Goal: Communication & Community: Share content

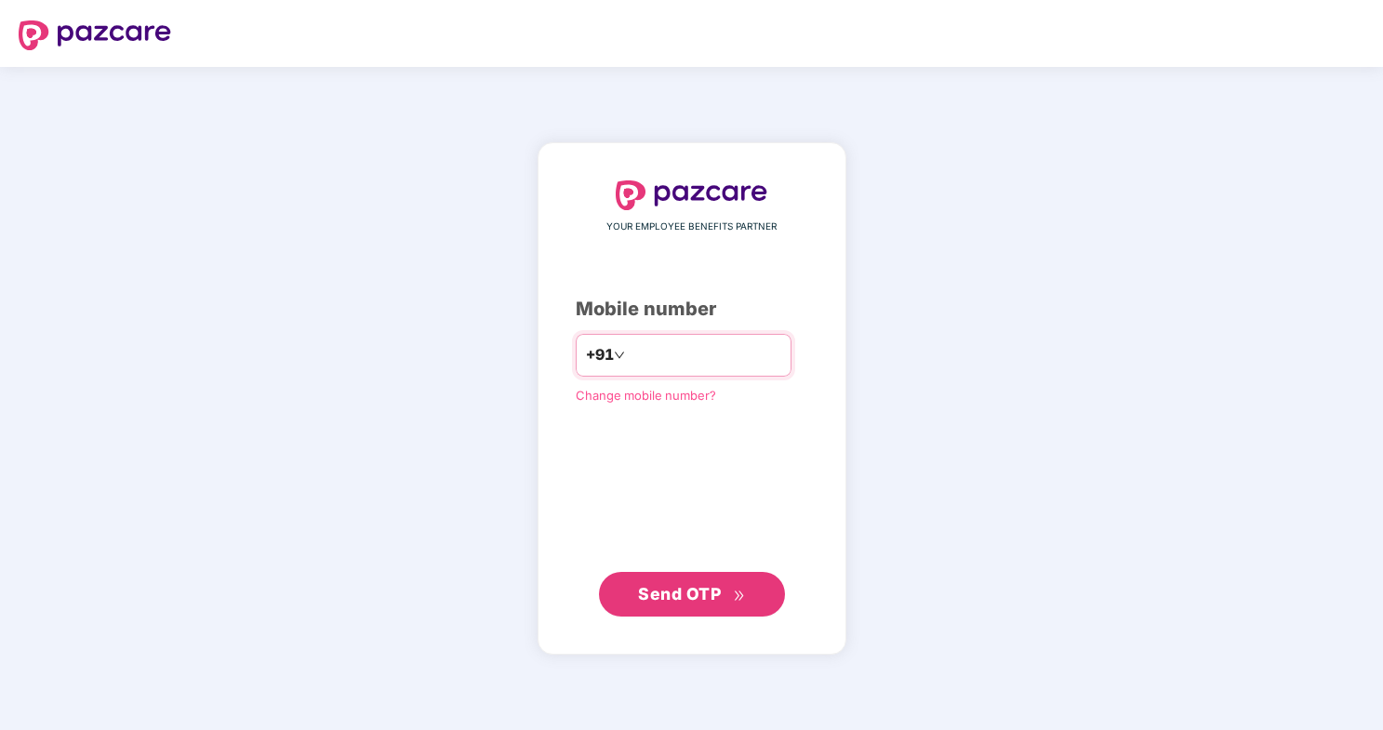
type input "**********"
click at [661, 592] on span "Send OTP" at bounding box center [679, 594] width 83 height 20
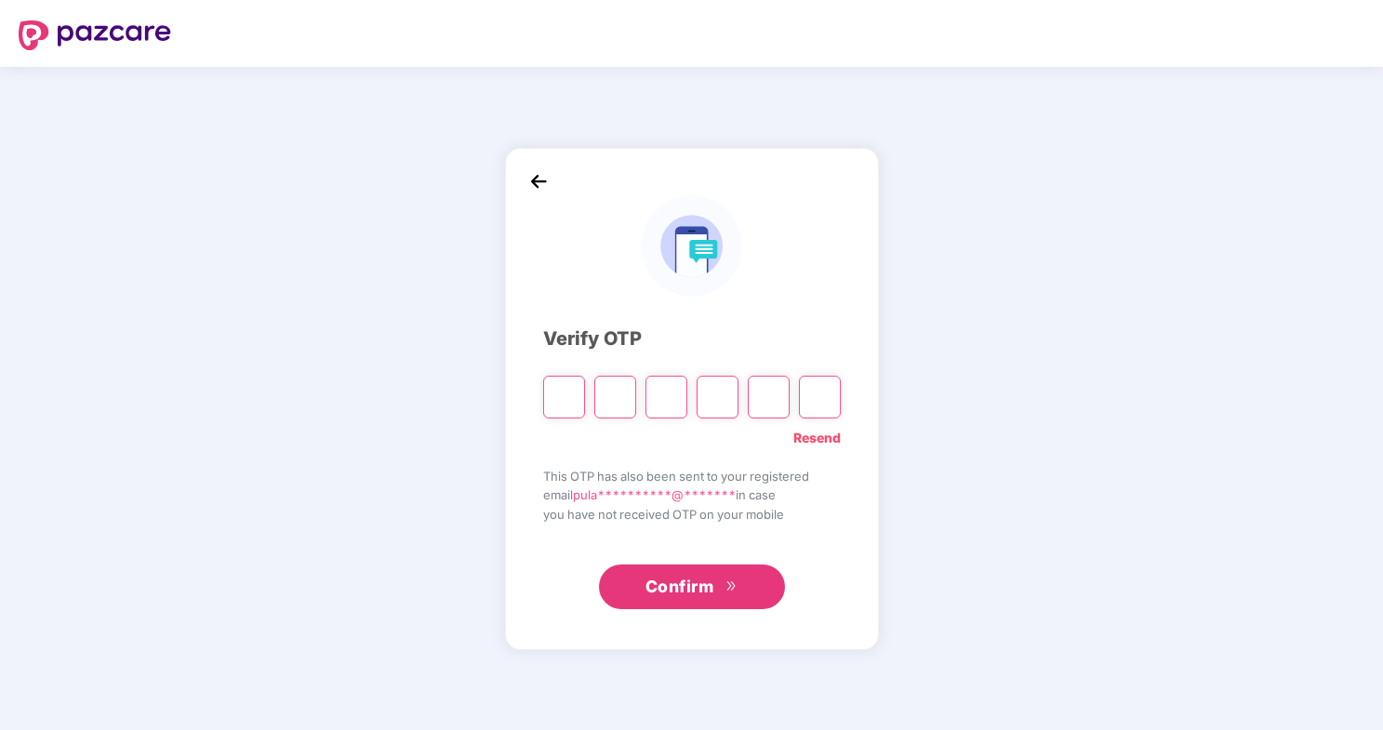
type input "*"
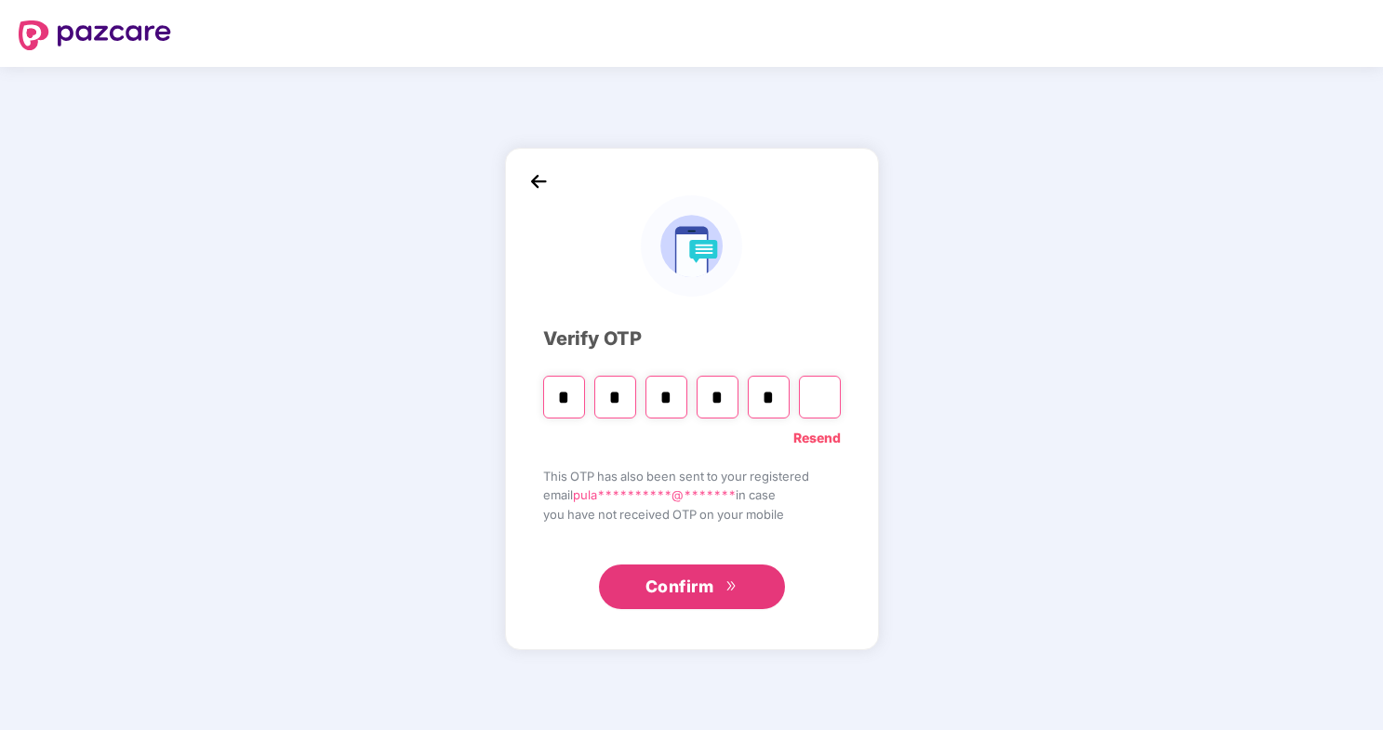
type input "*"
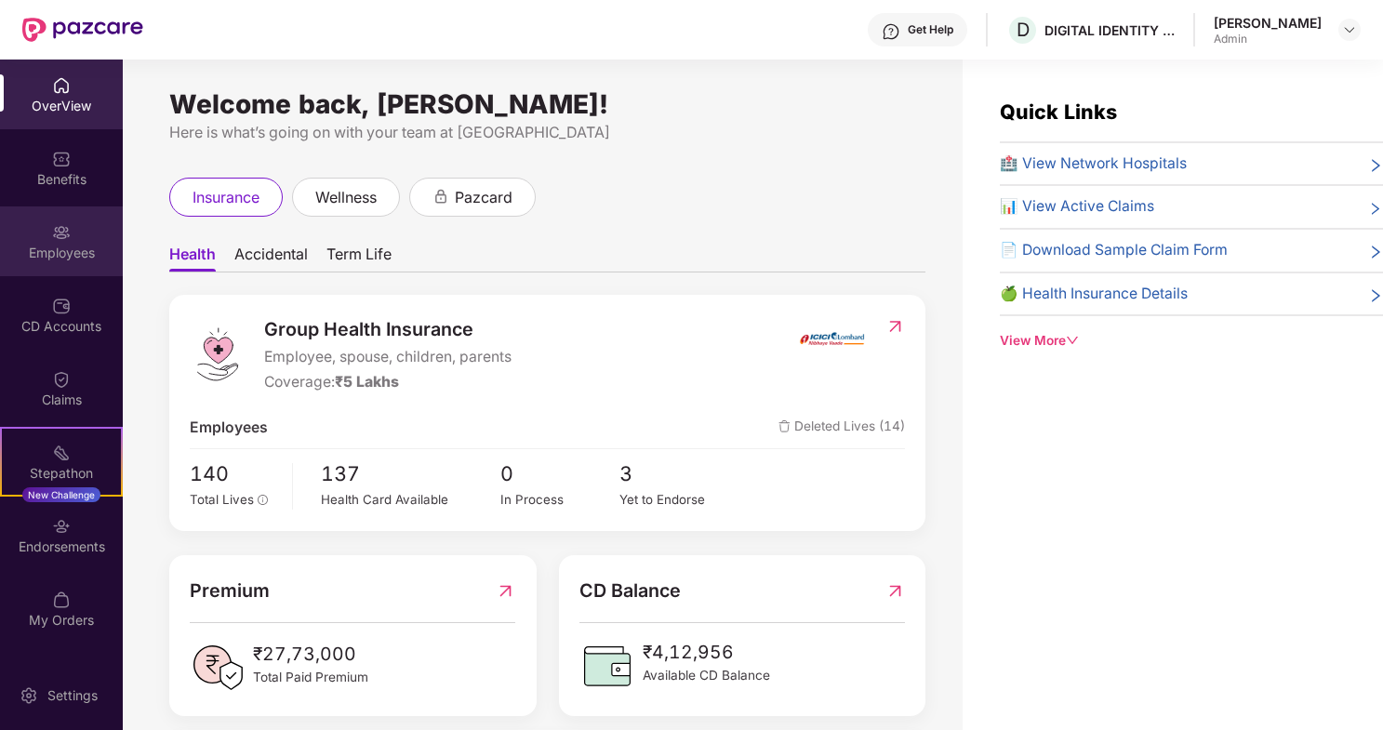
click at [60, 228] on img at bounding box center [61, 232] width 19 height 19
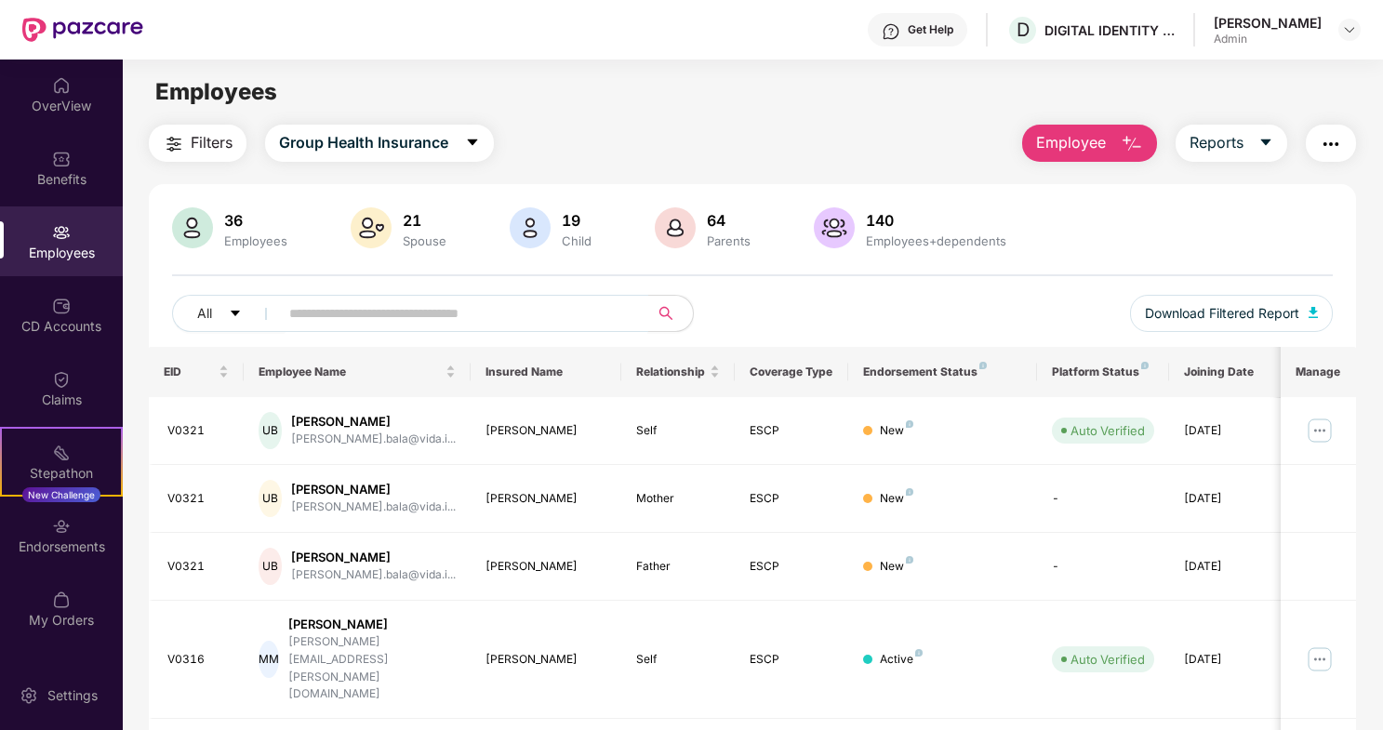
click at [434, 313] on input "text" at bounding box center [456, 313] width 334 height 28
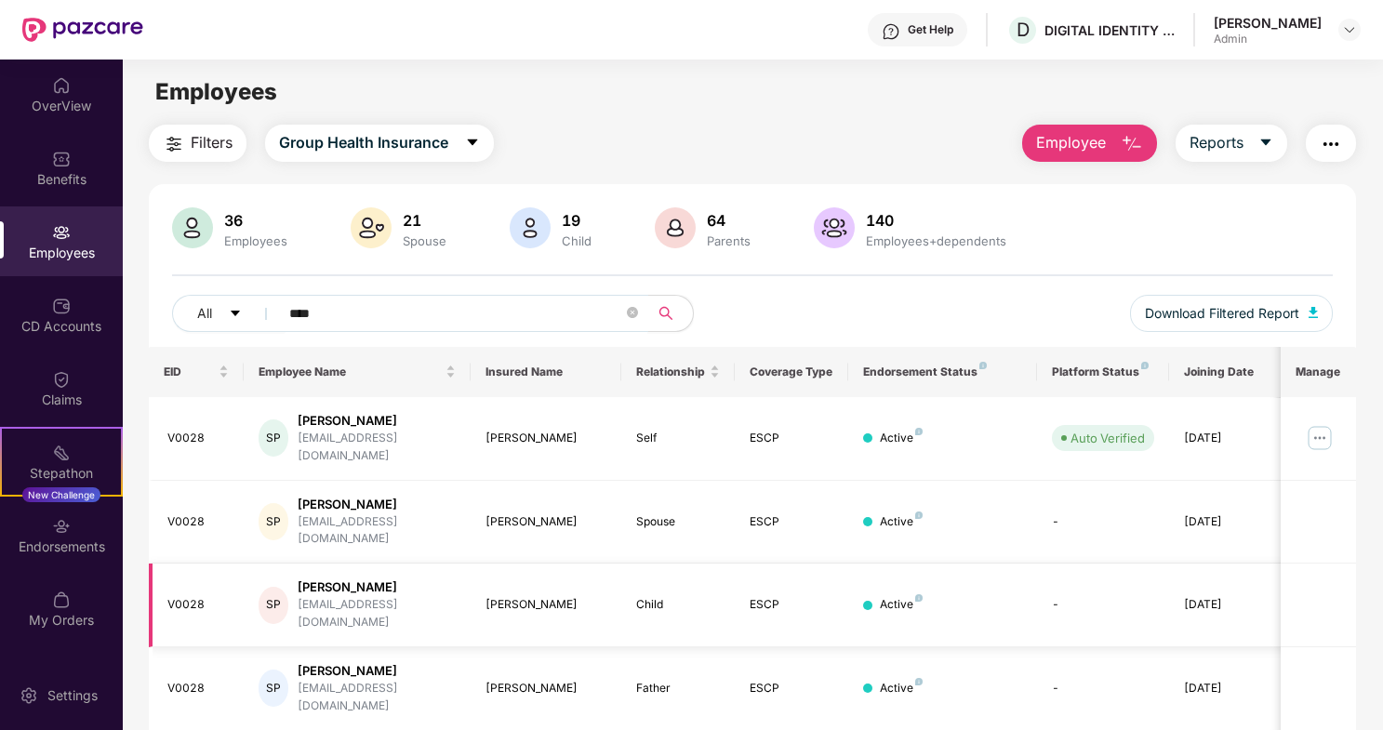
type input "****"
click at [325, 578] on div "[PERSON_NAME]" at bounding box center [376, 587] width 157 height 18
click at [509, 596] on div "[PERSON_NAME]" at bounding box center [546, 605] width 122 height 18
click at [884, 596] on div "Active" at bounding box center [901, 605] width 43 height 18
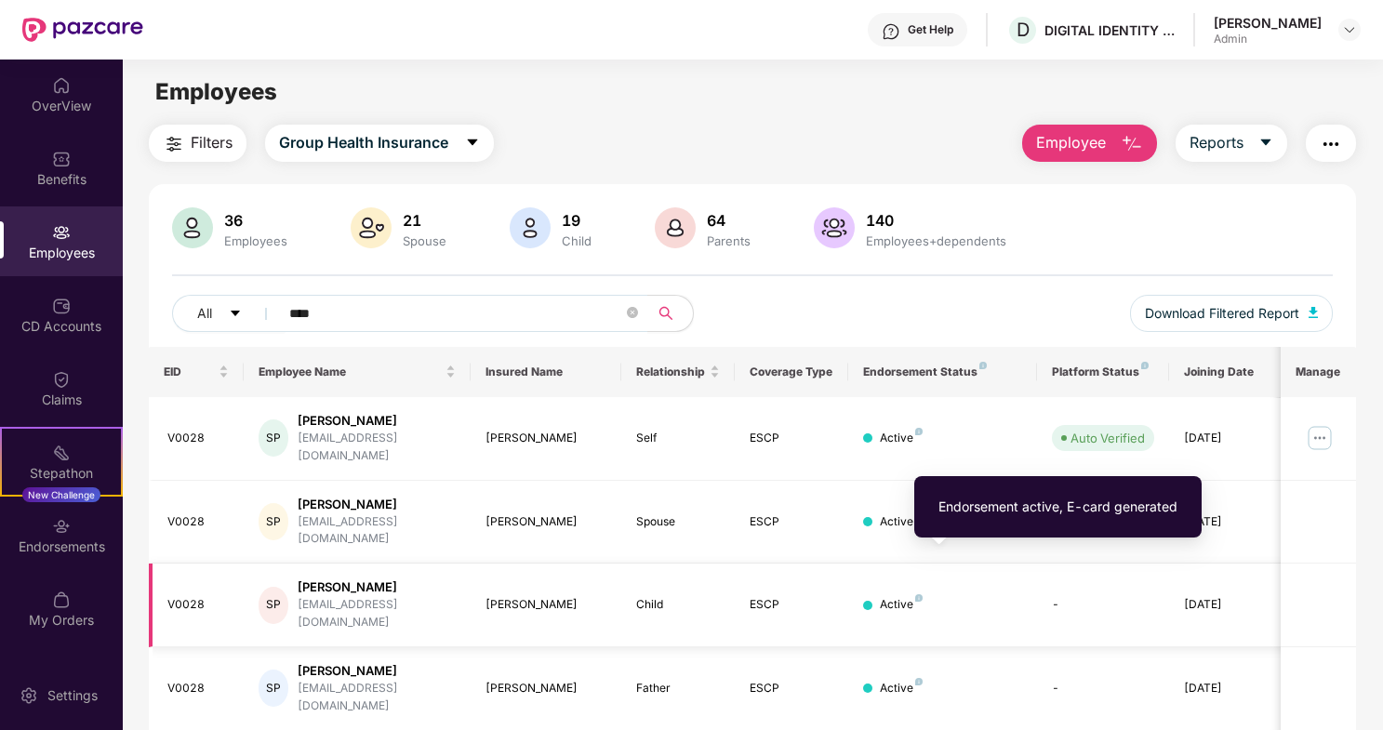
click at [920, 594] on img at bounding box center [918, 597] width 7 height 7
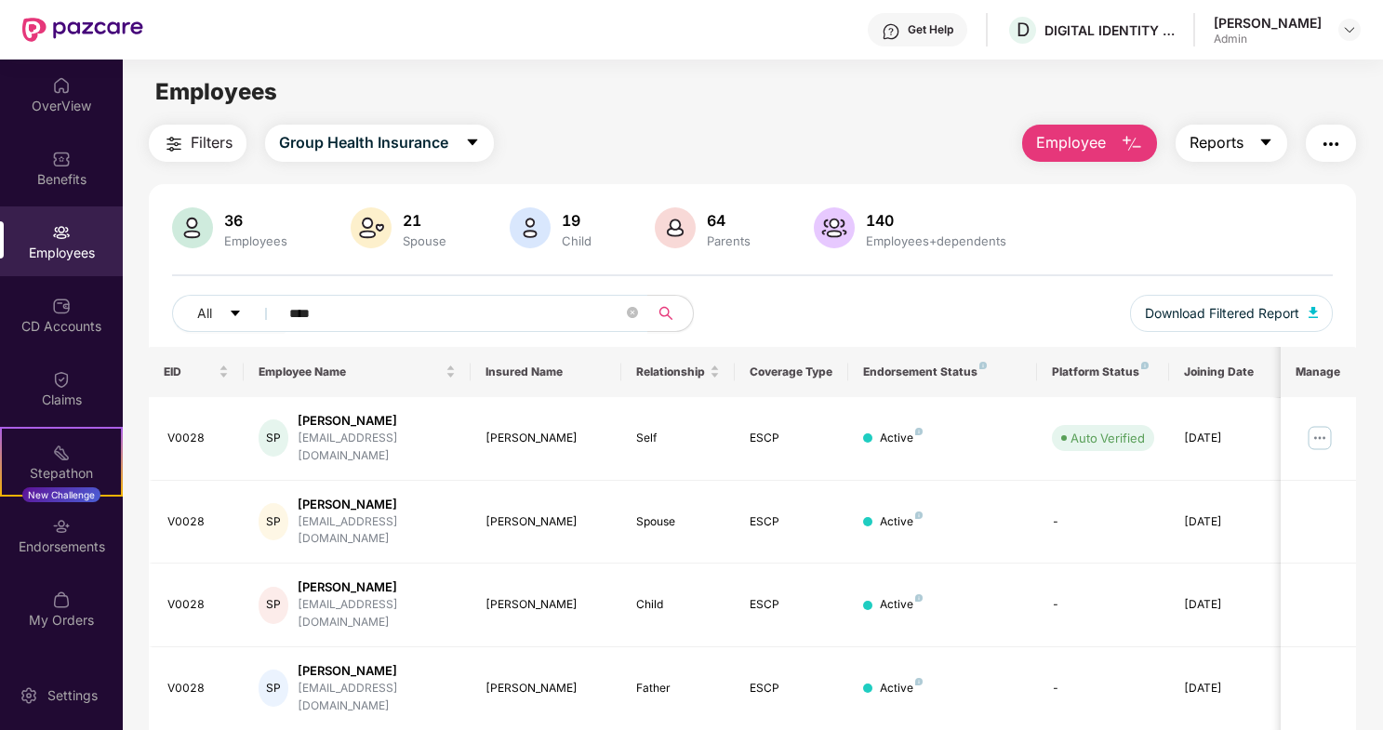
click at [1270, 142] on icon "caret-down" at bounding box center [1265, 142] width 15 height 15
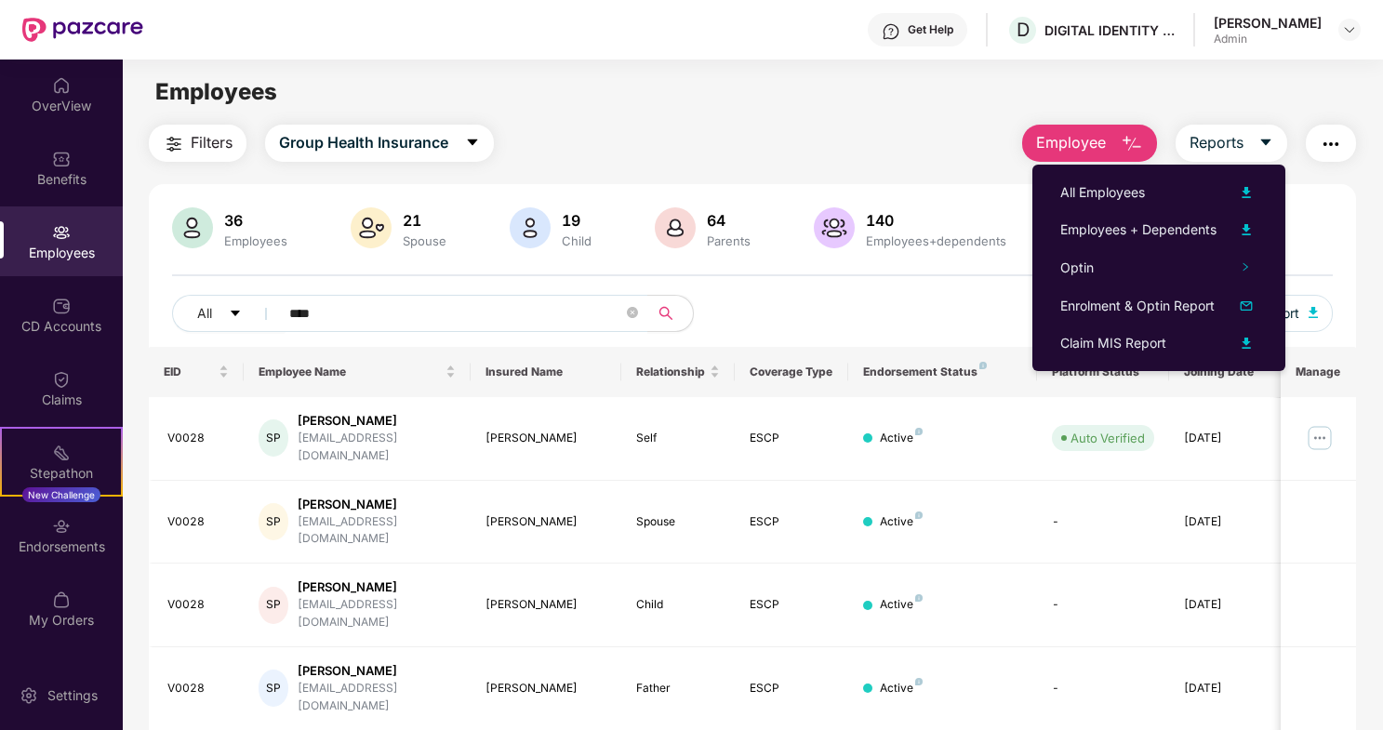
click at [1329, 143] on img "button" at bounding box center [1331, 144] width 22 height 22
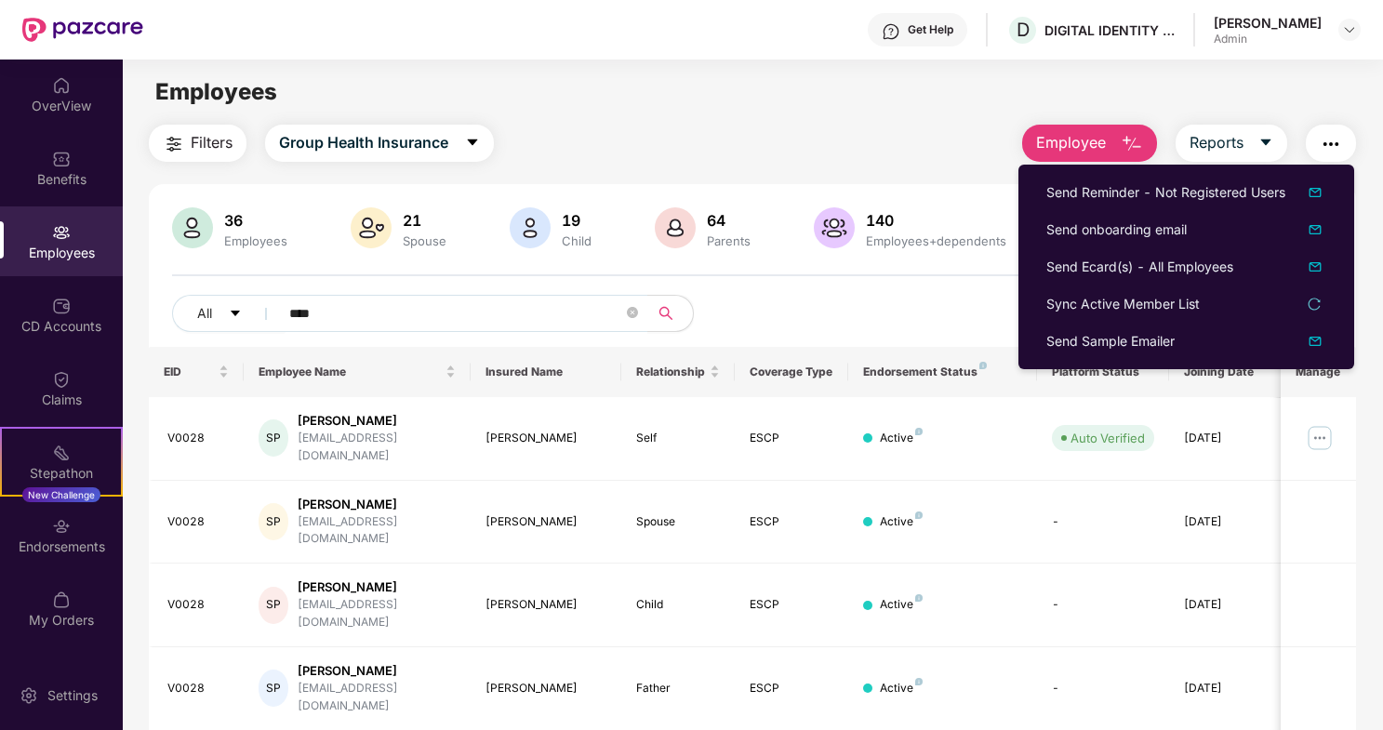
click at [702, 160] on div "Filters Group Health Insurance Employee Reports" at bounding box center [752, 143] width 1207 height 37
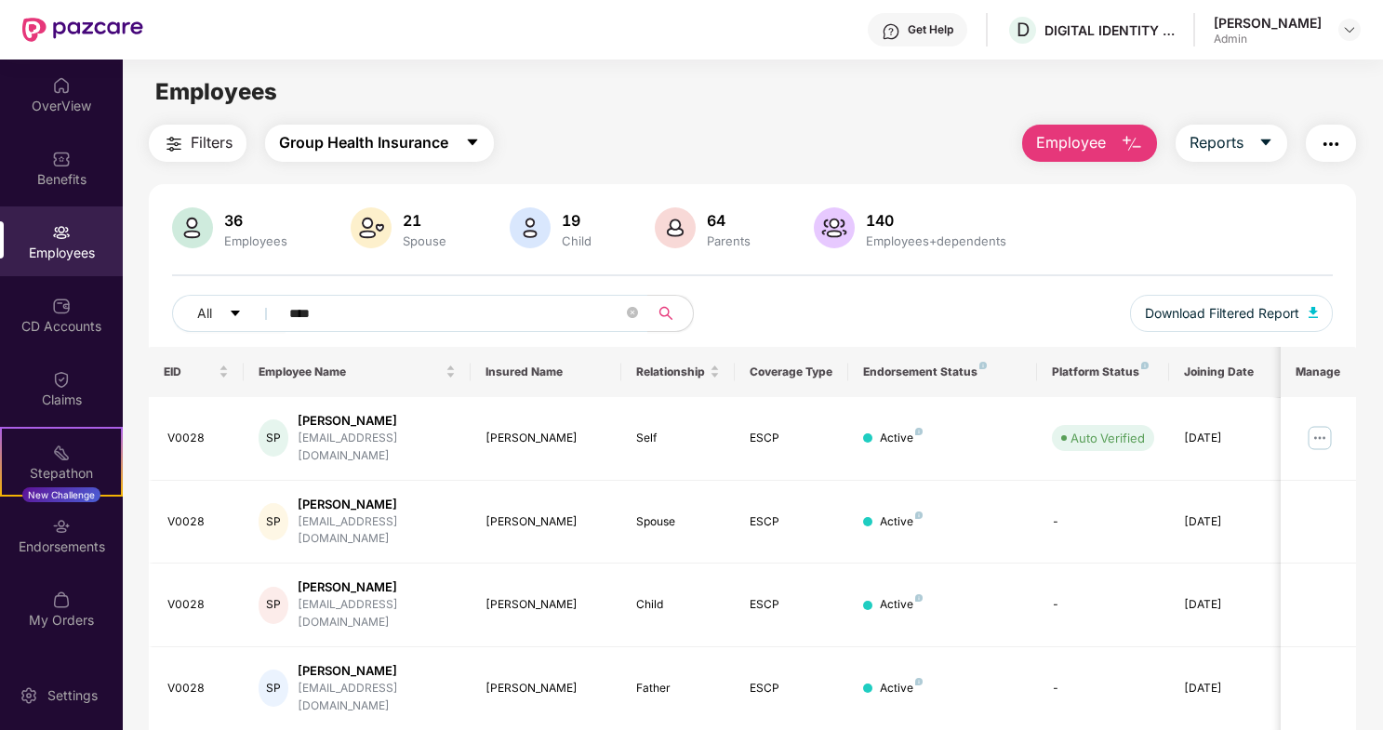
click at [477, 140] on icon "caret-down" at bounding box center [473, 142] width 10 height 7
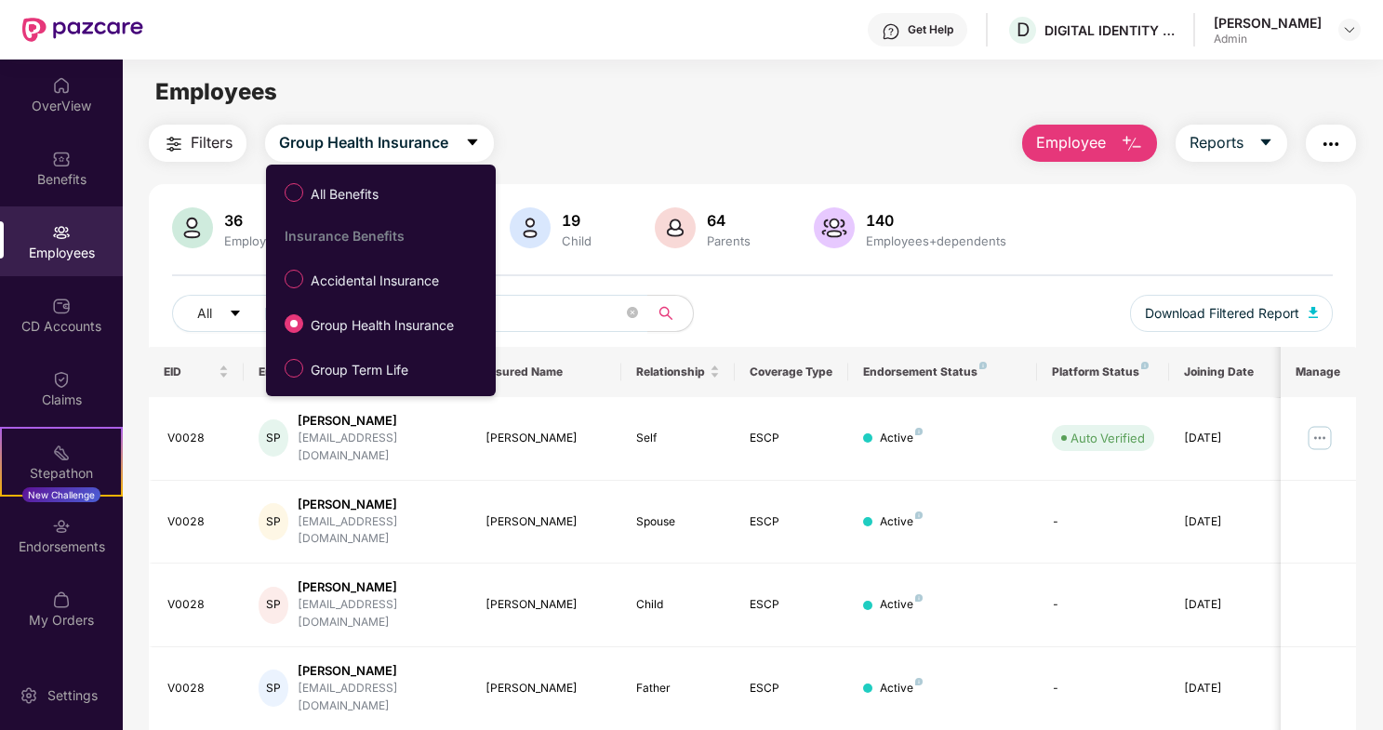
click at [643, 111] on main "Employees Filters Group Health Insurance Employee Reports 36 Employees 21 Spous…" at bounding box center [752, 425] width 1259 height 730
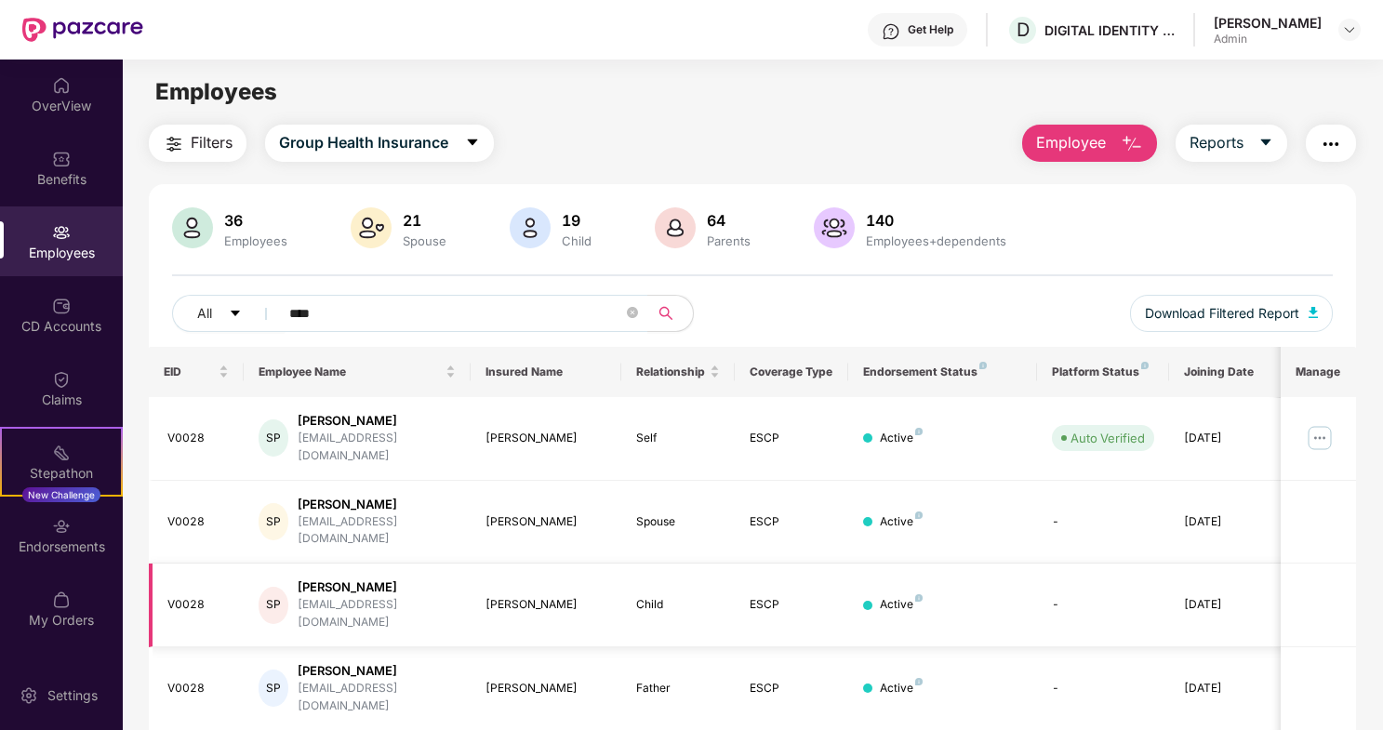
click at [173, 596] on div "V0028" at bounding box center [197, 605] width 61 height 18
click at [359, 578] on div "Sanjeev Premi" at bounding box center [376, 587] width 157 height 18
click at [1234, 575] on td "23 Dec 2023" at bounding box center [1225, 606] width 113 height 84
click at [1270, 150] on span "caret-down" at bounding box center [1265, 143] width 15 height 17
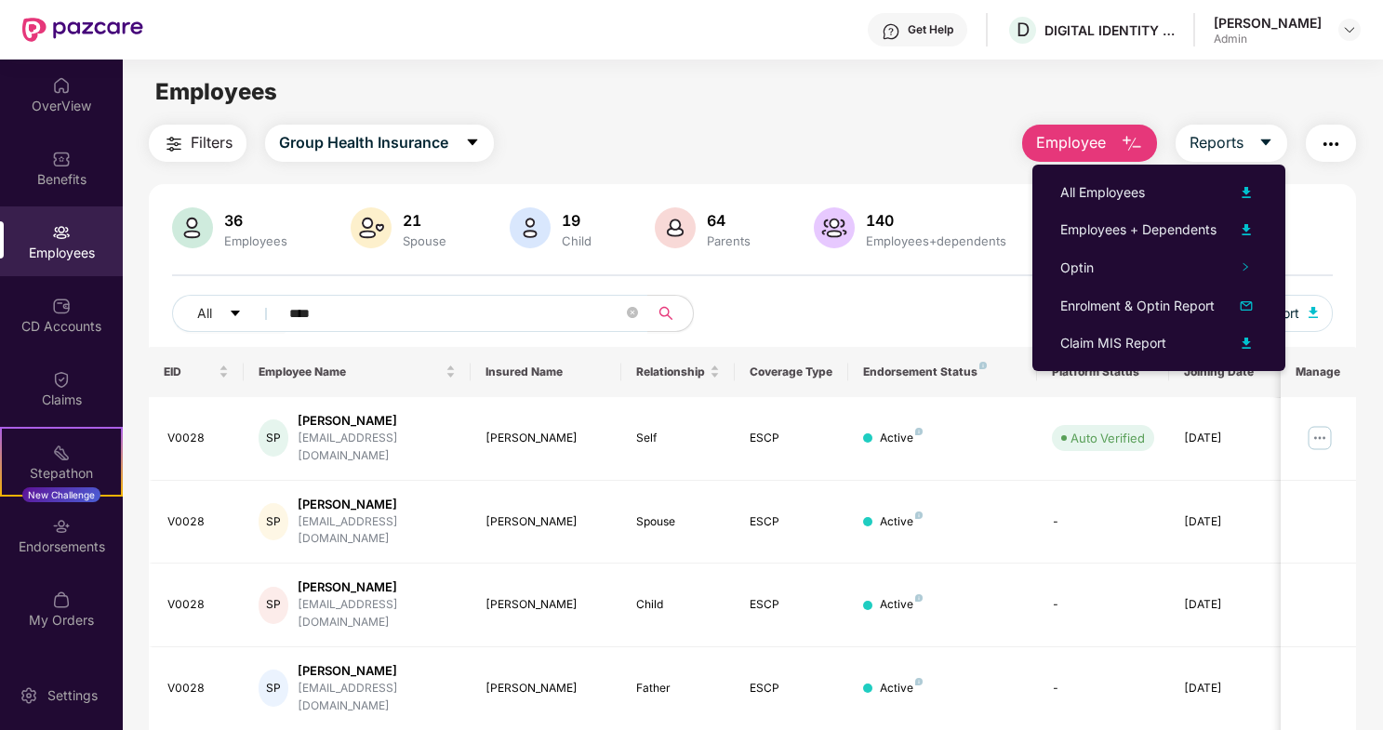
click at [958, 143] on div "Filters Group Health Insurance Employee Reports" at bounding box center [752, 143] width 1207 height 37
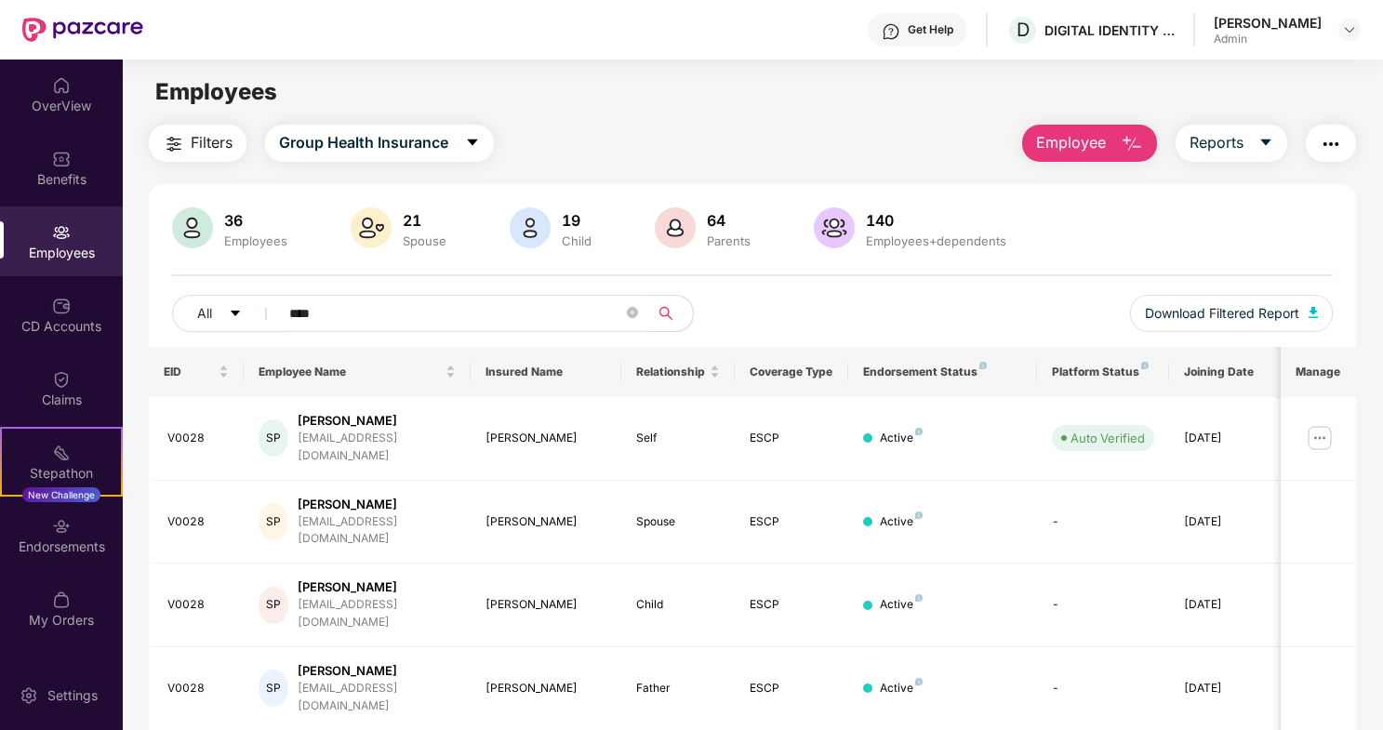
click at [1336, 142] on img "button" at bounding box center [1331, 144] width 22 height 22
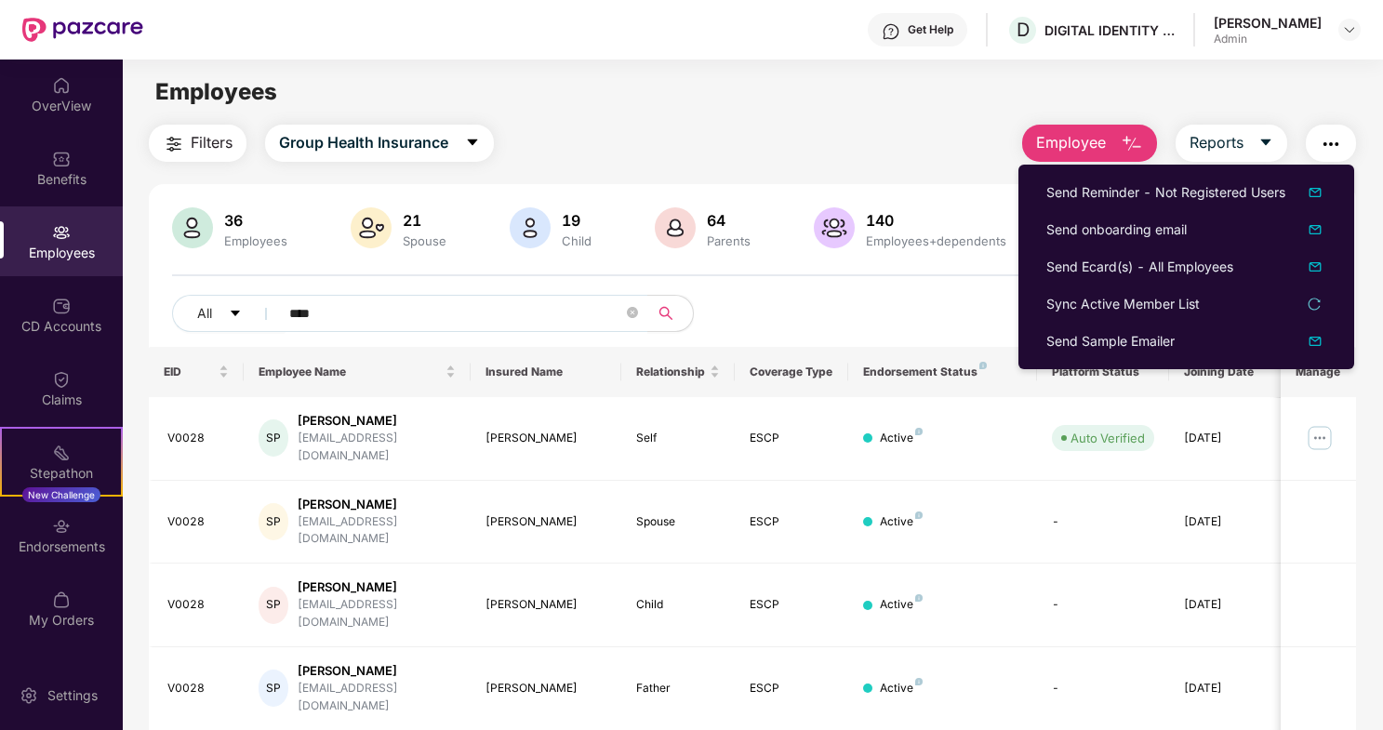
click at [604, 113] on main "Employees Filters Group Health Insurance Employee Reports 36 Employees 21 Spous…" at bounding box center [752, 425] width 1259 height 730
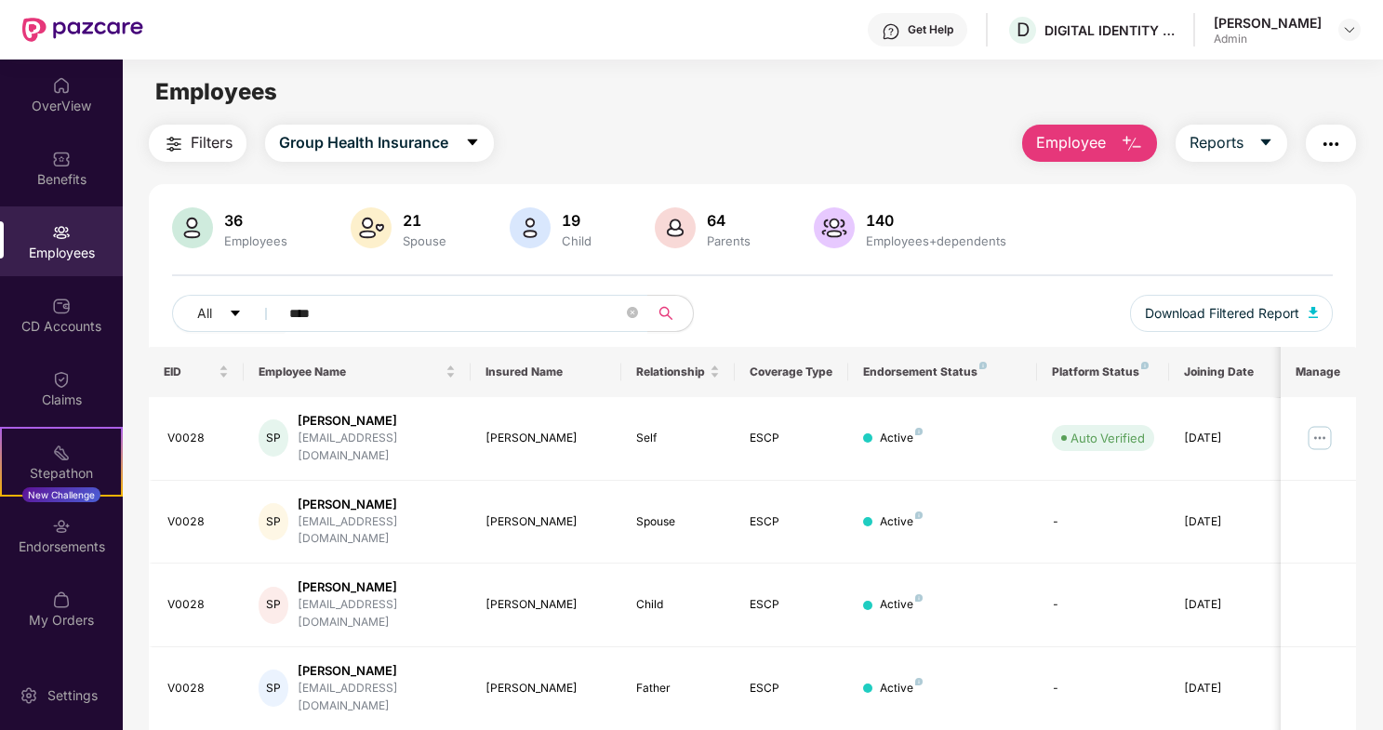
click at [222, 148] on span "Filters" at bounding box center [212, 142] width 42 height 23
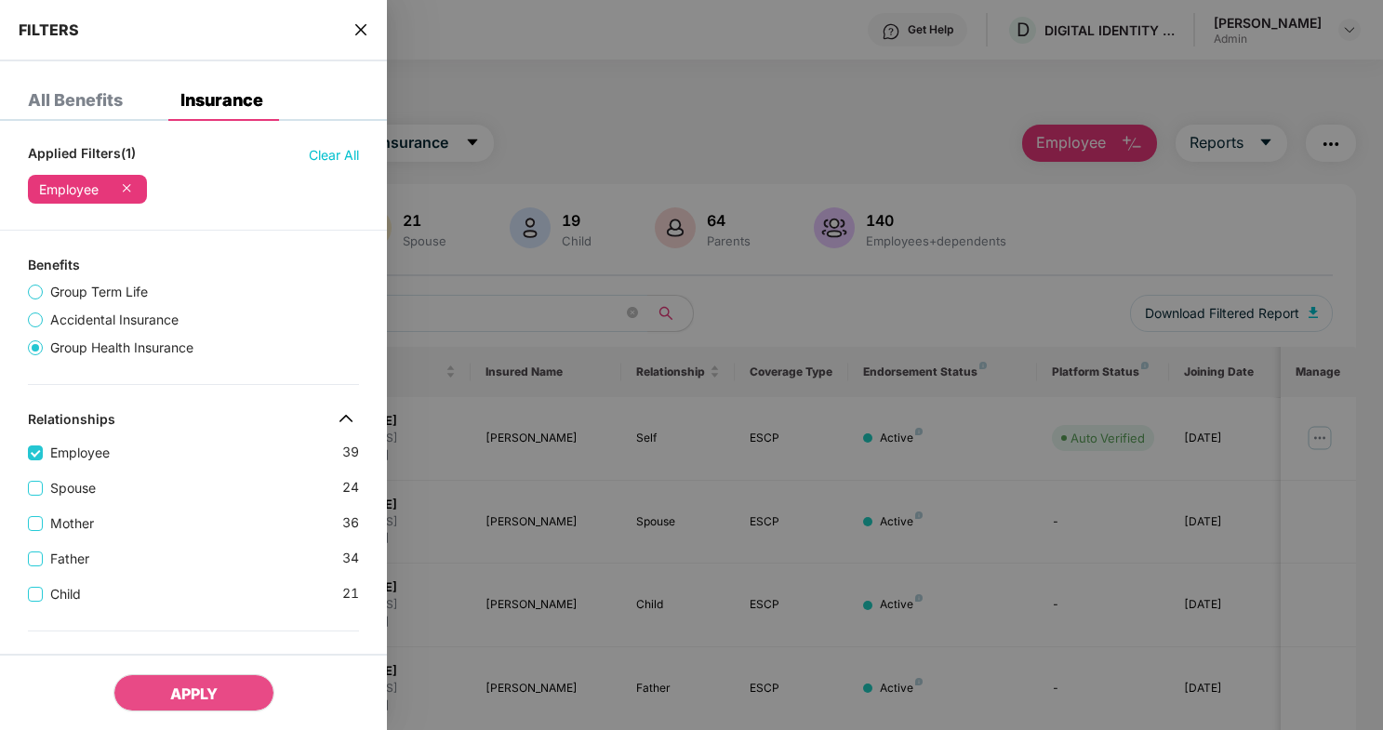
click at [368, 30] on icon "close" at bounding box center [360, 29] width 15 height 15
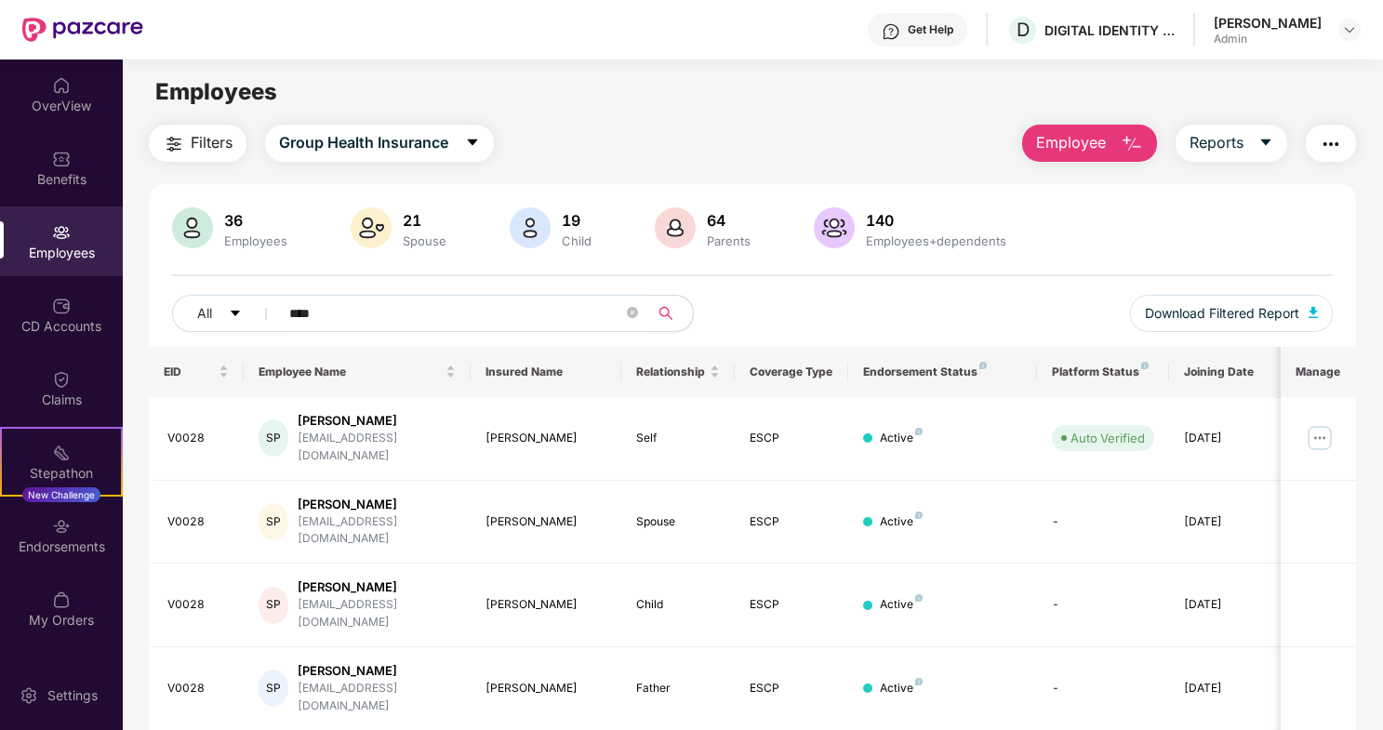
click at [60, 247] on div "Employees" at bounding box center [61, 253] width 123 height 19
click at [64, 86] on img at bounding box center [61, 85] width 19 height 19
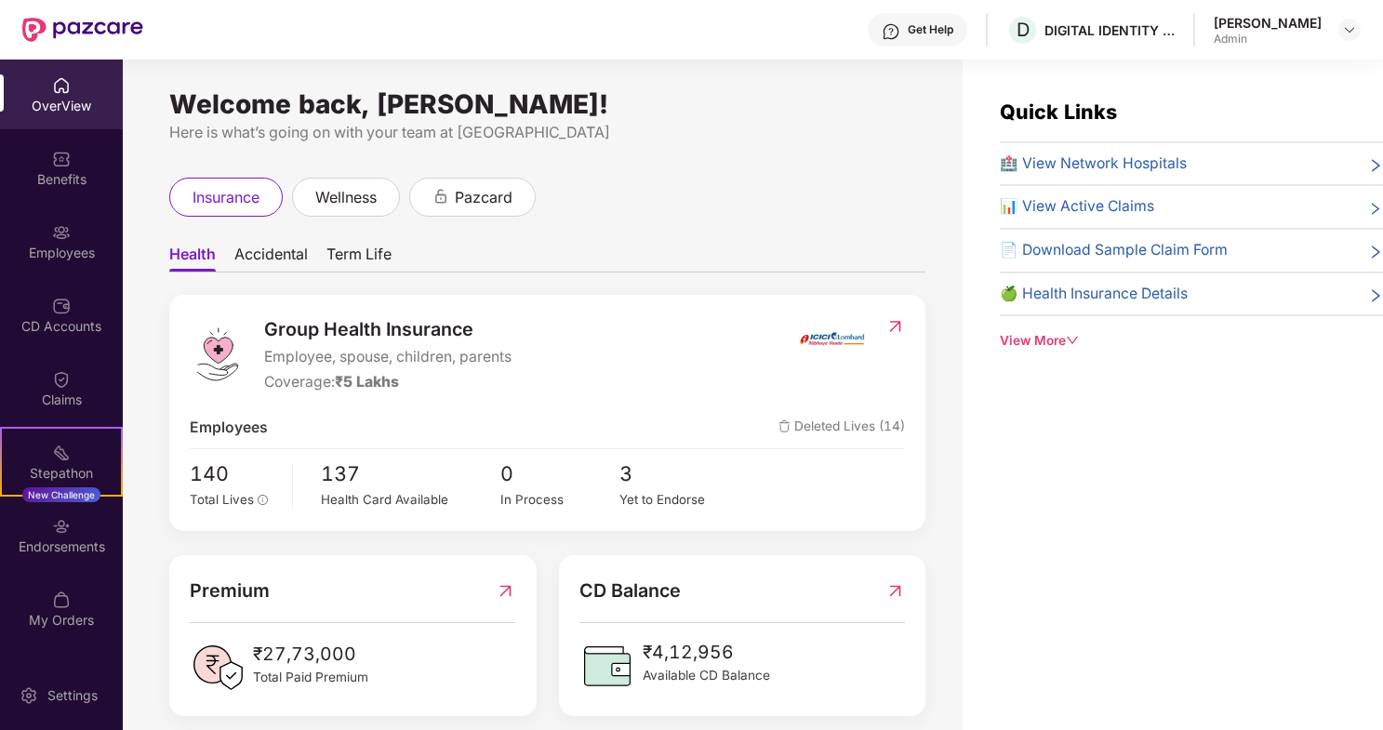
click at [183, 257] on span "Health" at bounding box center [192, 258] width 46 height 27
click at [221, 497] on span "Total Lives" at bounding box center [222, 499] width 64 height 15
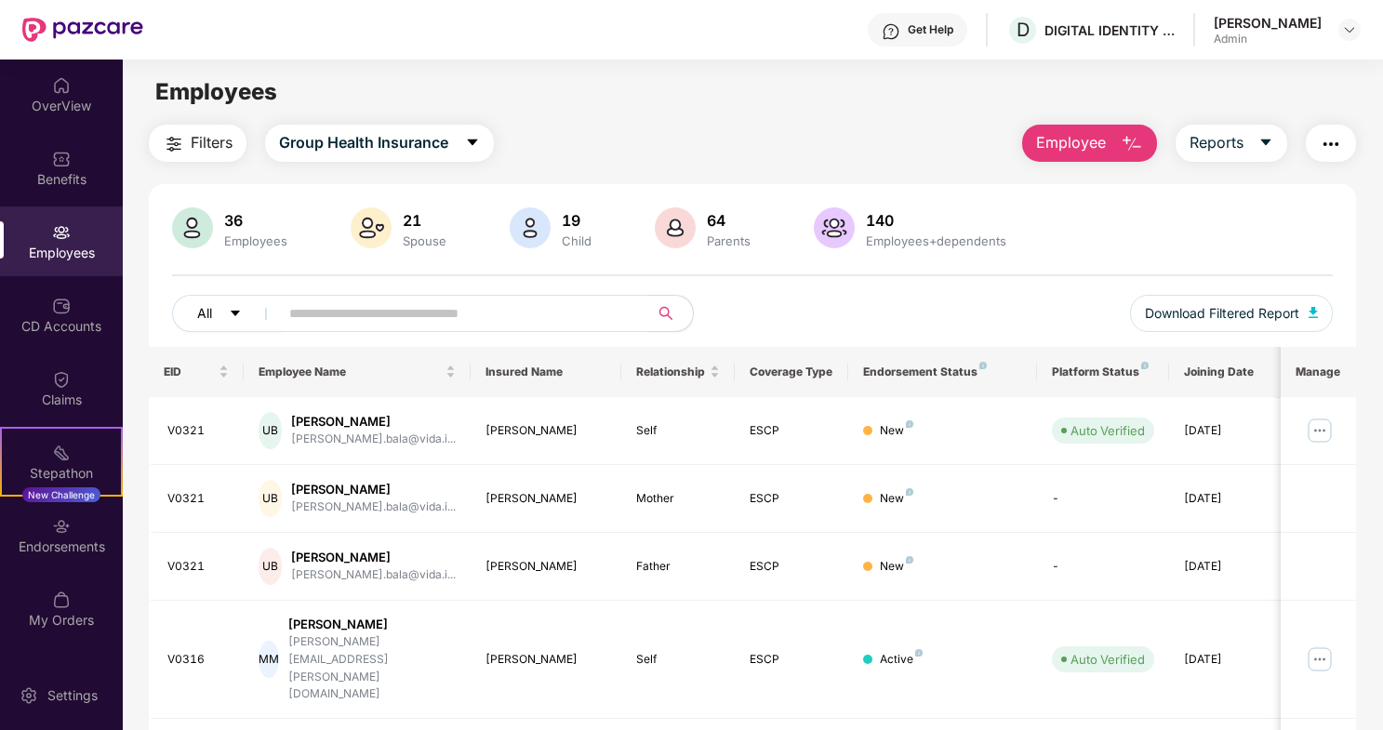
click at [238, 309] on icon "caret-down" at bounding box center [235, 313] width 13 height 13
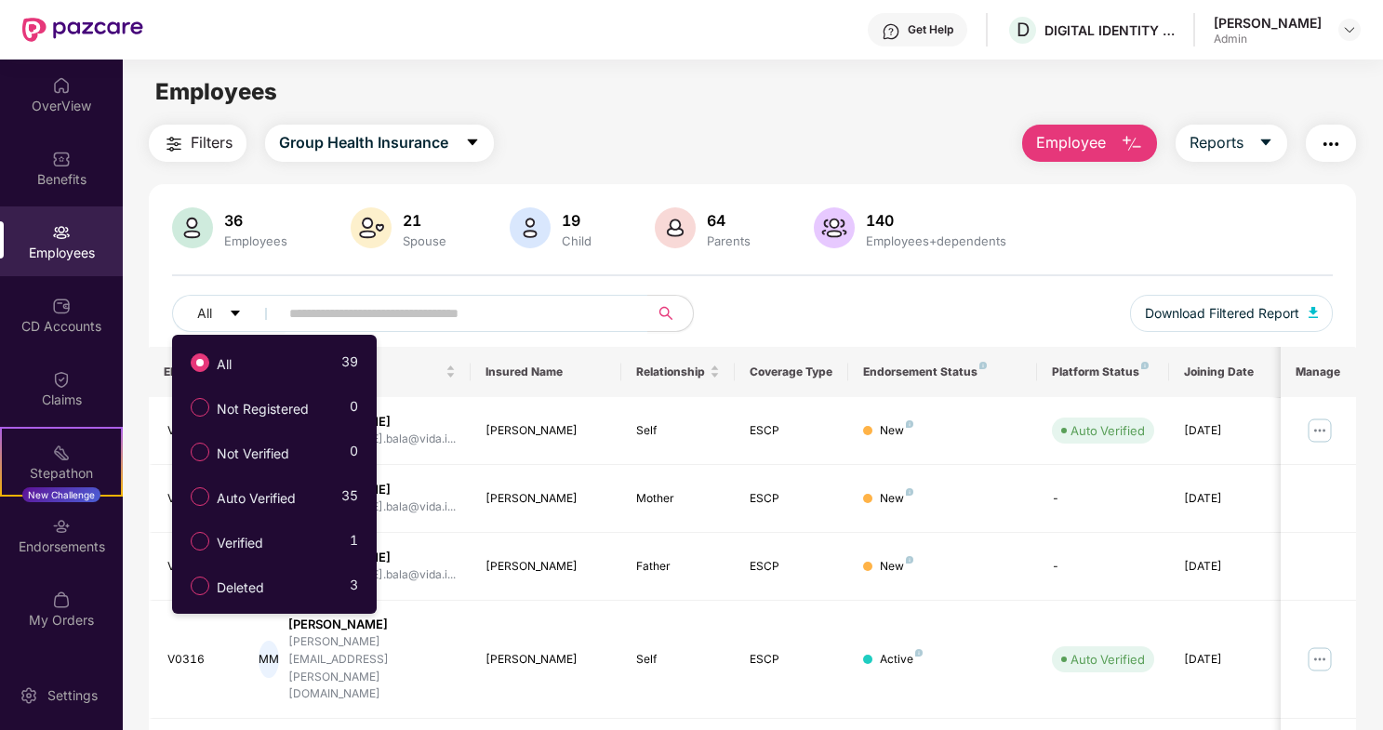
click at [592, 119] on main "Employees Filters Group Health Insurance Employee Reports 36 Employees 21 Spous…" at bounding box center [752, 425] width 1259 height 730
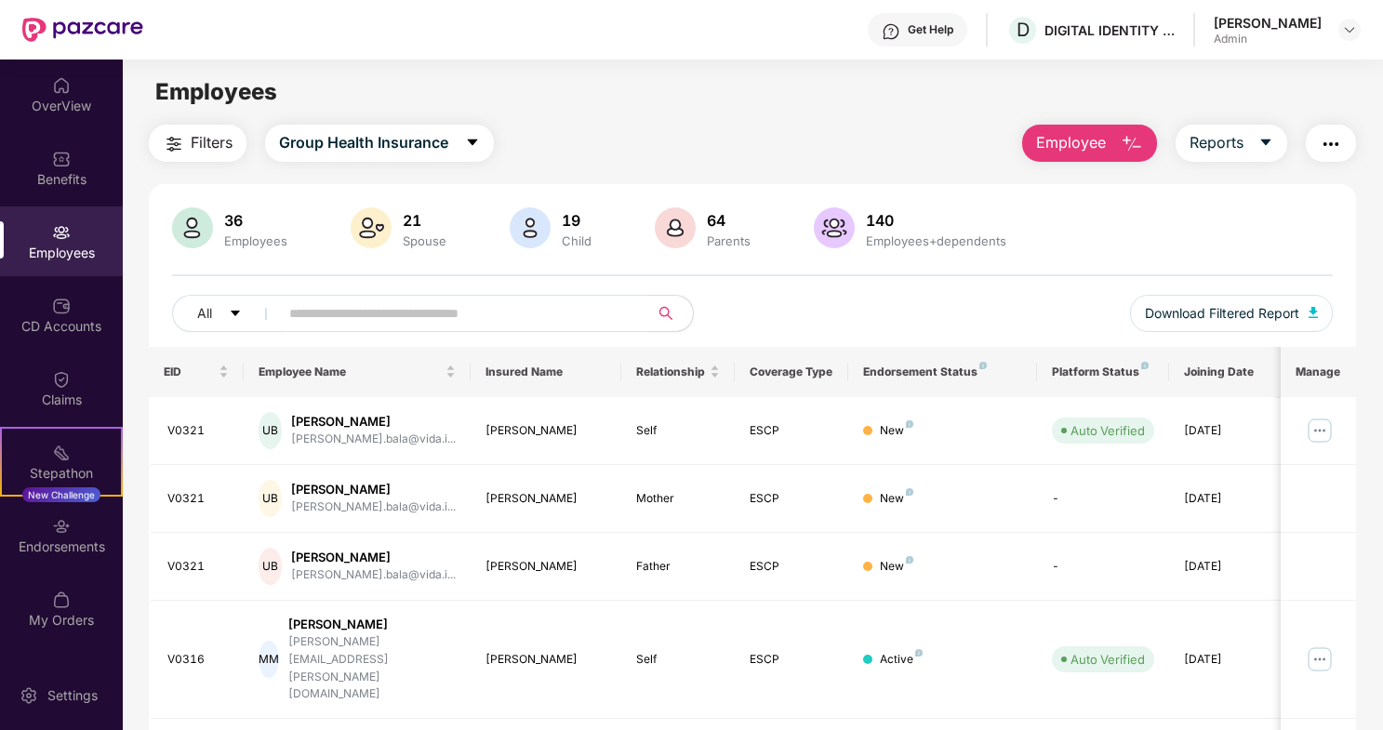
click at [353, 312] on input "text" at bounding box center [456, 313] width 334 height 28
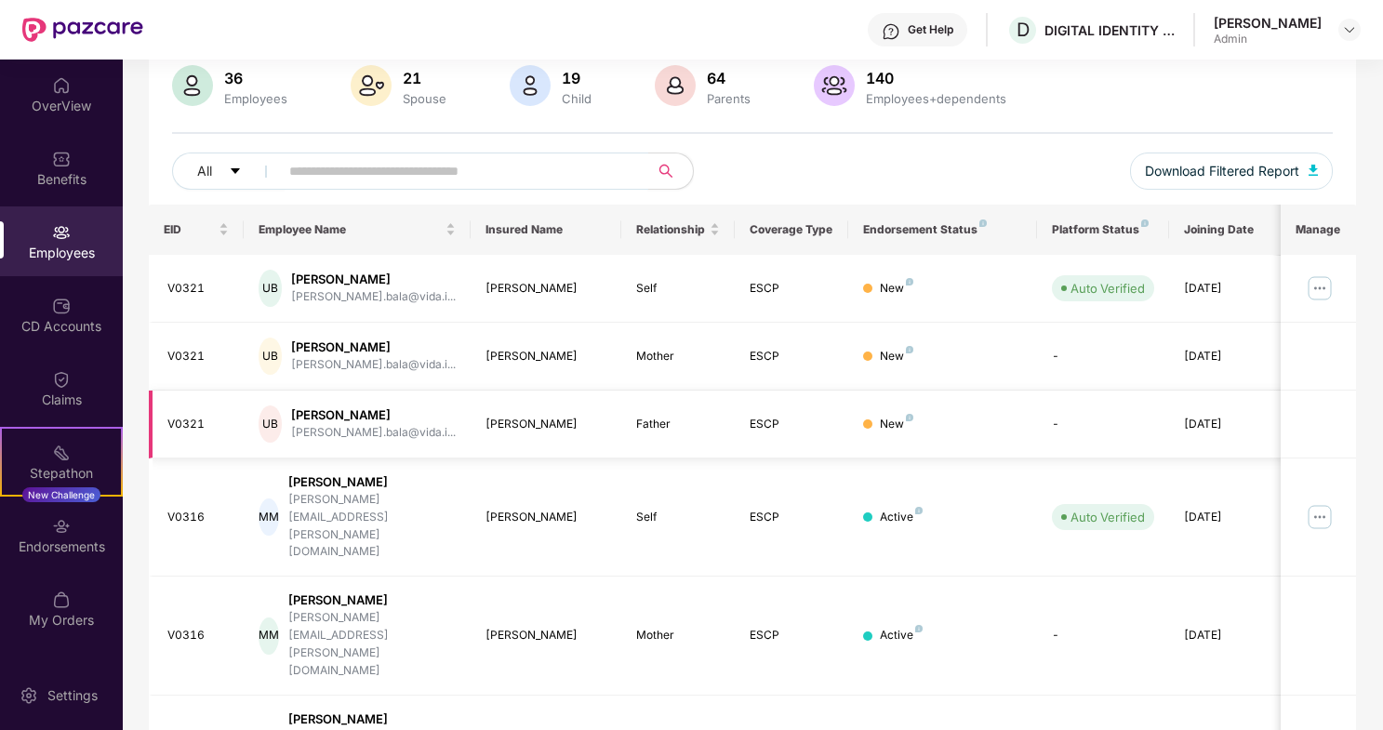
scroll to position [160, 0]
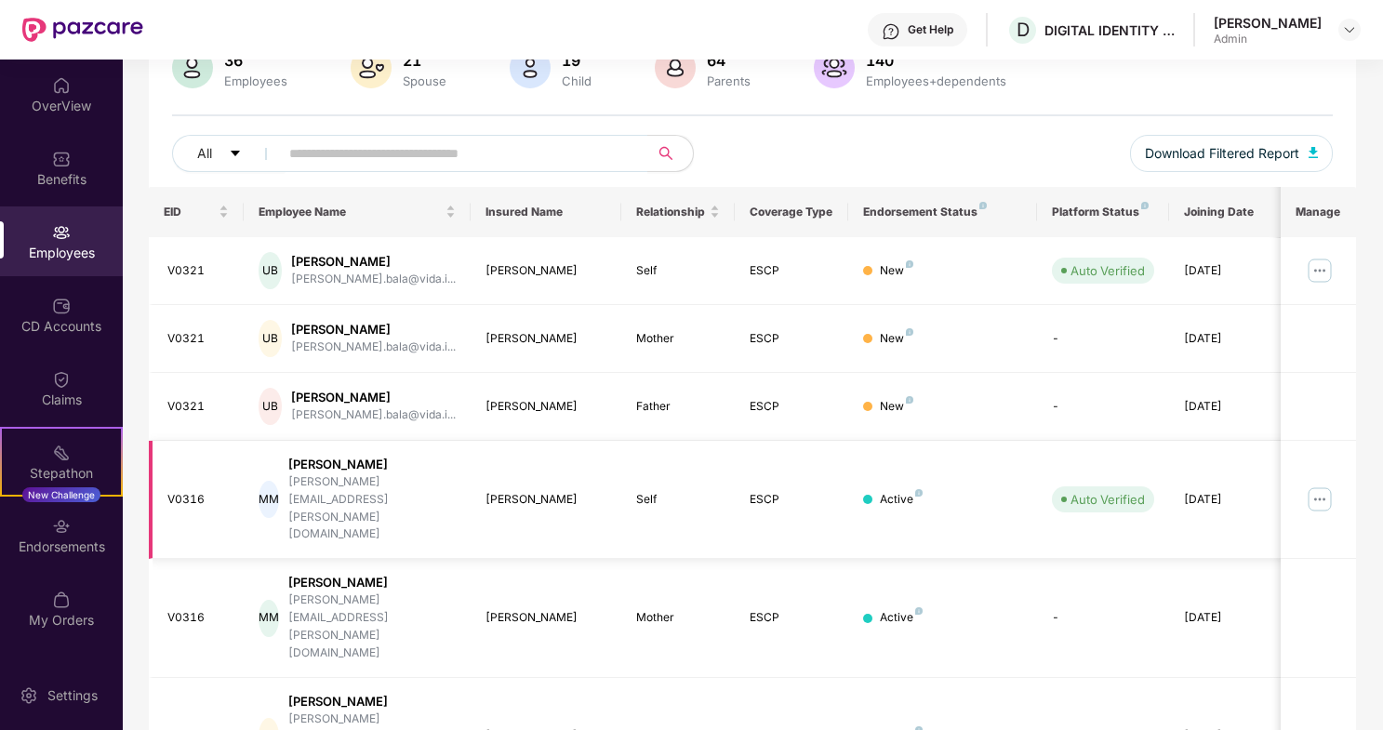
click at [1318, 484] on img at bounding box center [1320, 499] width 30 height 30
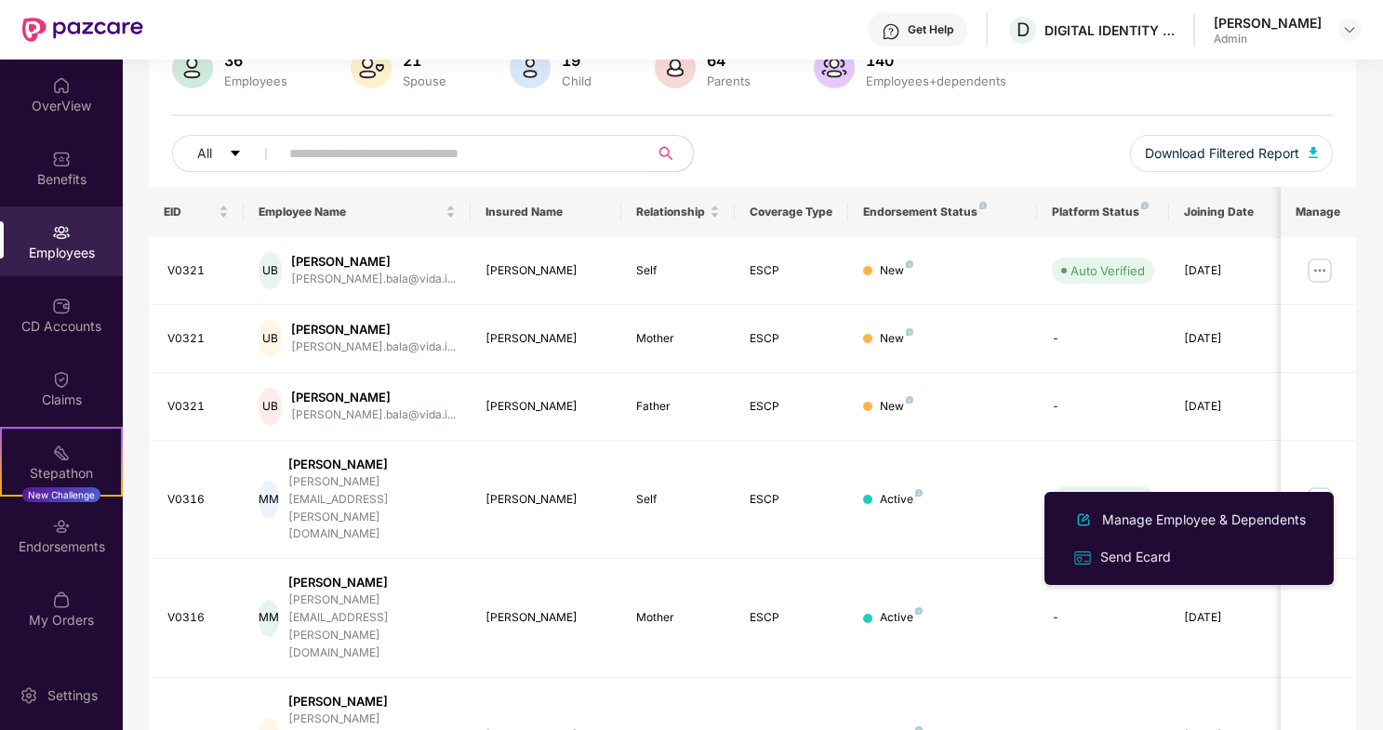
click at [774, 147] on div "All Download Filtered Report" at bounding box center [752, 161] width 1161 height 52
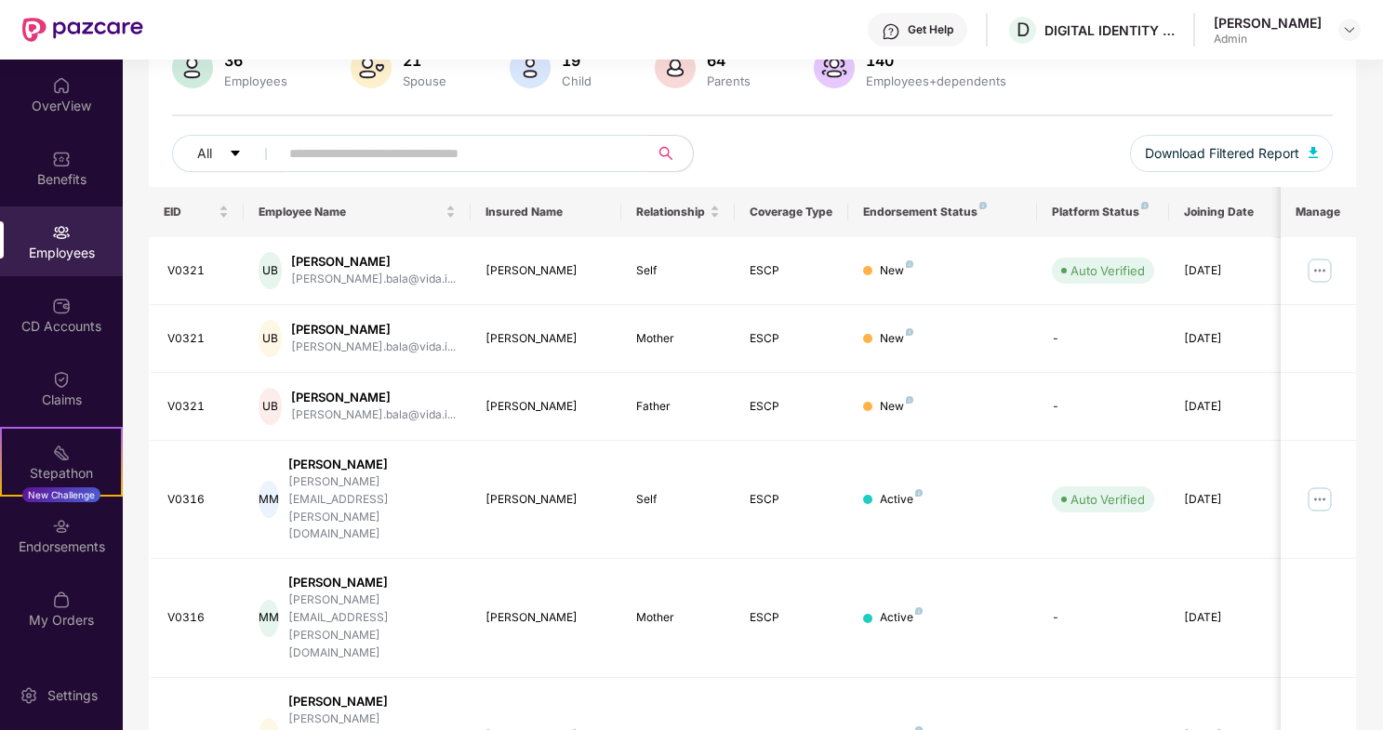
click at [496, 148] on input "text" at bounding box center [456, 153] width 334 height 28
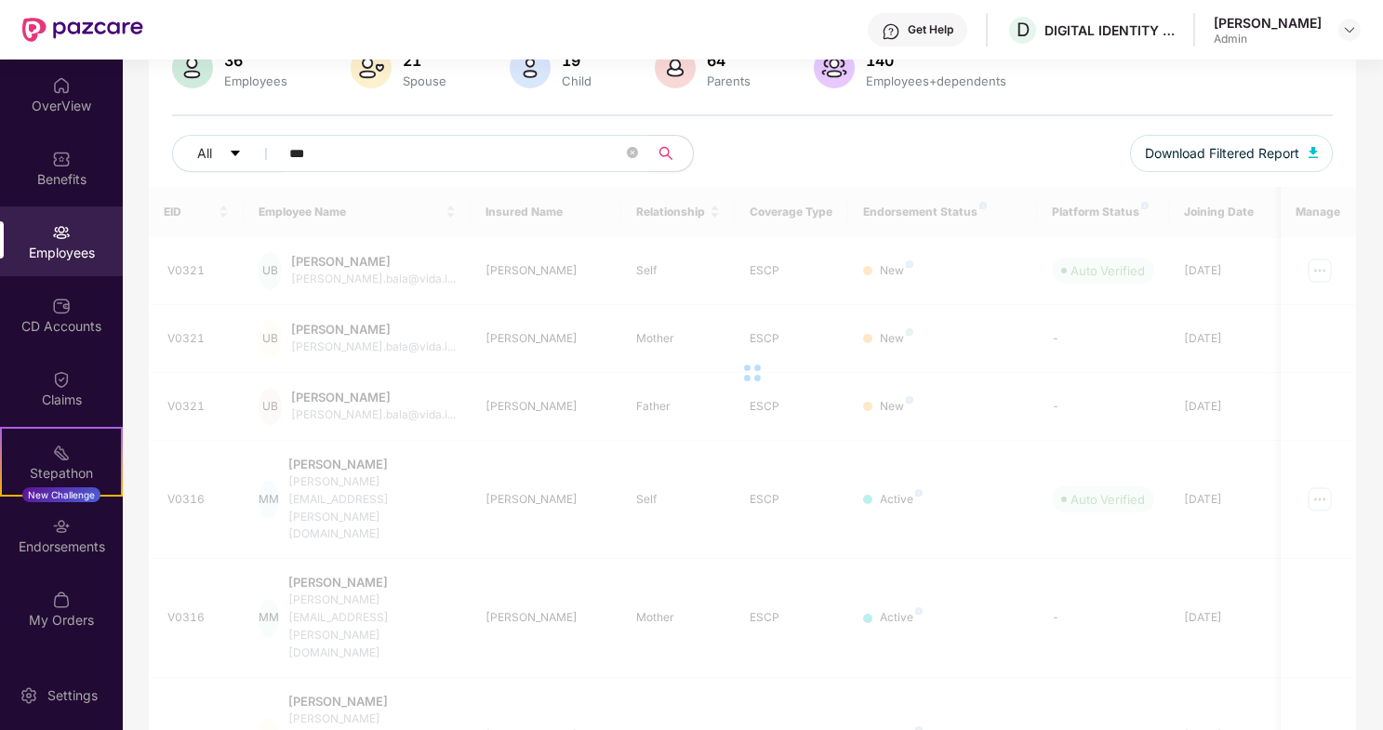
scroll to position [60, 0]
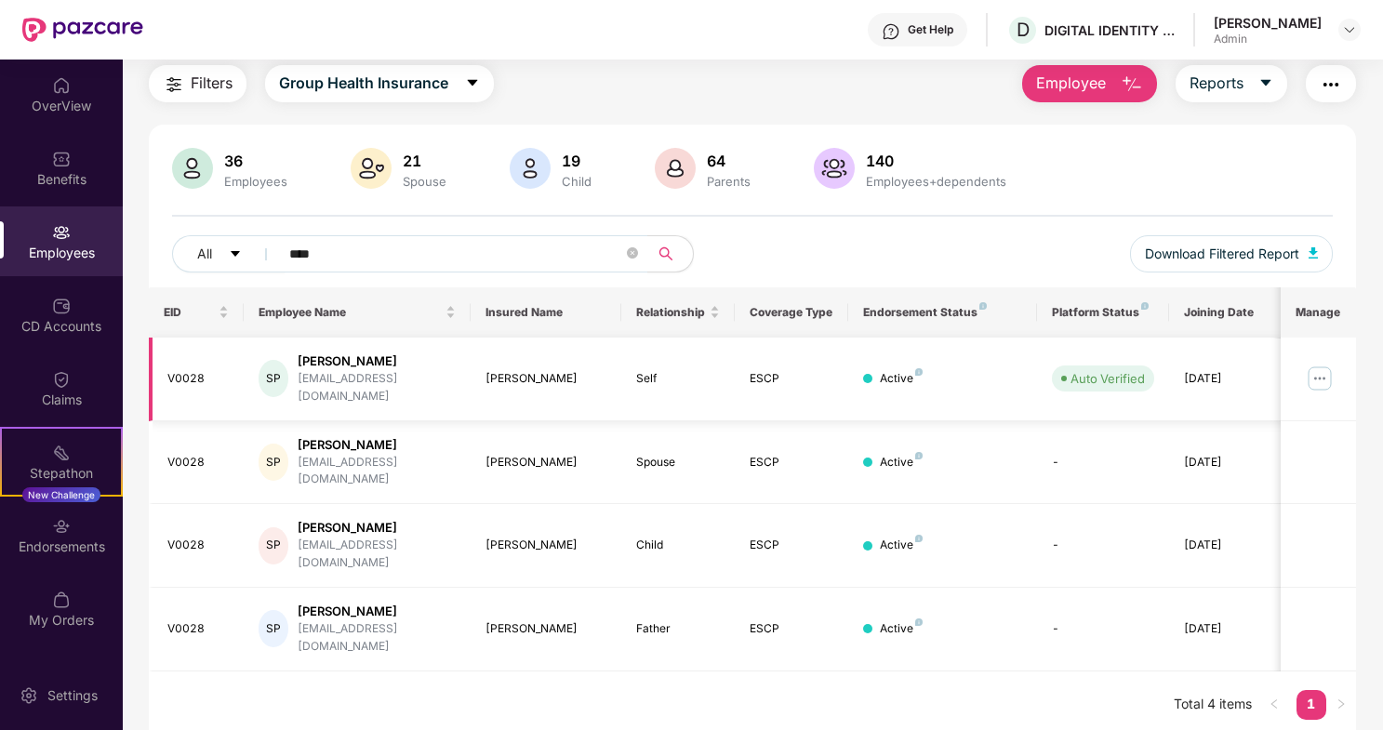
click at [1319, 367] on img at bounding box center [1320, 379] width 30 height 30
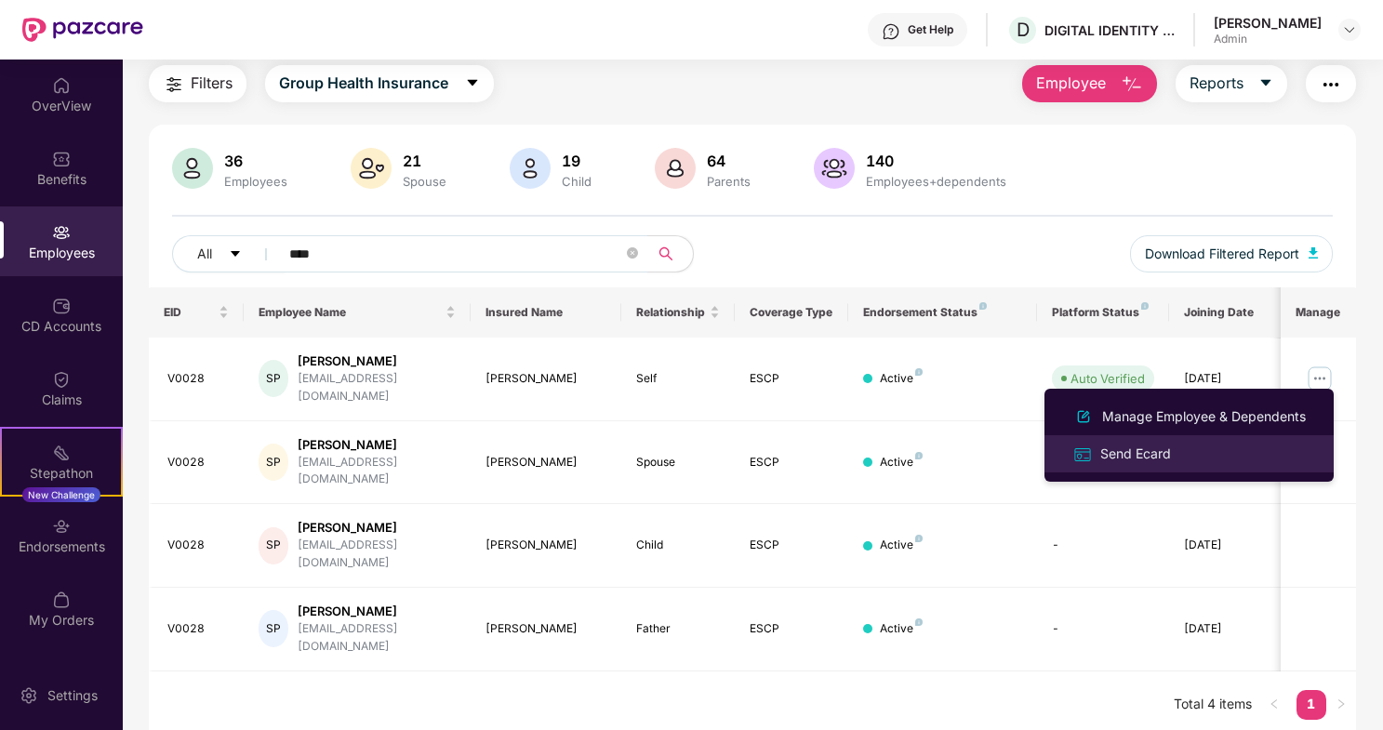
click at [1145, 456] on div "Send Ecard" at bounding box center [1135, 454] width 78 height 20
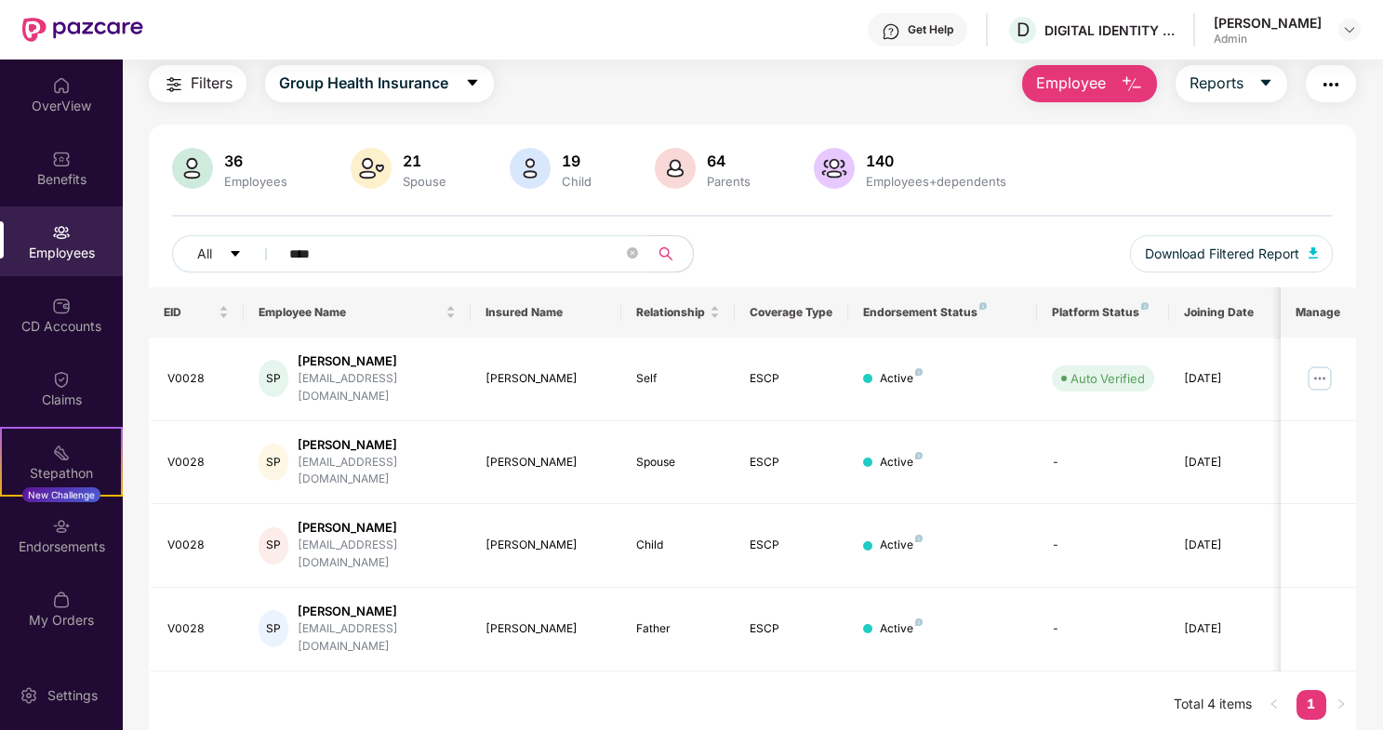
click at [368, 255] on input "****" at bounding box center [456, 254] width 334 height 28
type input "*"
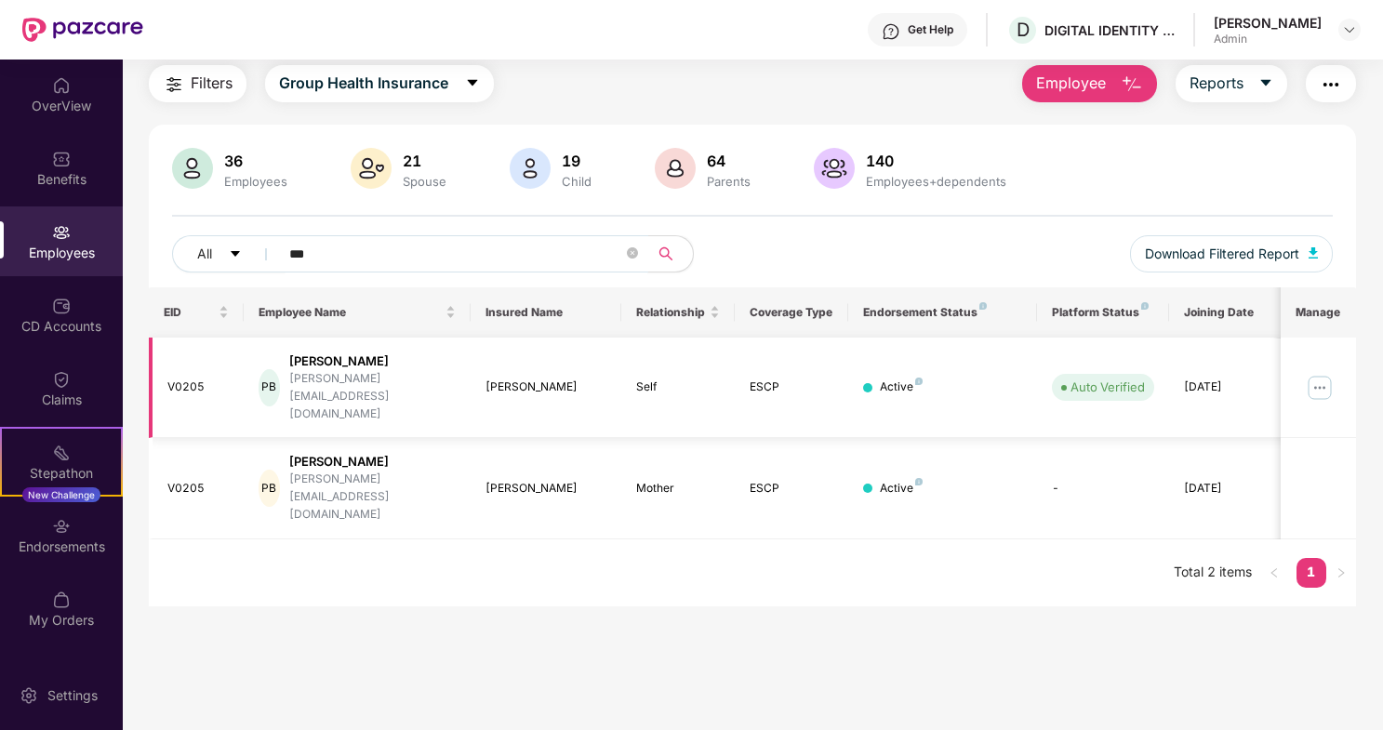
type input "***"
click at [1315, 374] on img at bounding box center [1320, 388] width 30 height 30
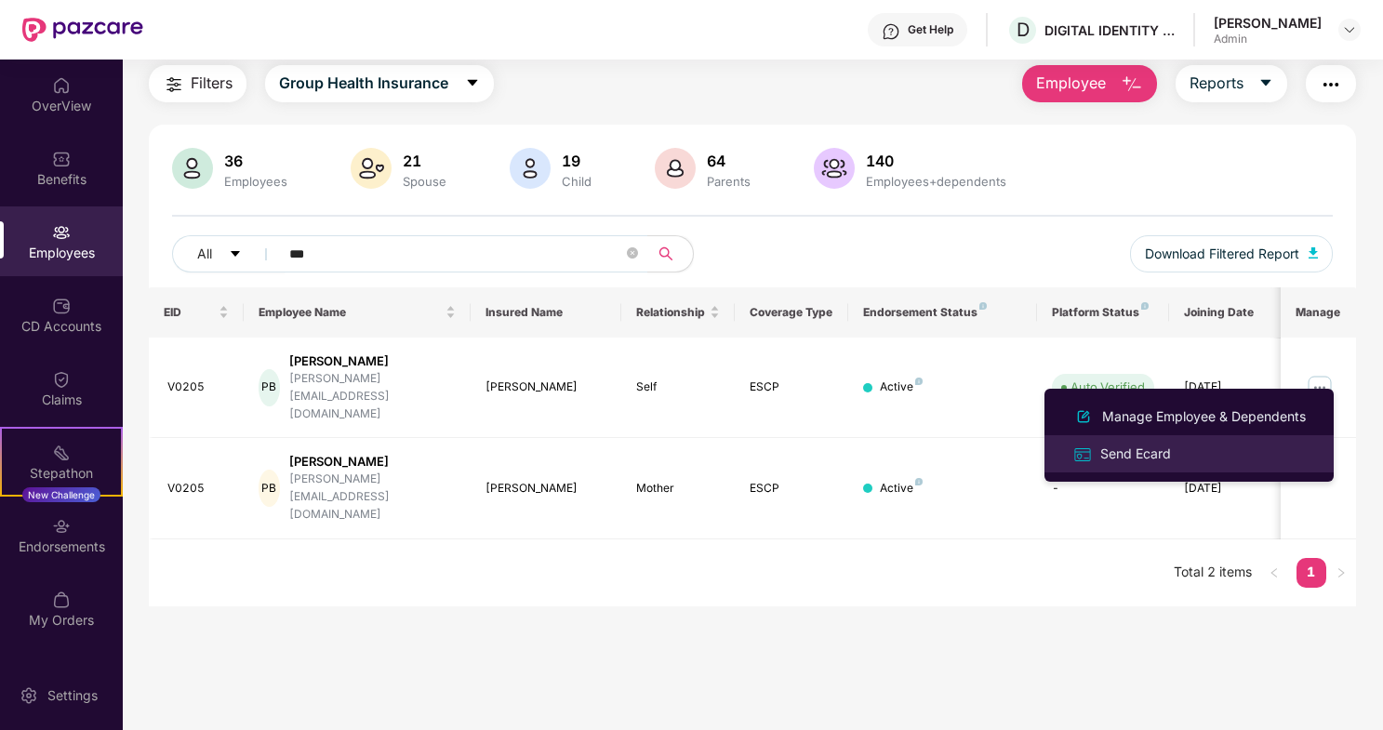
click at [1152, 455] on div "Send Ecard" at bounding box center [1135, 454] width 78 height 20
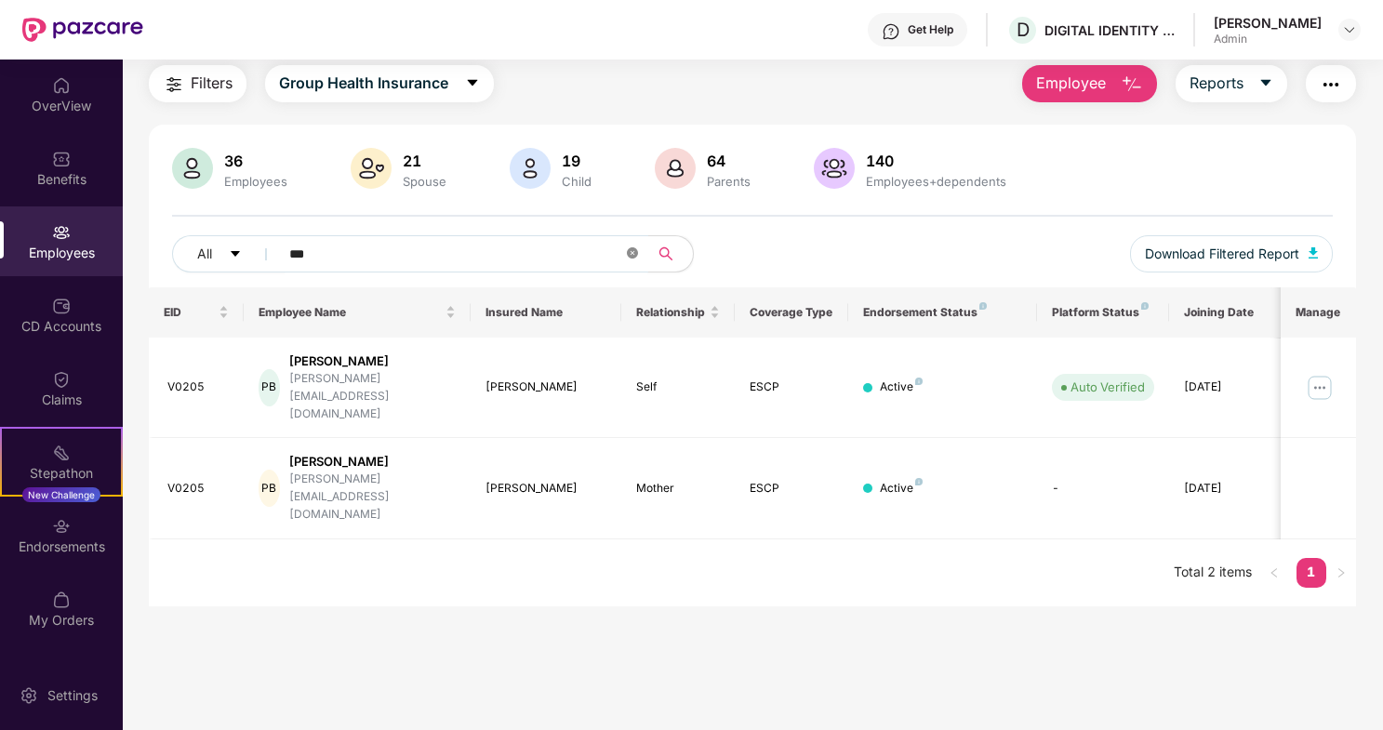
click at [632, 253] on icon "close-circle" at bounding box center [632, 252] width 11 height 11
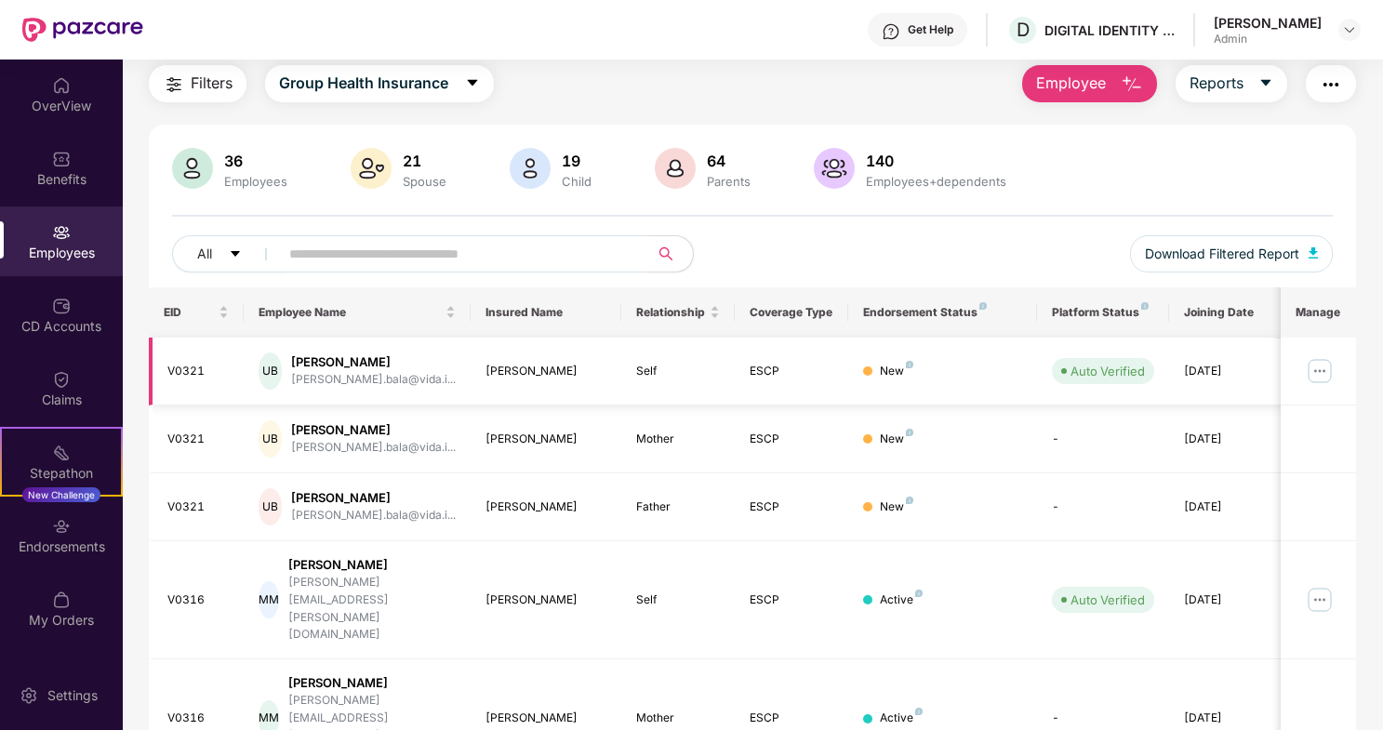
click at [1320, 373] on img at bounding box center [1320, 371] width 30 height 30
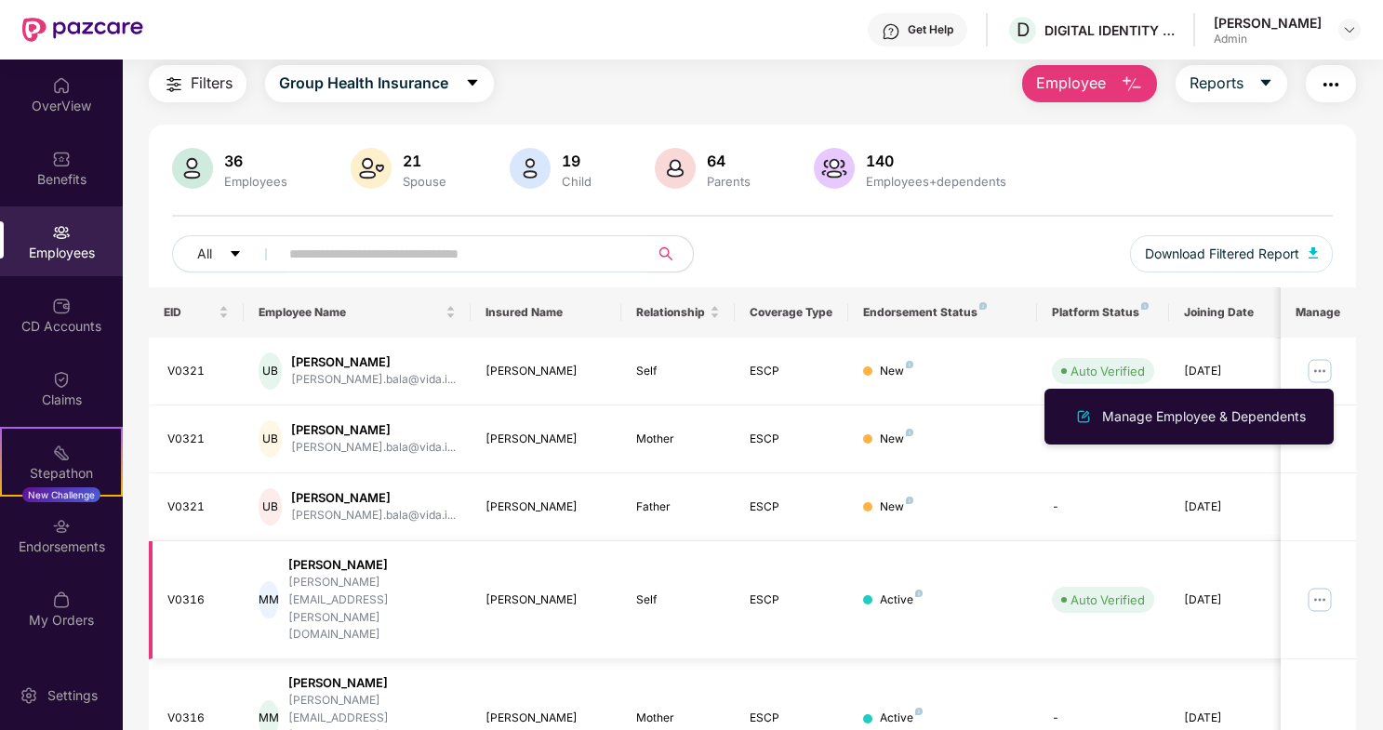
click at [1320, 585] on img at bounding box center [1320, 600] width 30 height 30
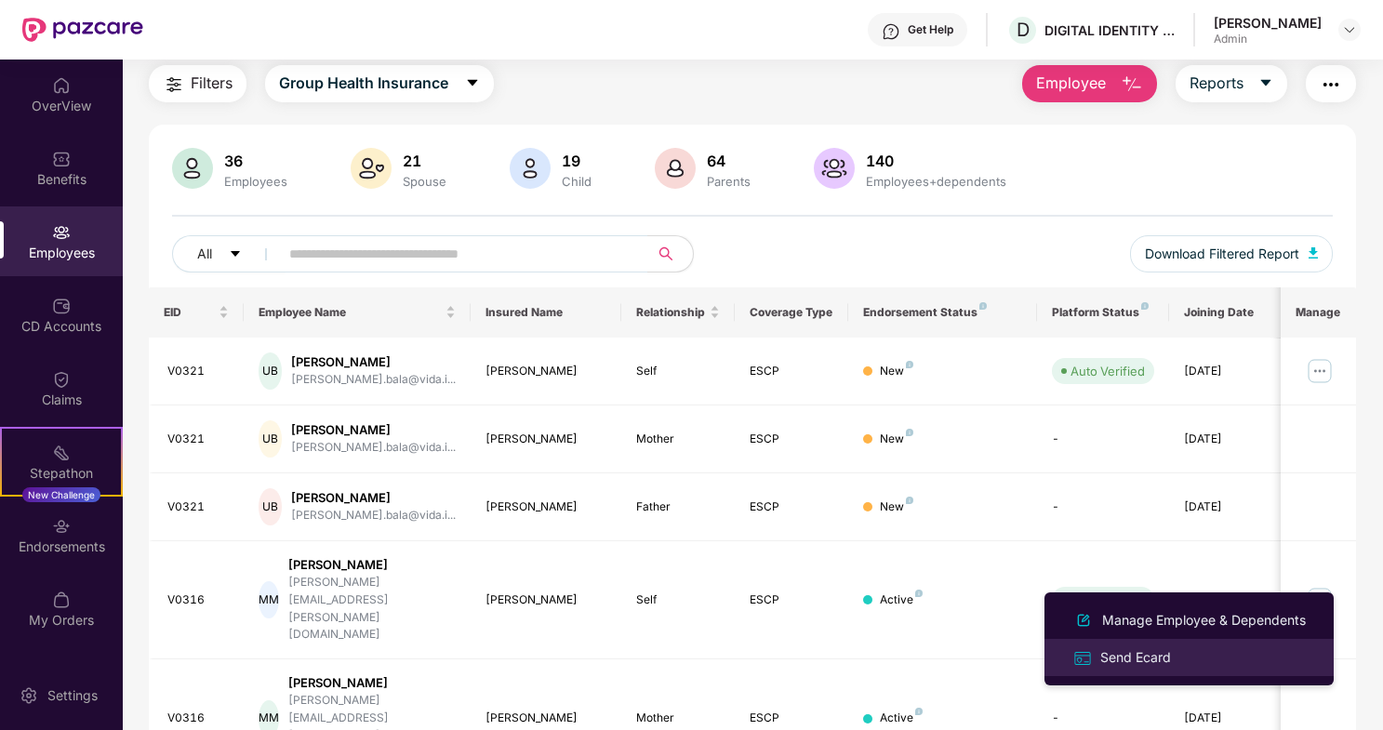
click at [1133, 657] on div "Send Ecard" at bounding box center [1135, 657] width 78 height 20
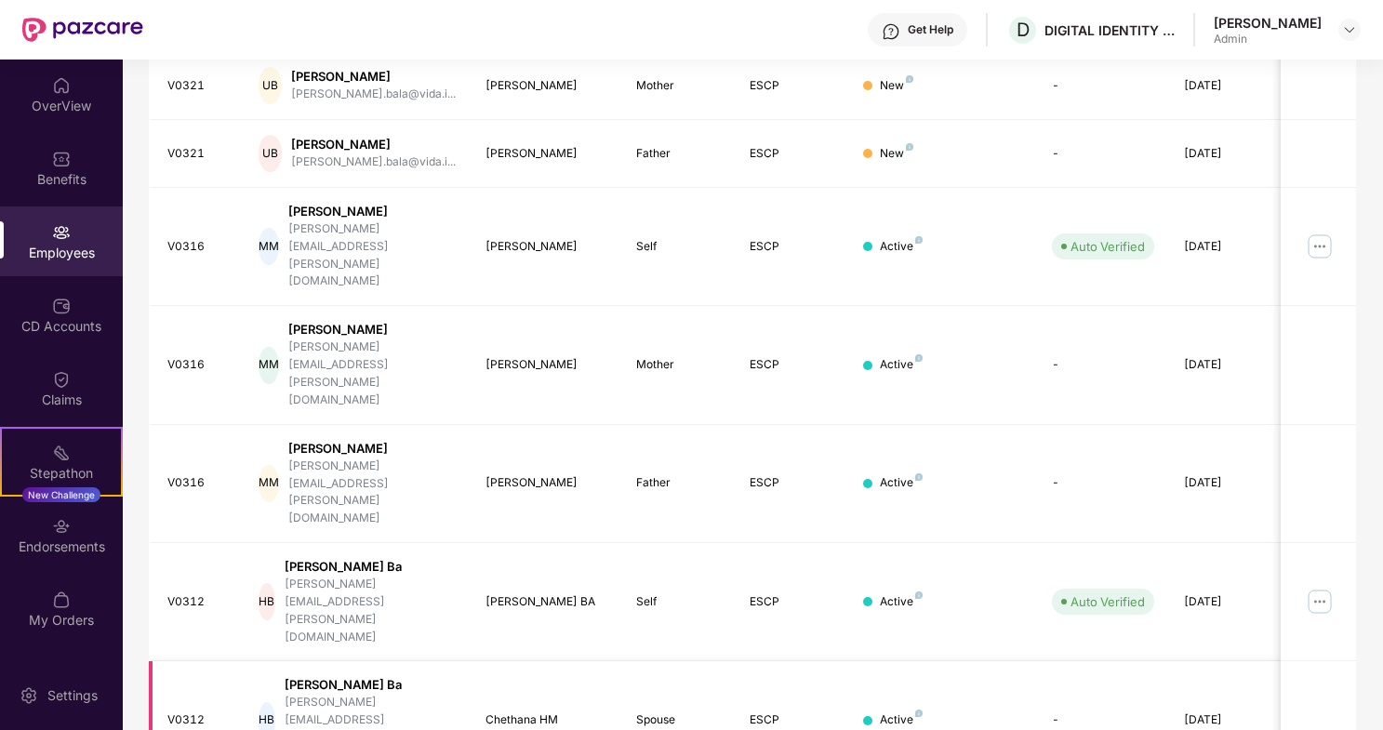
scroll to position [412, 0]
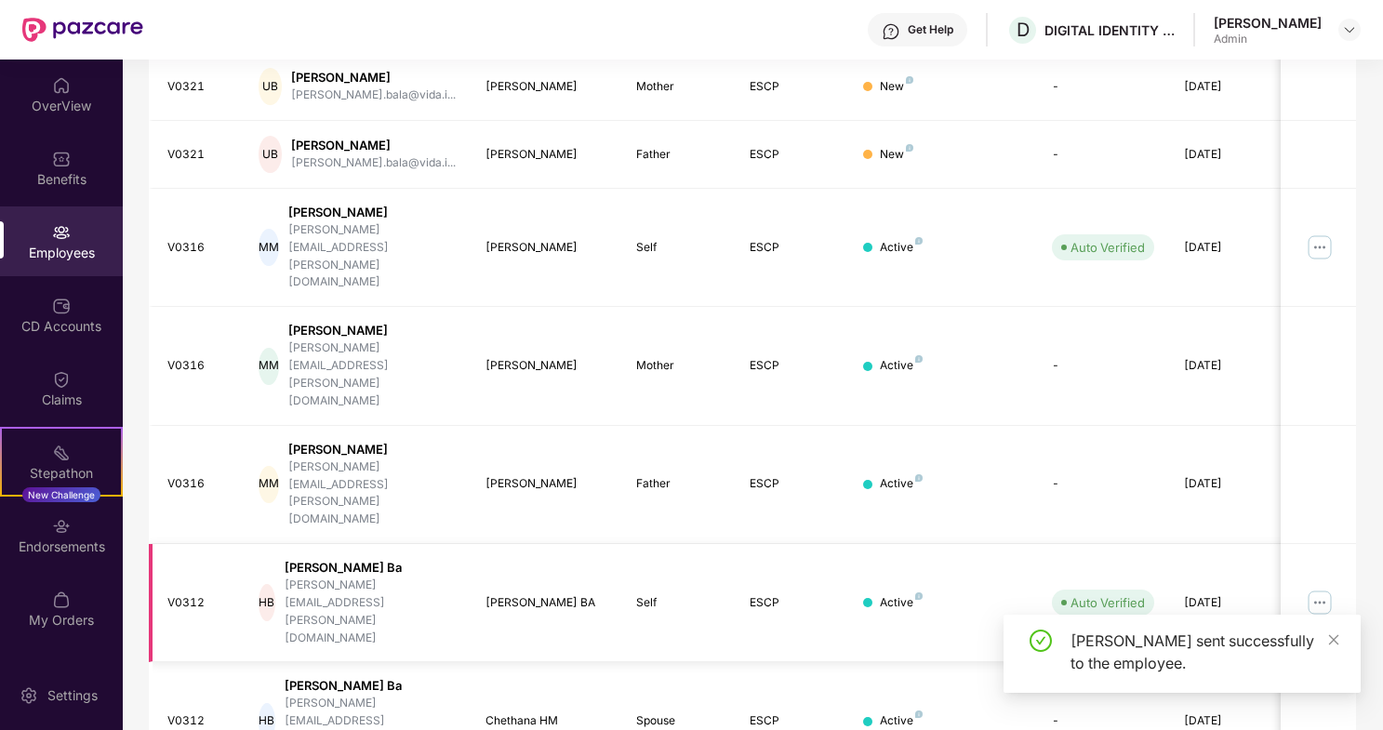
click at [1320, 588] on img at bounding box center [1320, 603] width 30 height 30
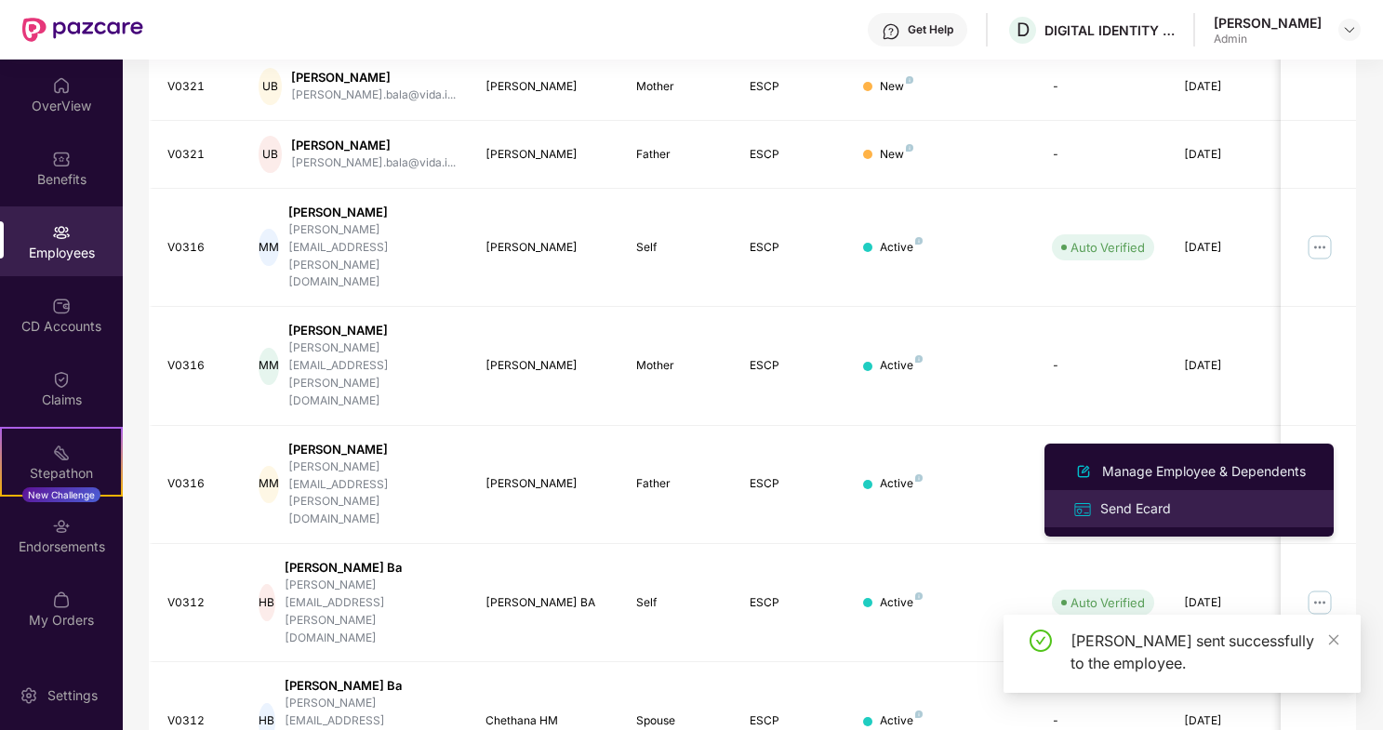
click at [1149, 506] on div "Send Ecard" at bounding box center [1135, 508] width 78 height 20
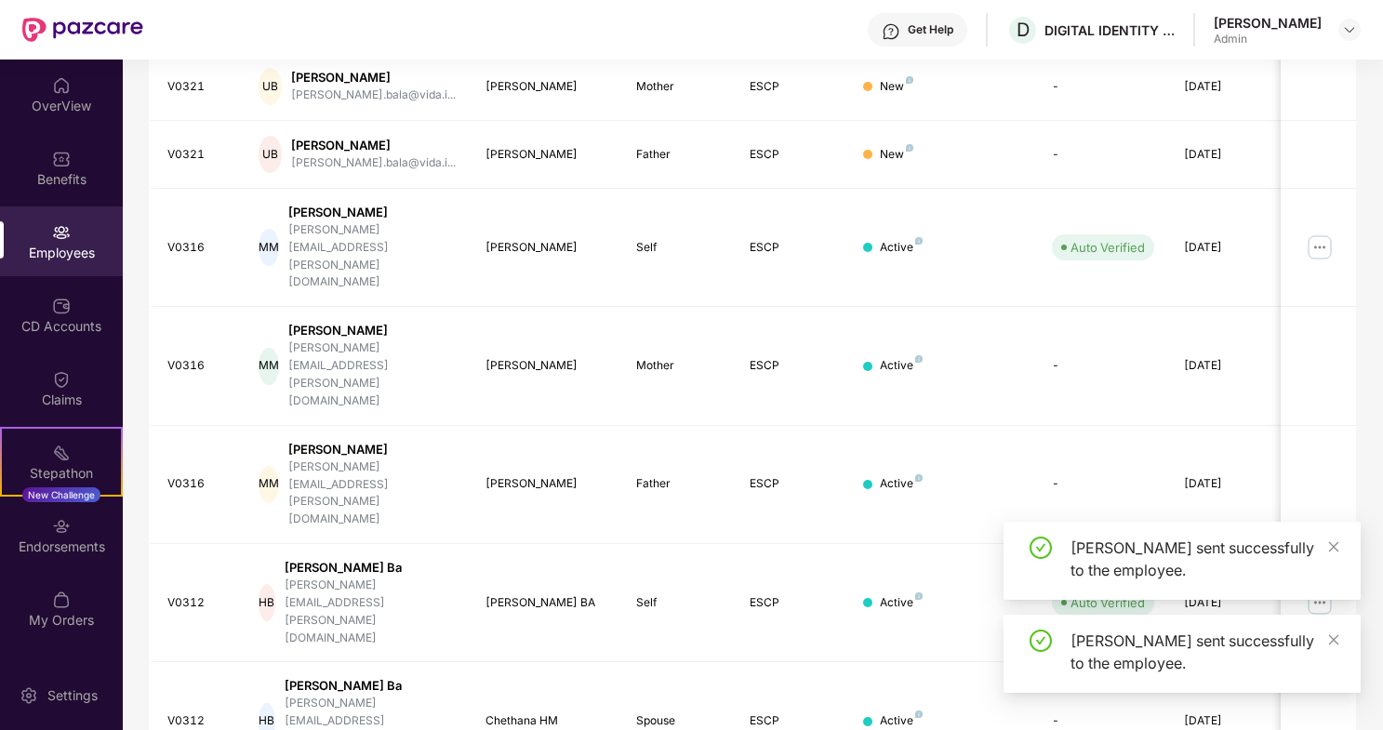
click at [1155, 699] on div "Ecard sent successfully to the employee. Ecard sent successfully to the employe…" at bounding box center [1181, 615] width 357 height 186
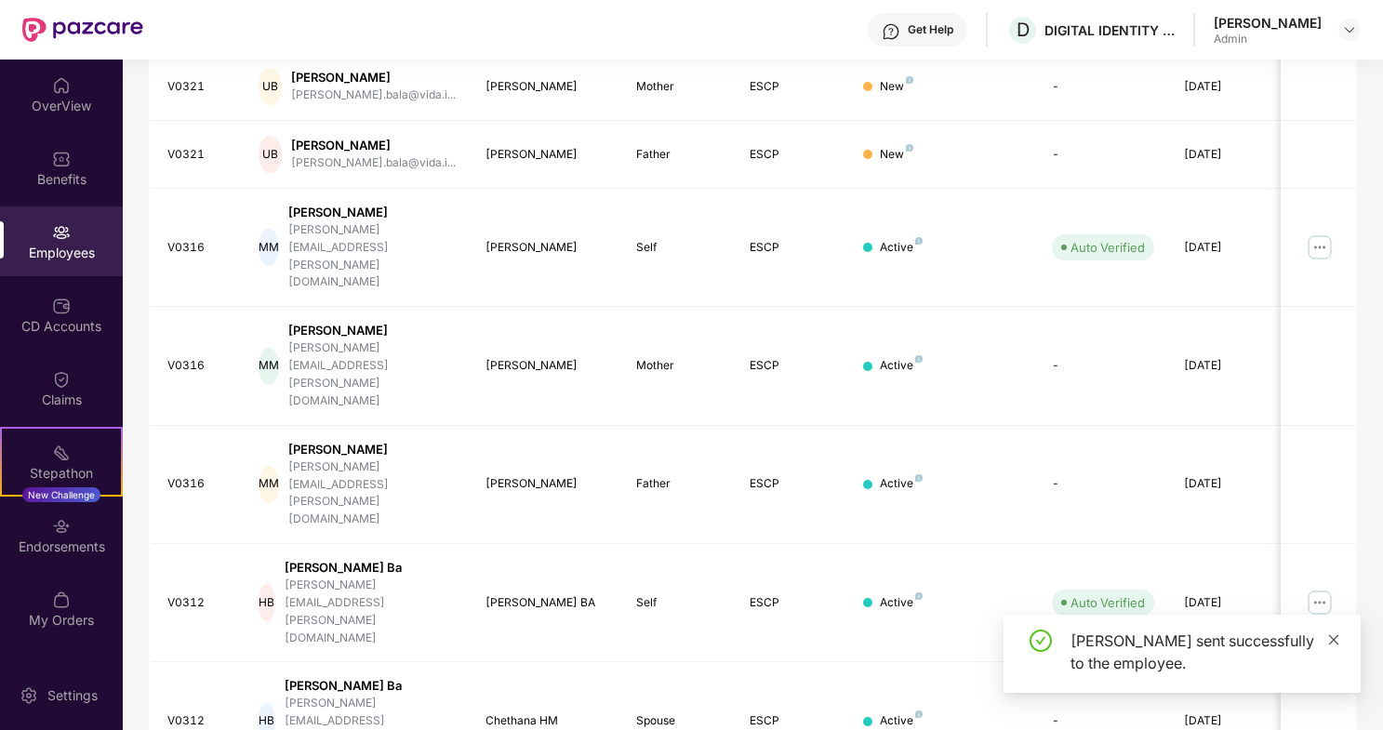
click at [1333, 641] on icon "close" at bounding box center [1333, 639] width 13 height 13
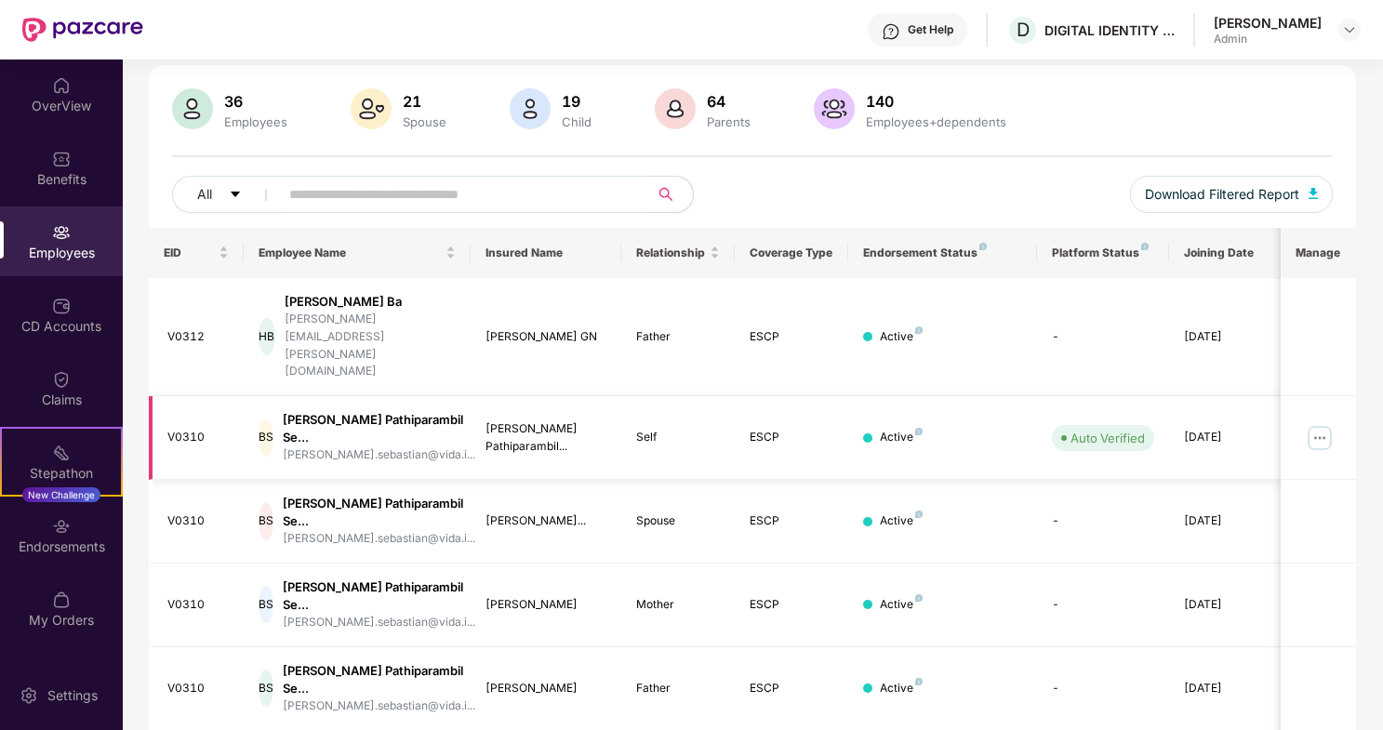
scroll to position [126, 0]
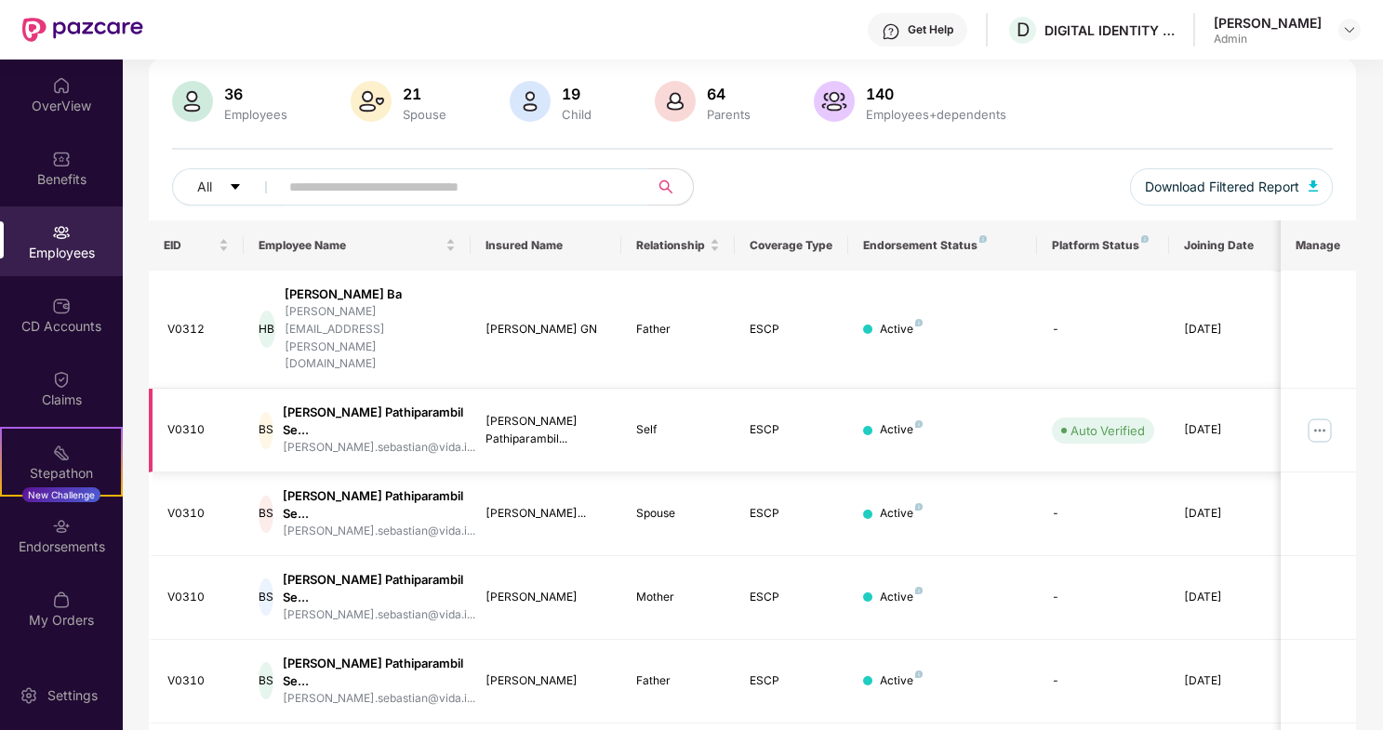
click at [1319, 416] on img at bounding box center [1320, 431] width 30 height 30
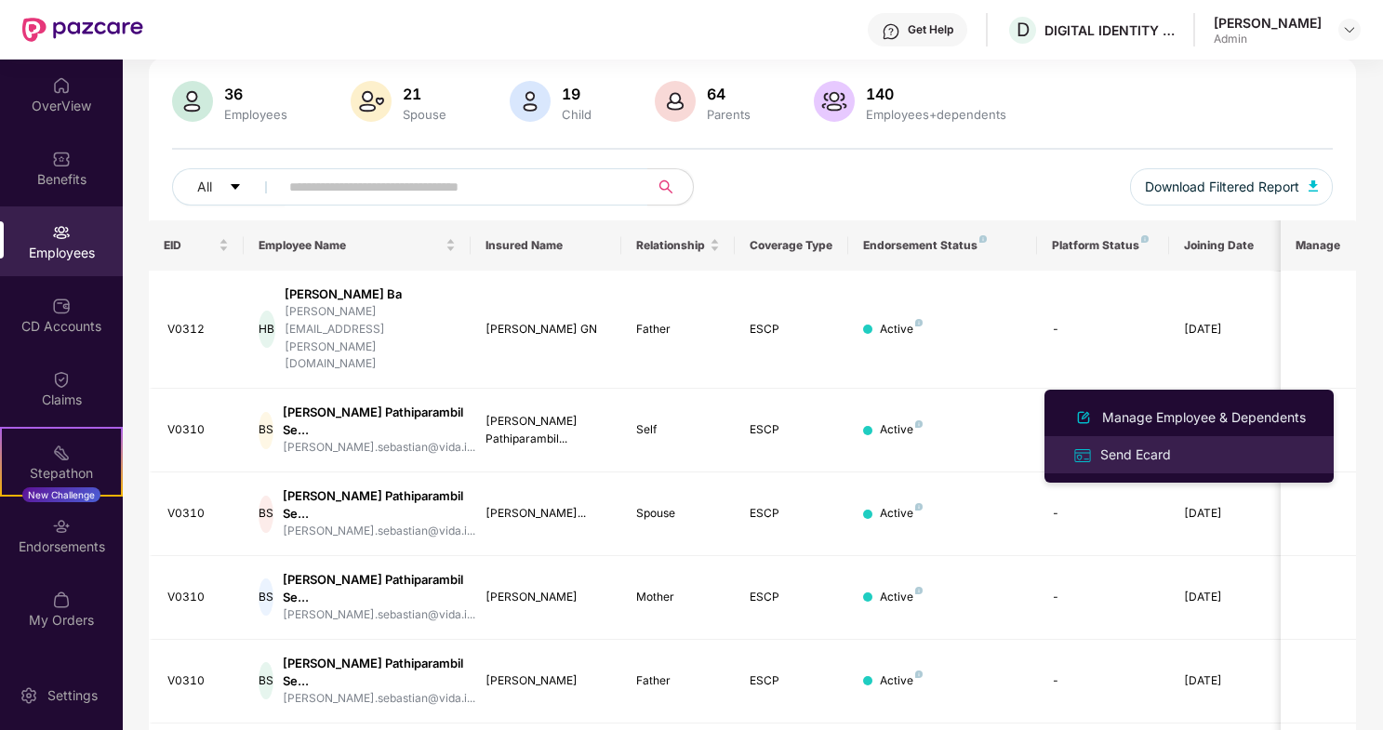
click at [1152, 453] on div "Send Ecard" at bounding box center [1135, 454] width 78 height 20
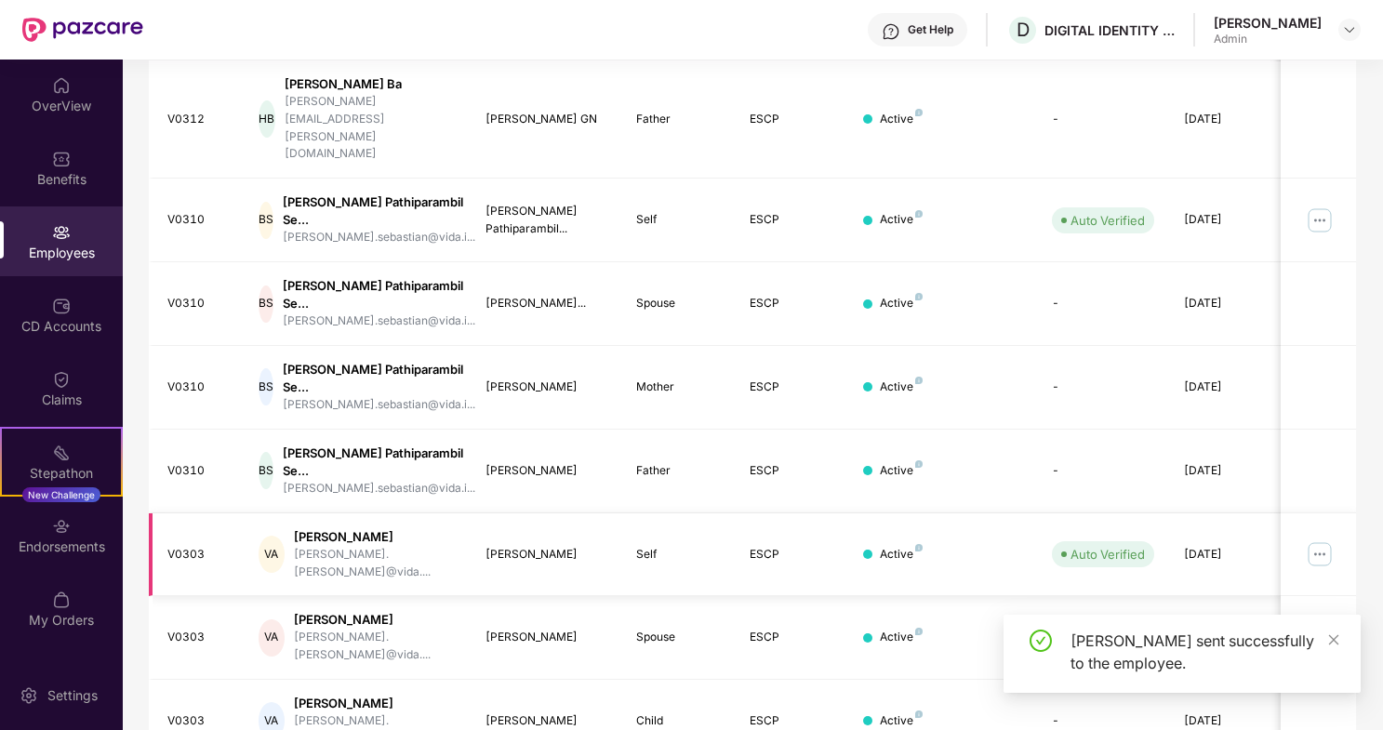
scroll to position [340, 0]
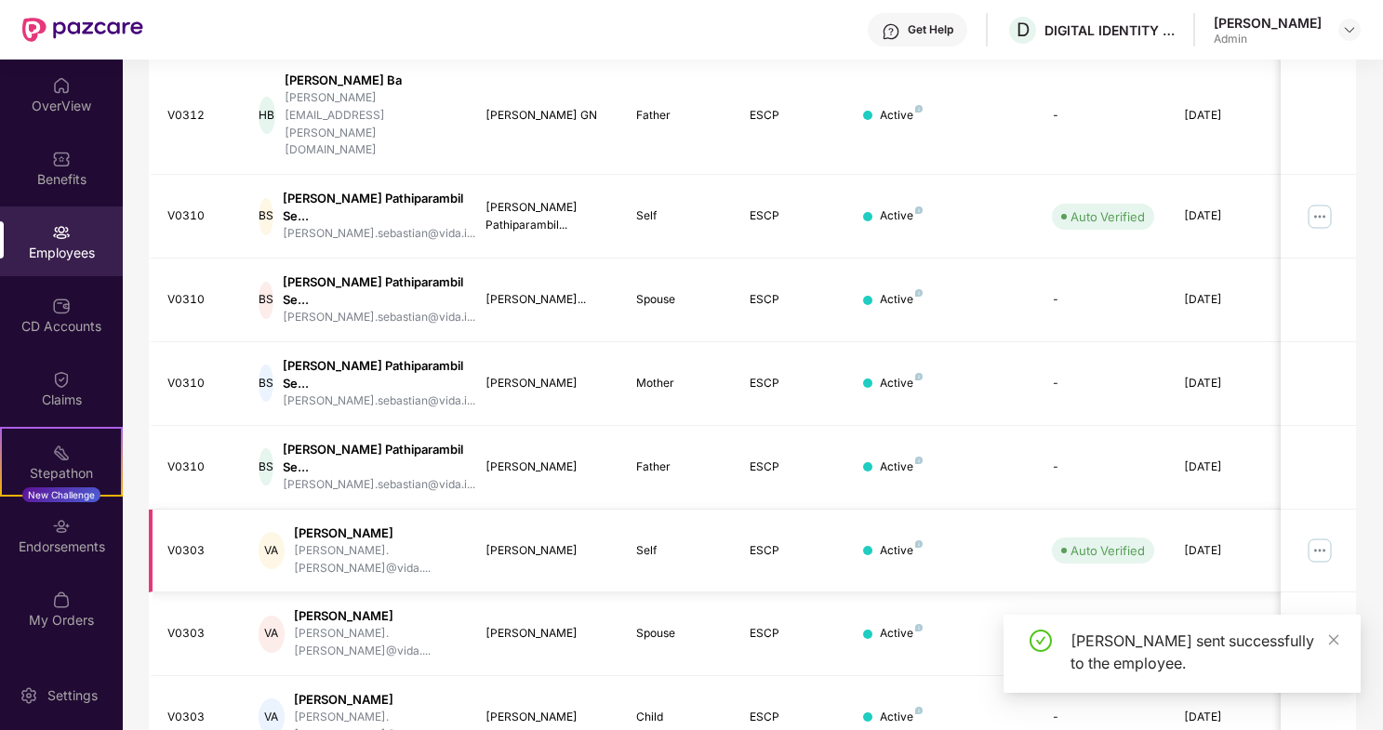
click at [1318, 536] on img at bounding box center [1320, 551] width 30 height 30
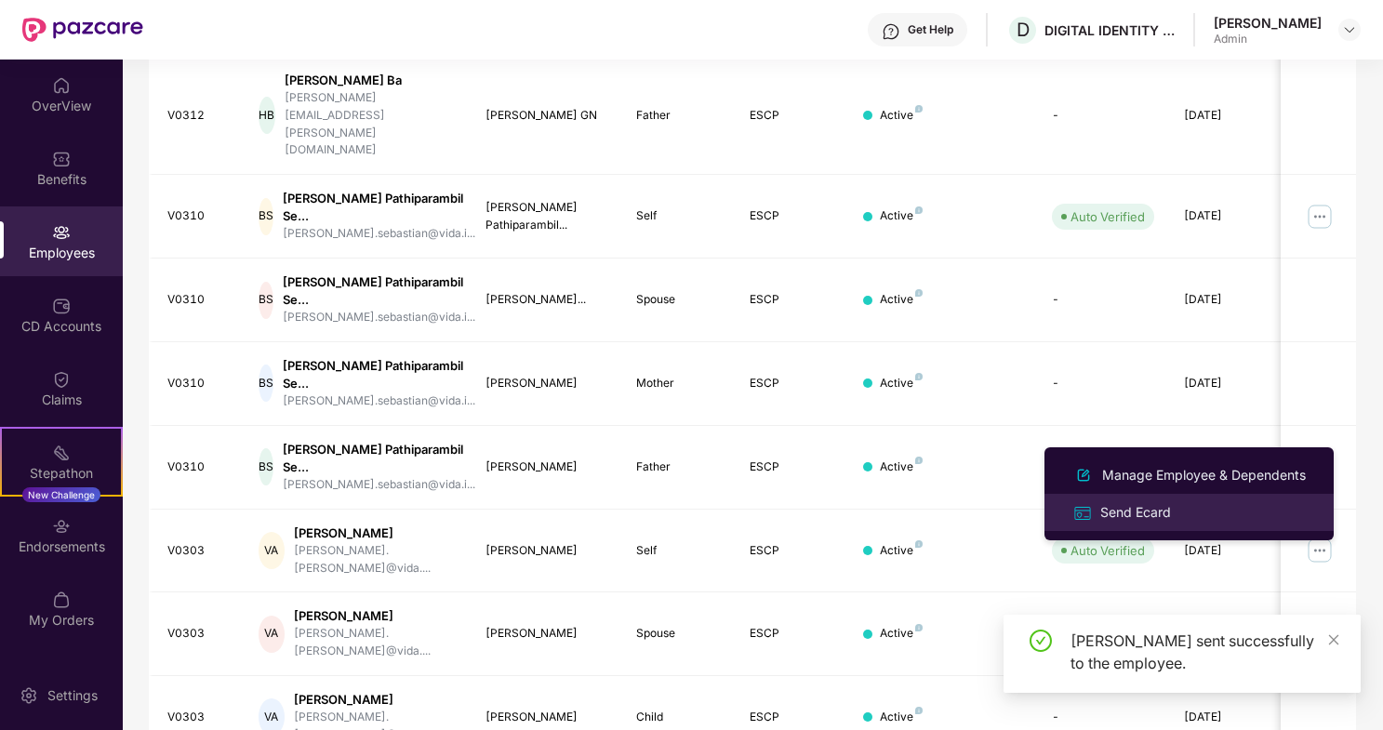
click at [1167, 514] on div "Send Ecard" at bounding box center [1135, 512] width 78 height 20
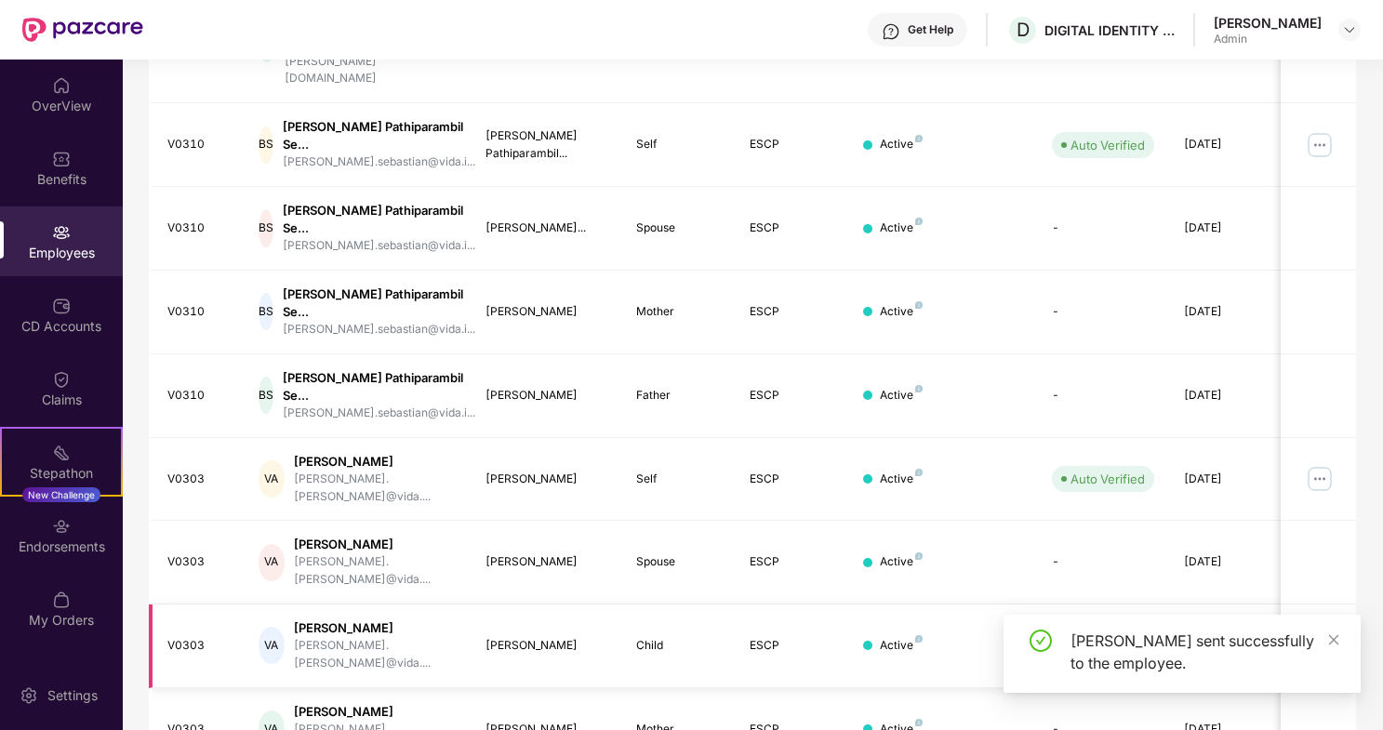
scroll to position [0, 0]
click at [1335, 641] on icon "close" at bounding box center [1334, 639] width 10 height 10
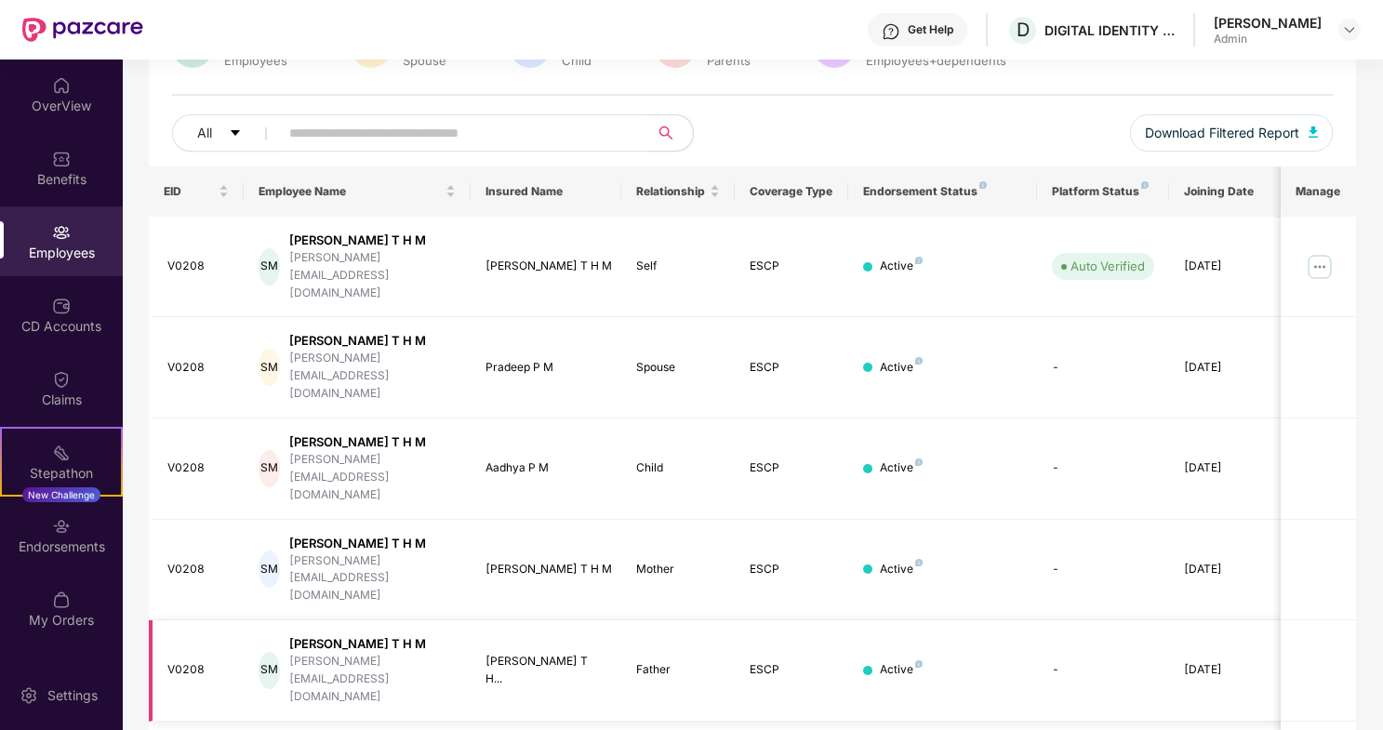
scroll to position [187, 0]
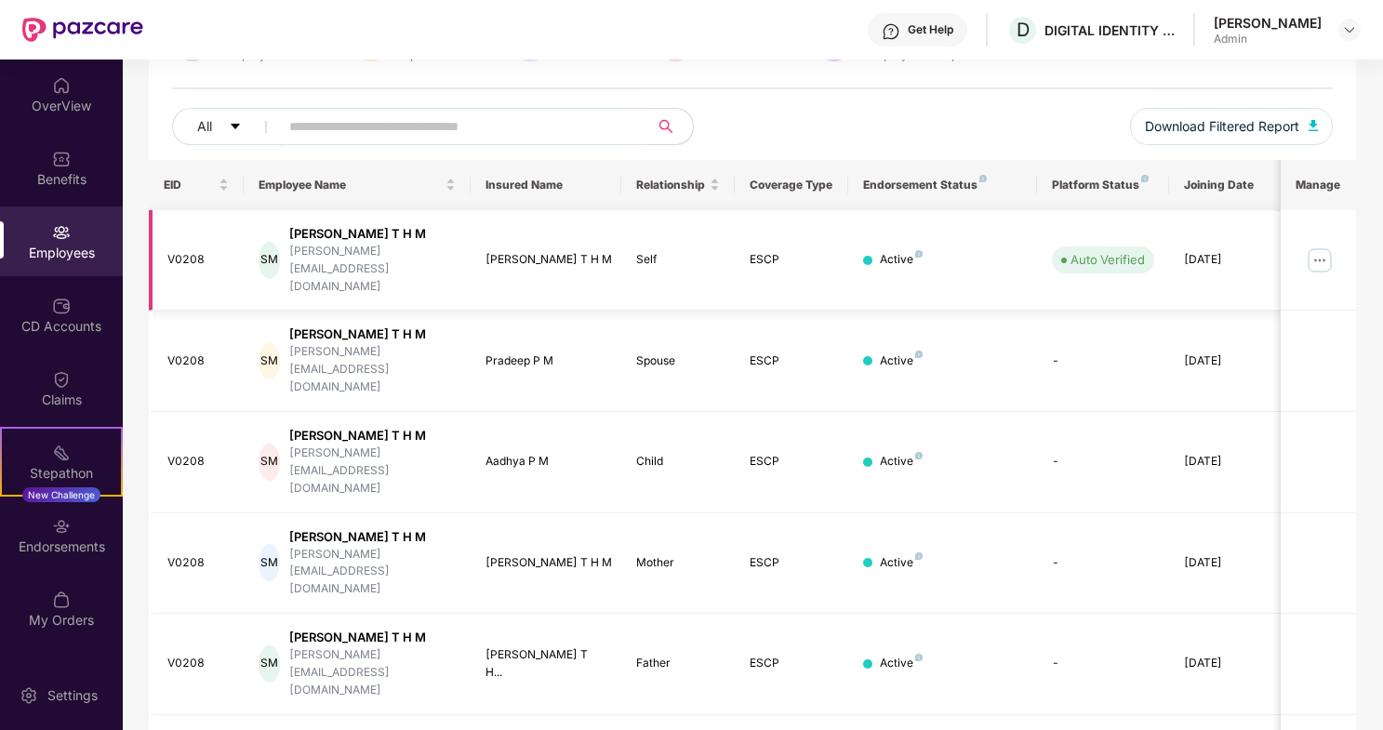
click at [1321, 245] on img at bounding box center [1320, 260] width 30 height 30
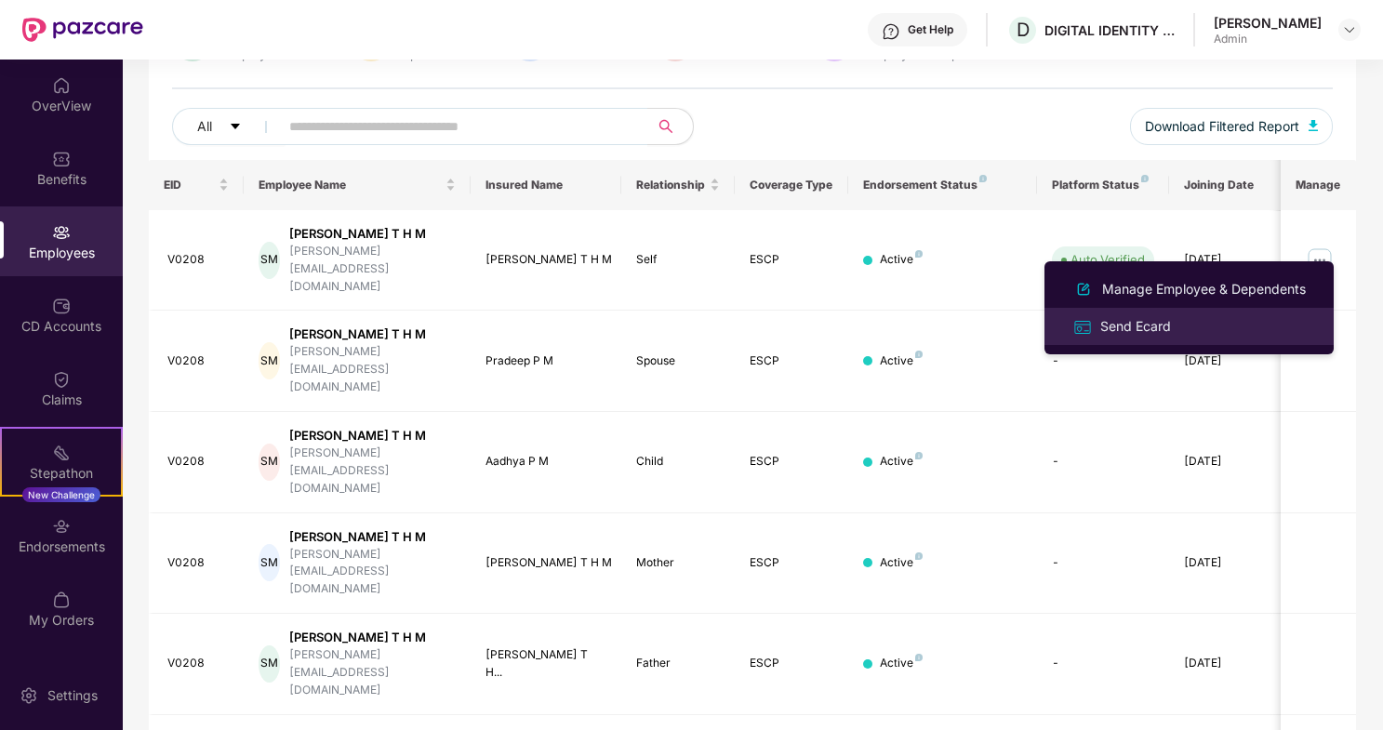
click at [1161, 325] on div "Send Ecard" at bounding box center [1135, 326] width 78 height 20
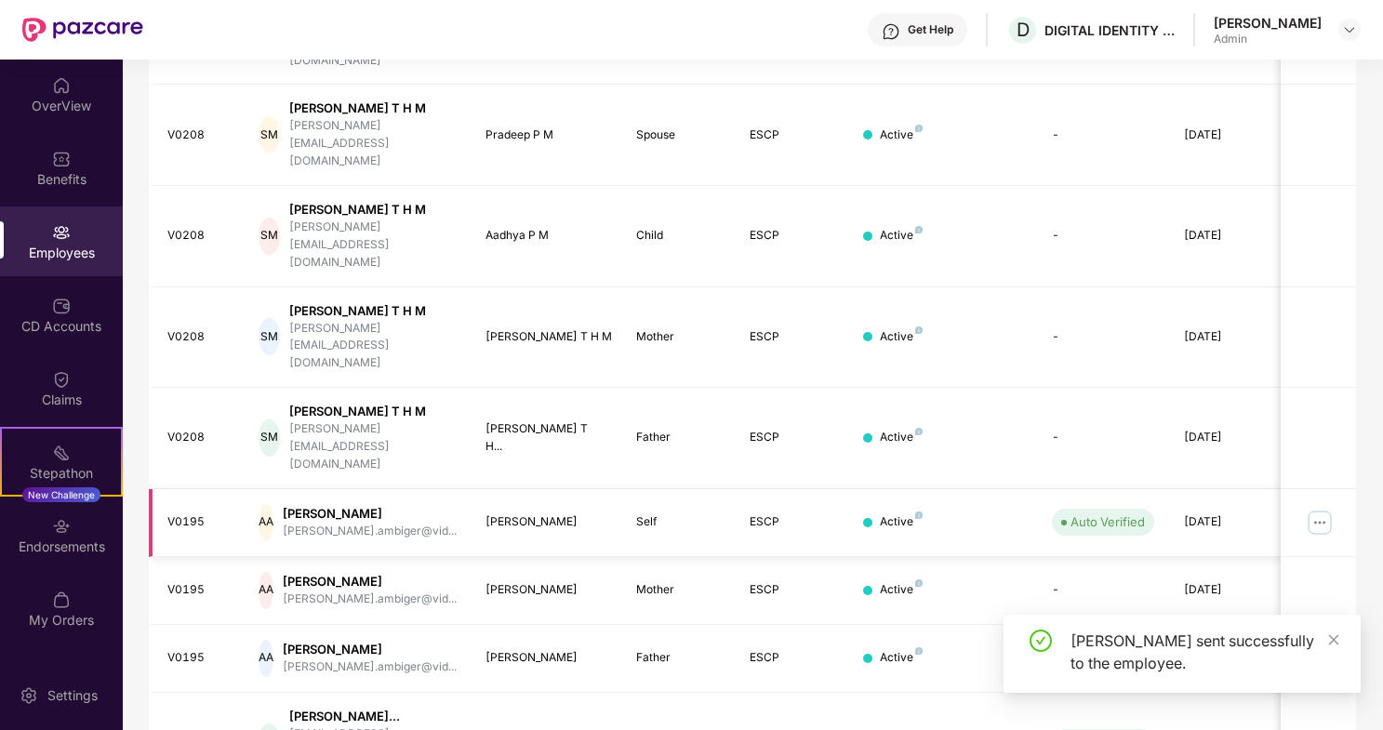
scroll to position [412, 0]
click at [1313, 509] on img at bounding box center [1320, 524] width 30 height 30
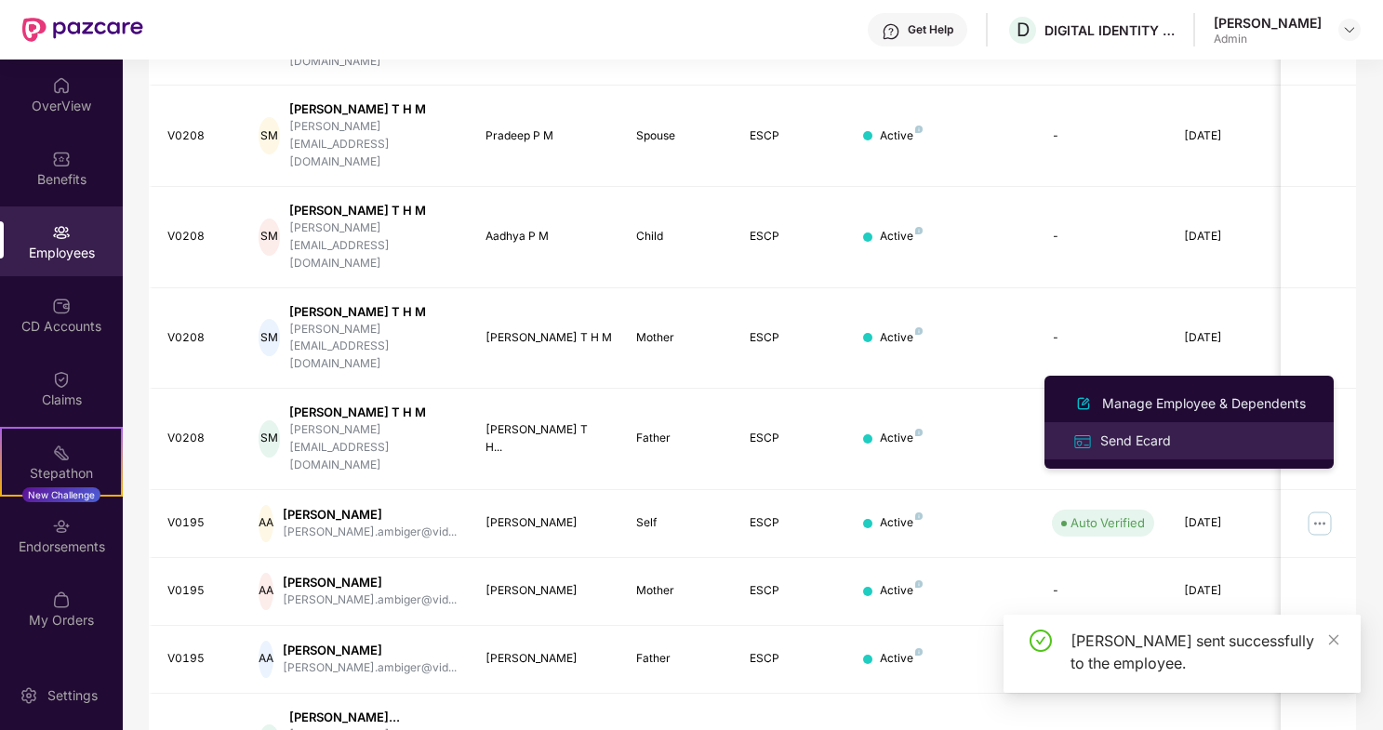
click at [1147, 441] on div "Send Ecard" at bounding box center [1135, 441] width 78 height 20
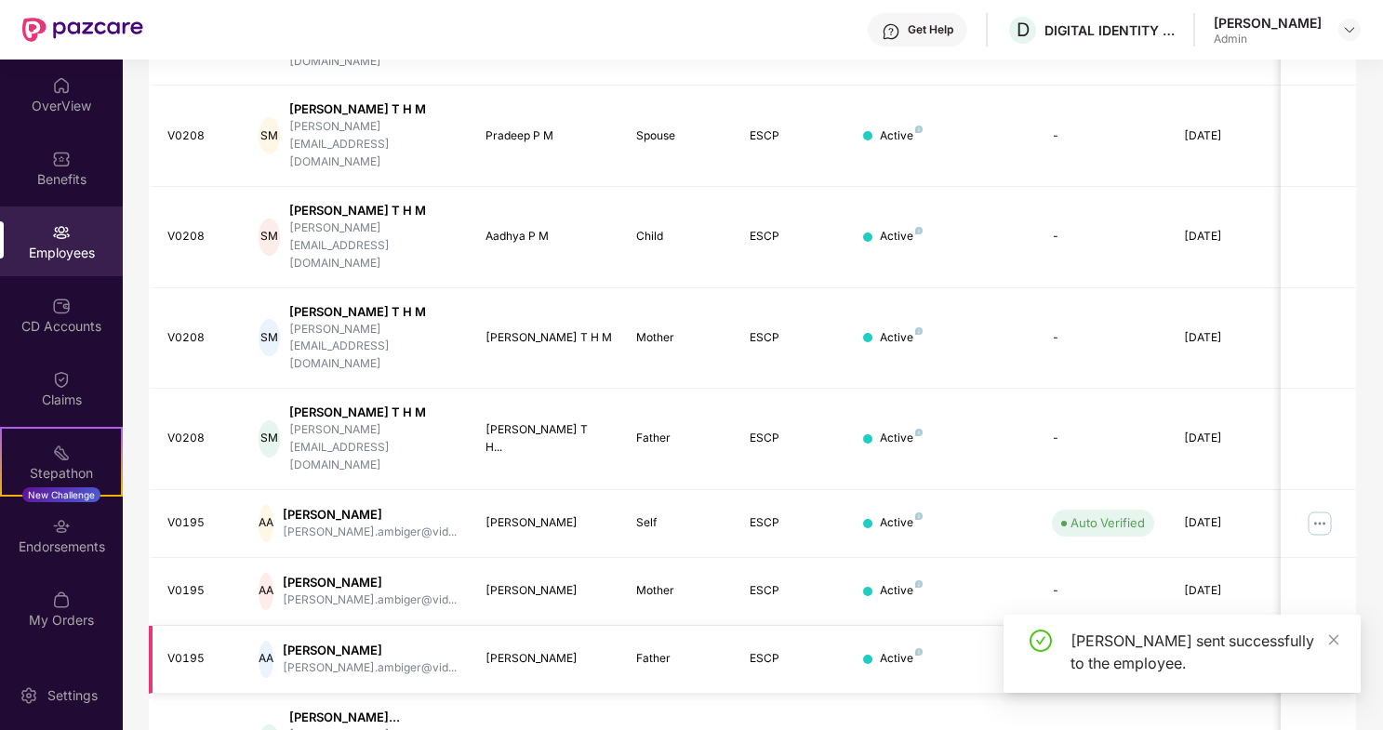
scroll to position [0, 0]
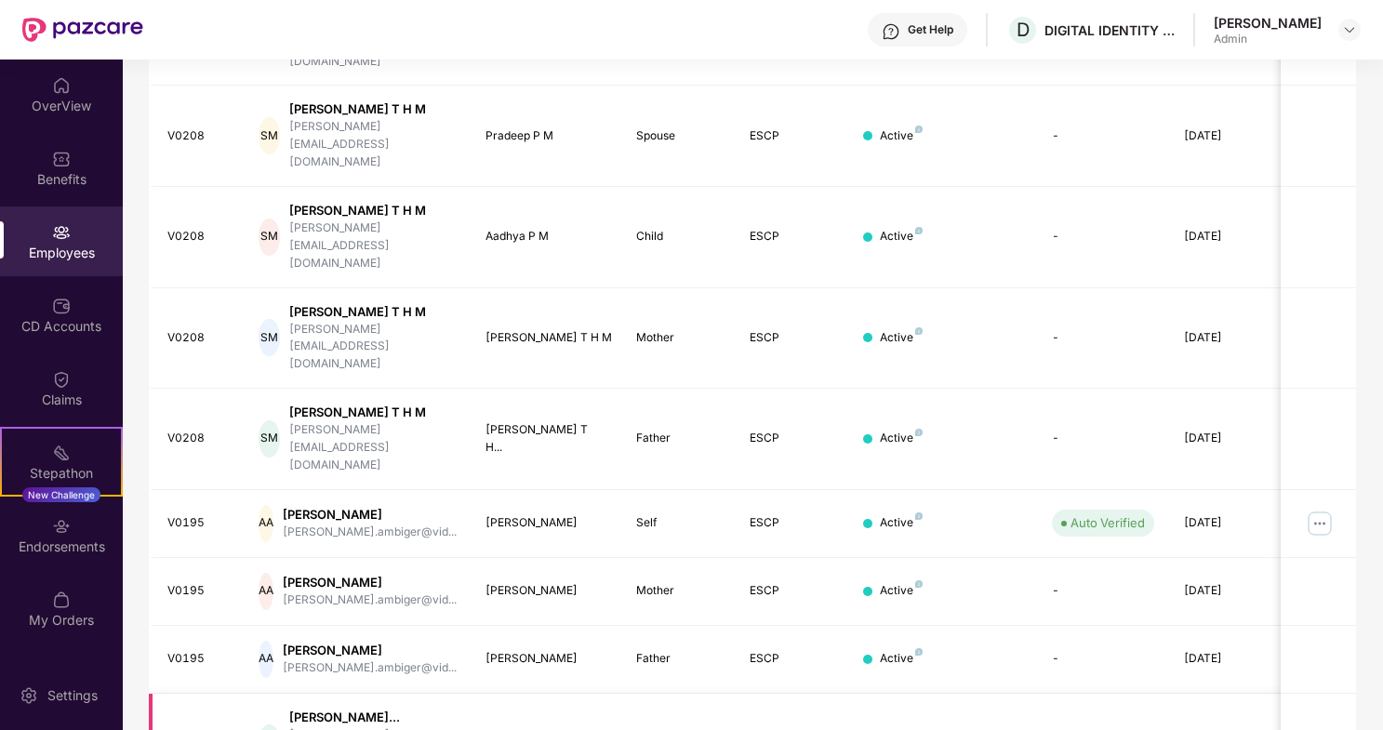
click at [1320, 728] on img at bounding box center [1320, 743] width 30 height 30
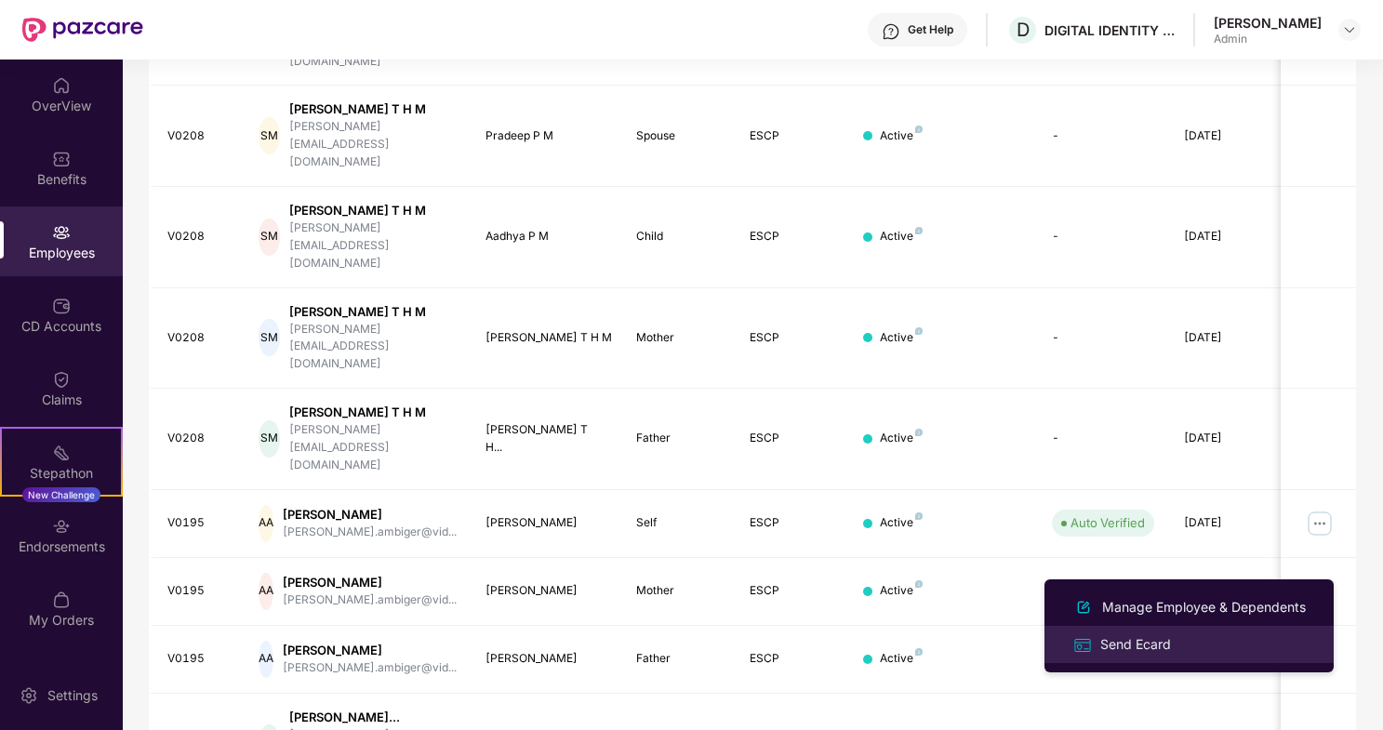
click at [1147, 639] on div "Send Ecard" at bounding box center [1135, 644] width 78 height 20
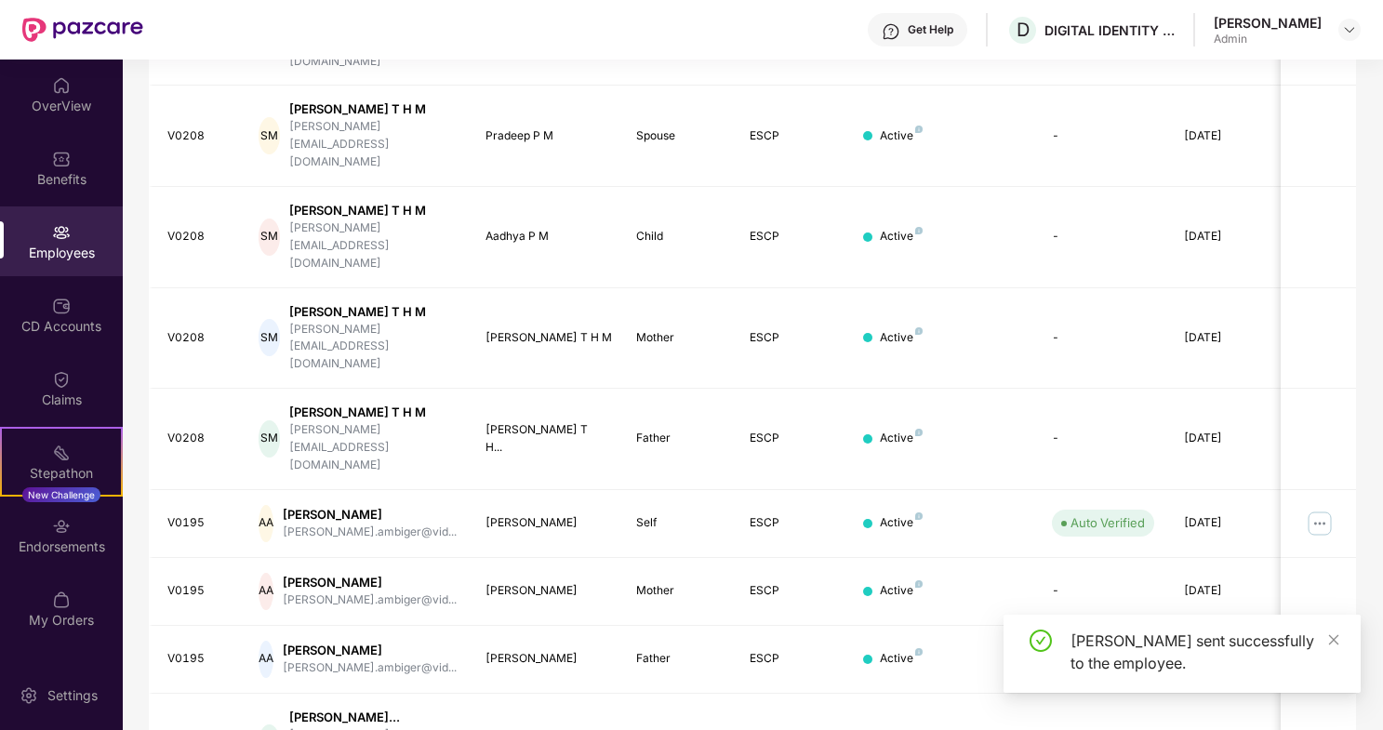
click at [1215, 698] on div "Ecard sent successfully to the employee." at bounding box center [1181, 661] width 357 height 93
click at [1334, 640] on icon "close" at bounding box center [1334, 639] width 10 height 10
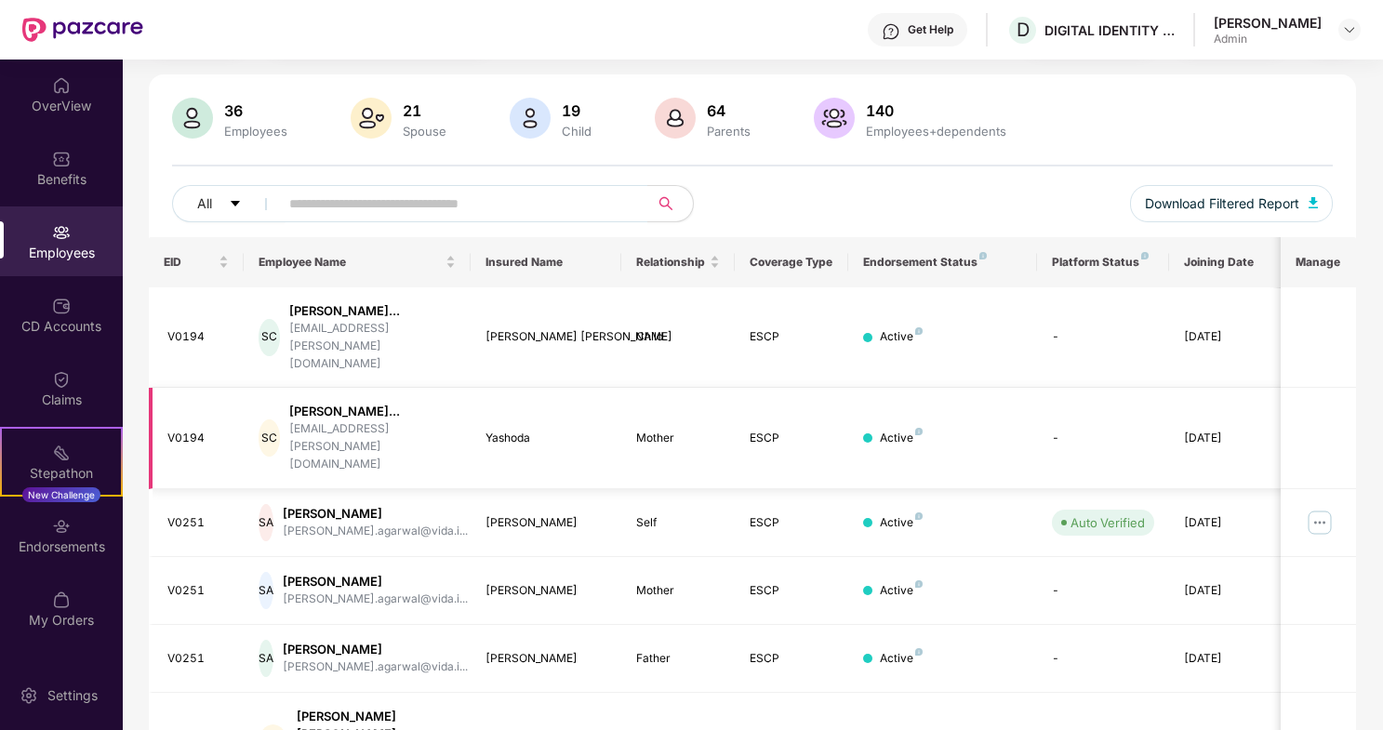
scroll to position [126, 0]
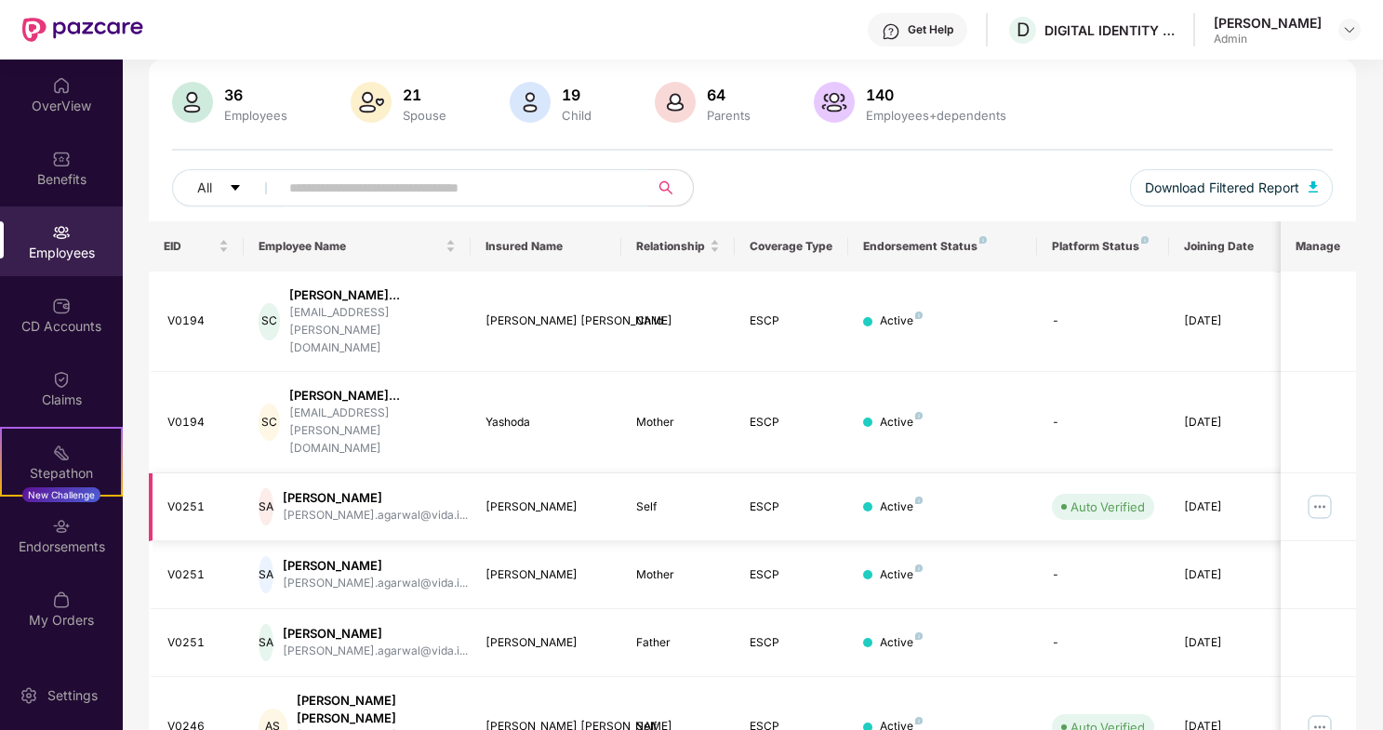
click at [1317, 492] on img at bounding box center [1320, 507] width 30 height 30
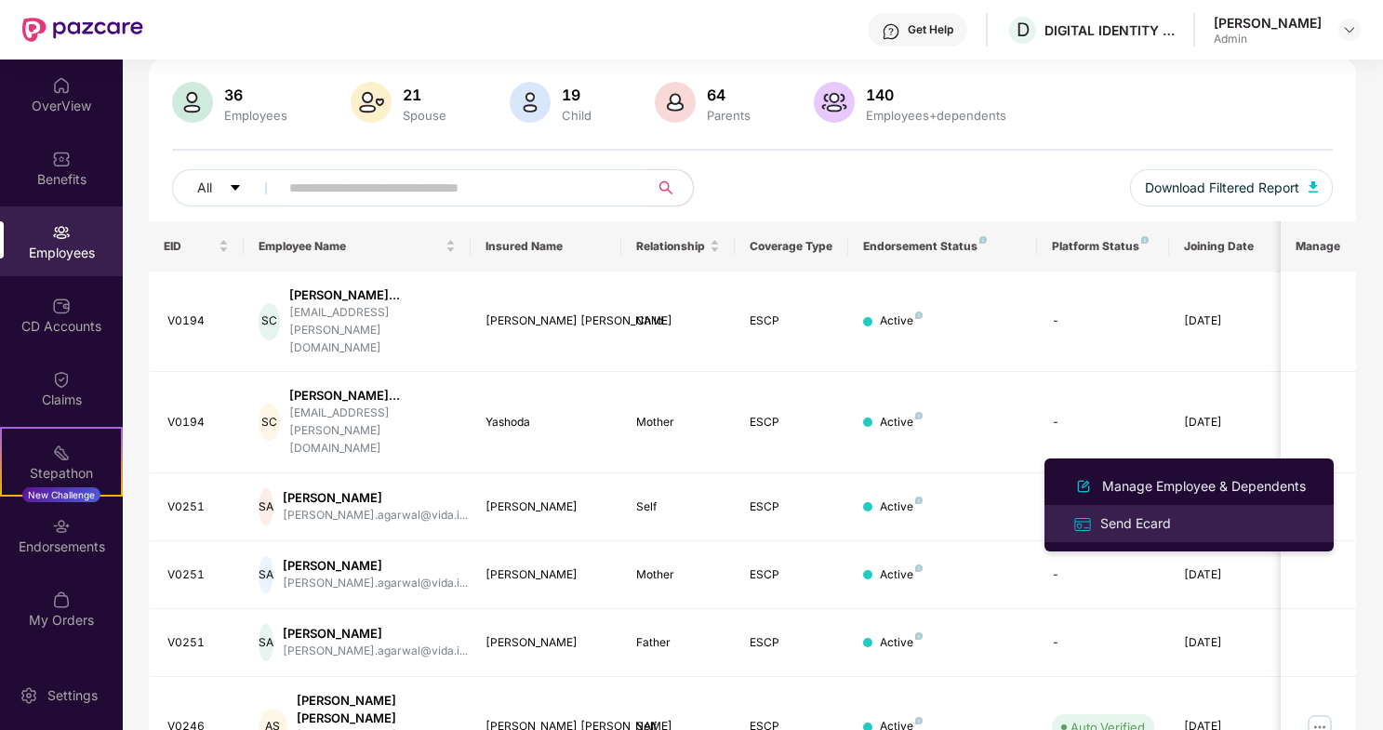
click at [1140, 525] on div "Send Ecard" at bounding box center [1135, 523] width 78 height 20
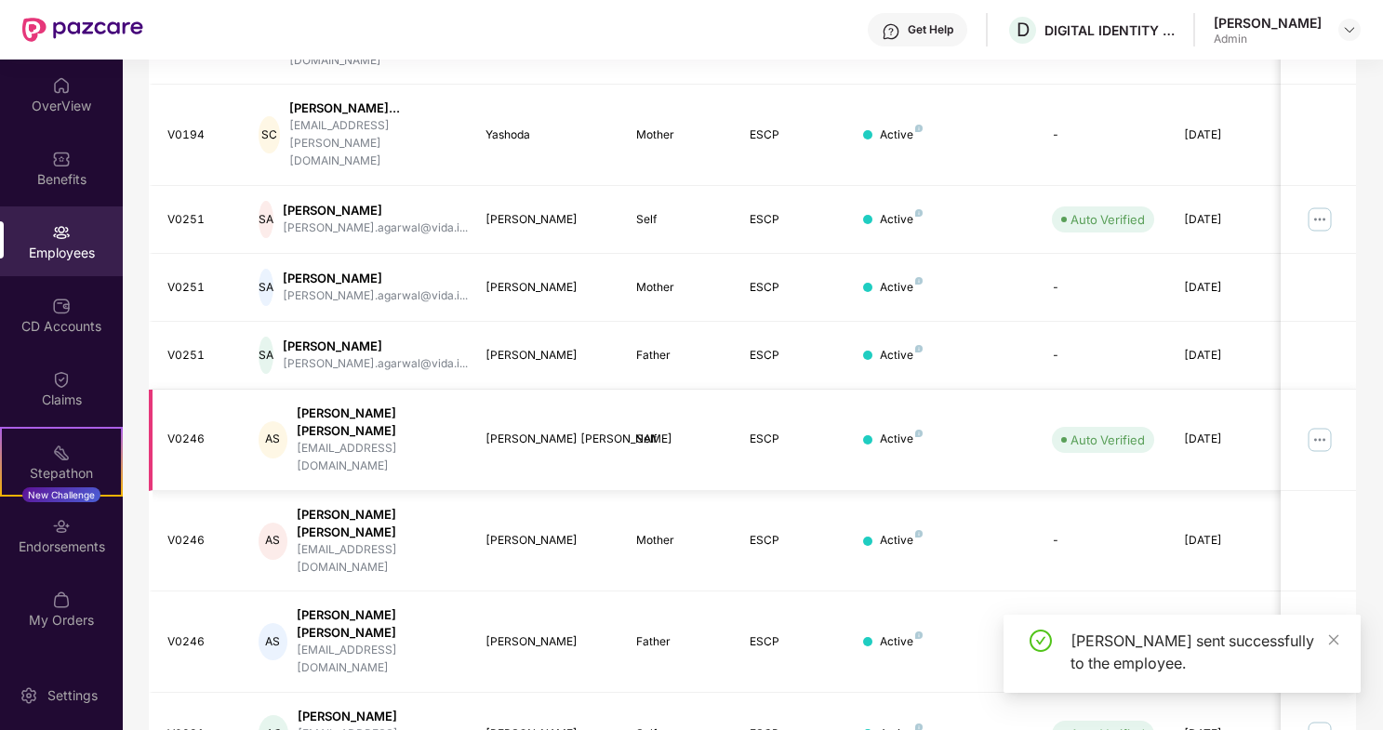
scroll to position [412, 0]
click at [1318, 426] on img at bounding box center [1320, 441] width 30 height 30
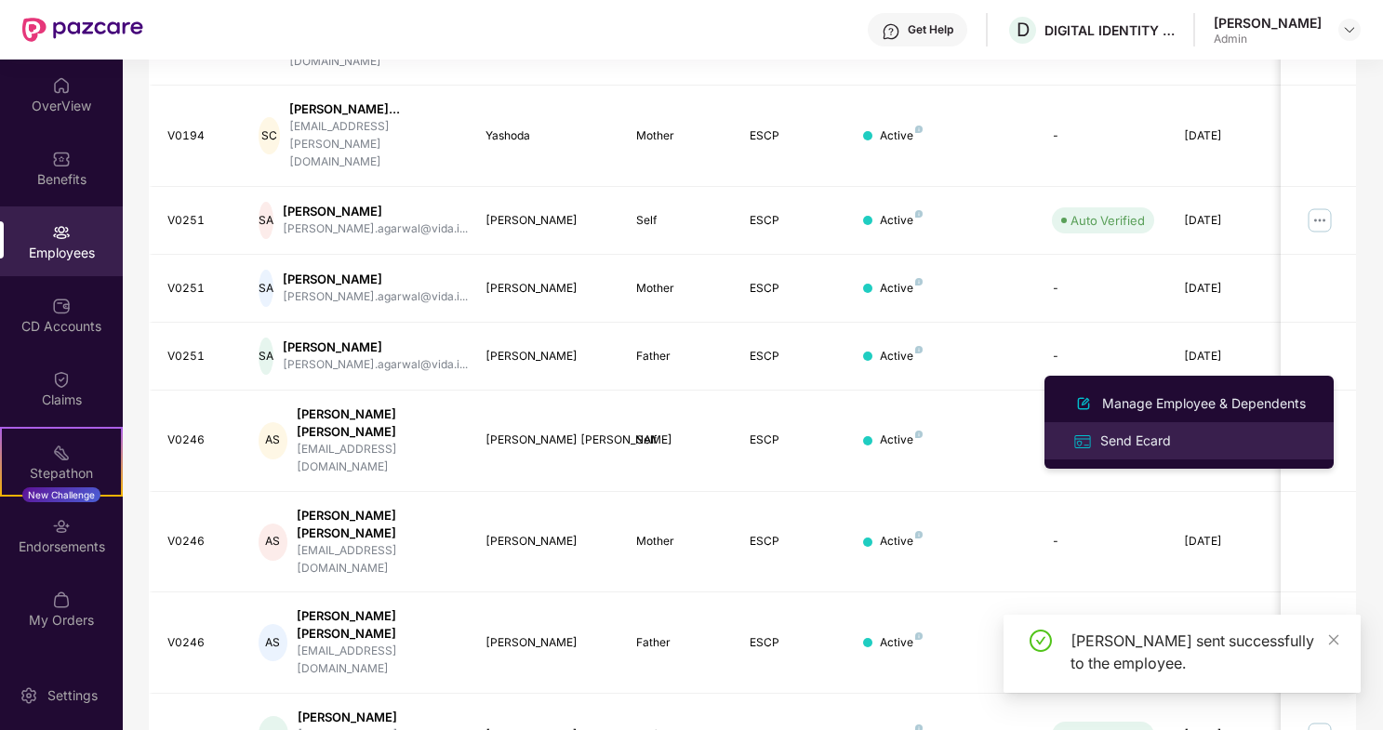
click at [1121, 444] on div "Send Ecard" at bounding box center [1135, 441] width 78 height 20
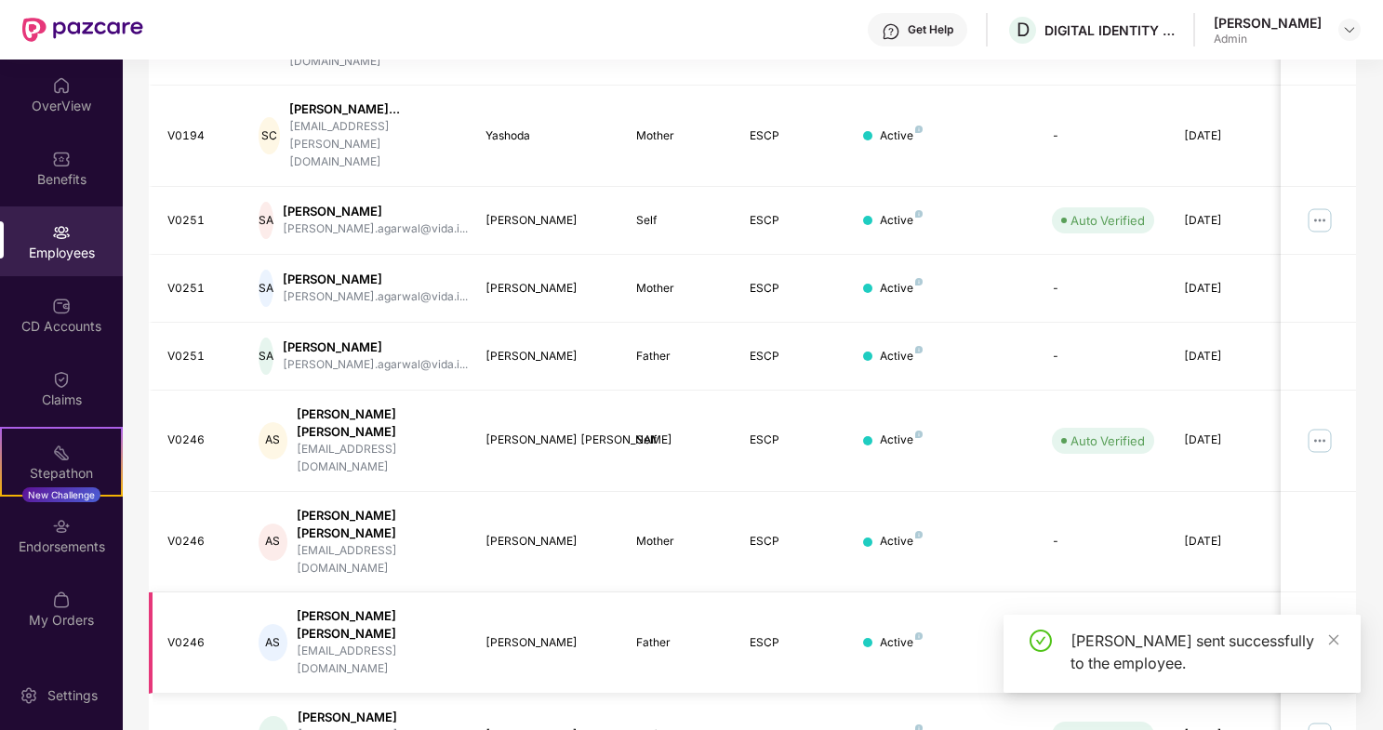
scroll to position [0, 0]
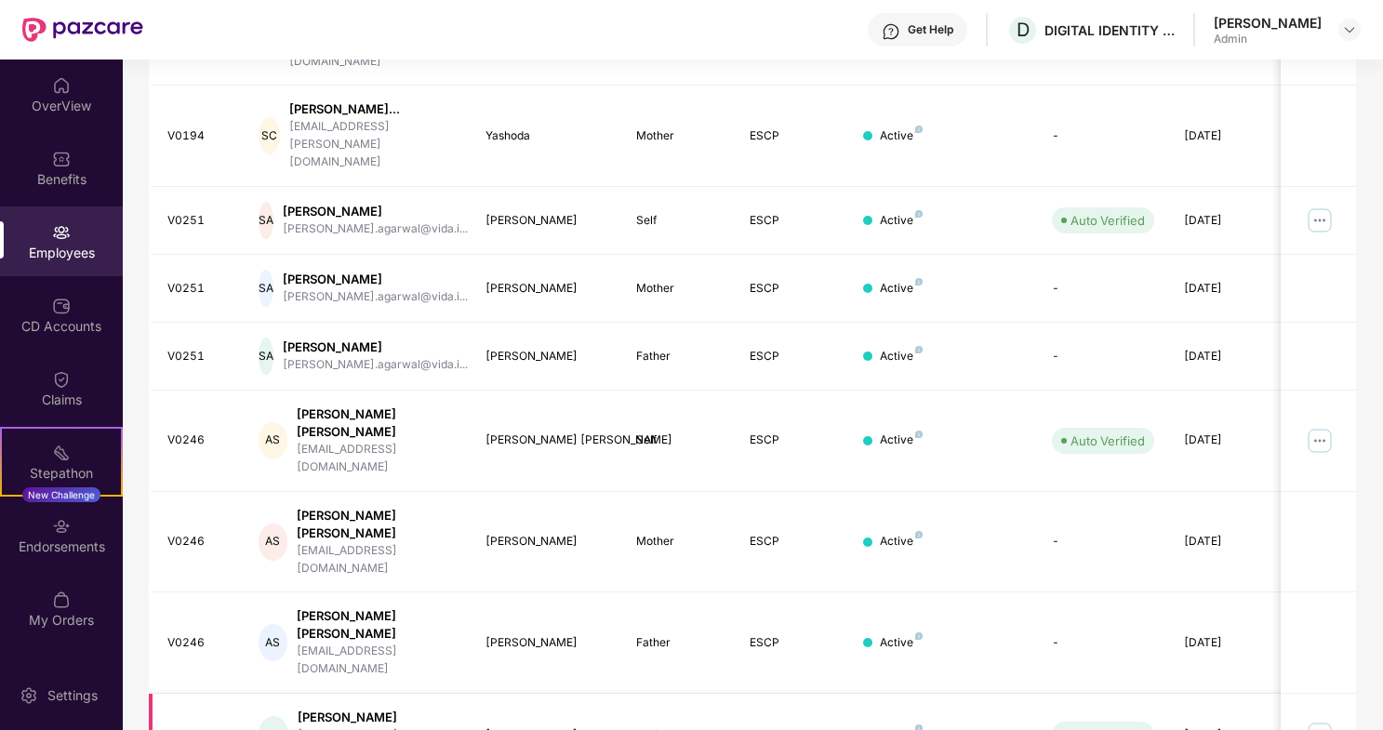
click at [1320, 720] on img at bounding box center [1320, 735] width 30 height 30
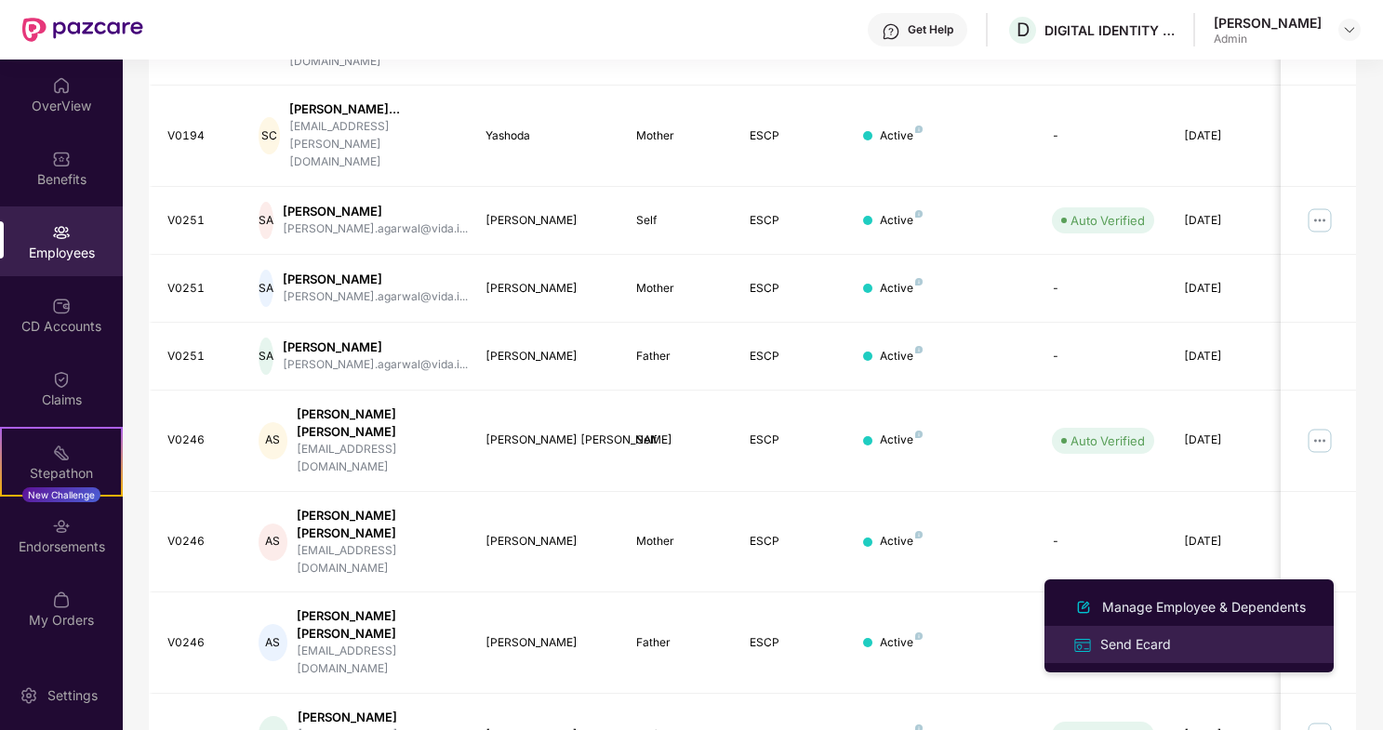
click at [1134, 643] on div "Send Ecard" at bounding box center [1135, 644] width 78 height 20
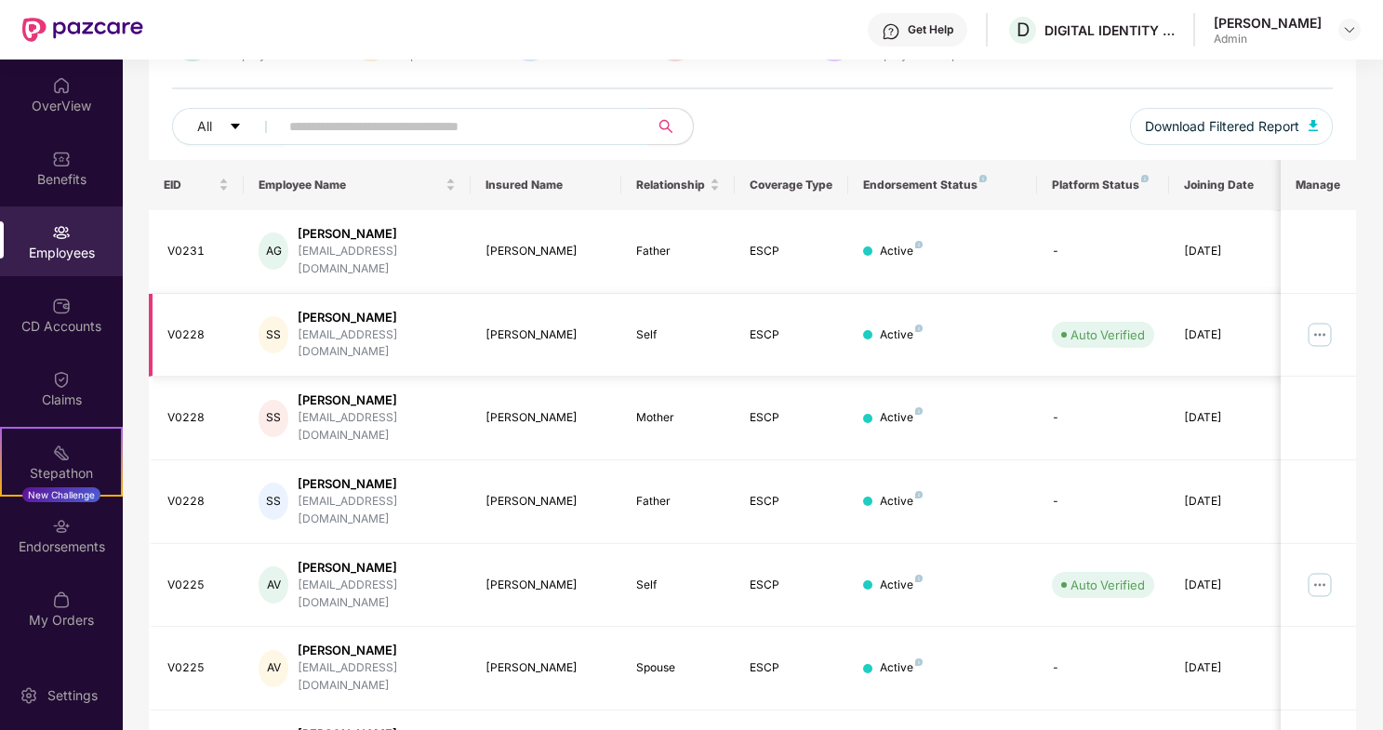
scroll to position [189, 0]
click at [1319, 318] on img at bounding box center [1320, 333] width 30 height 30
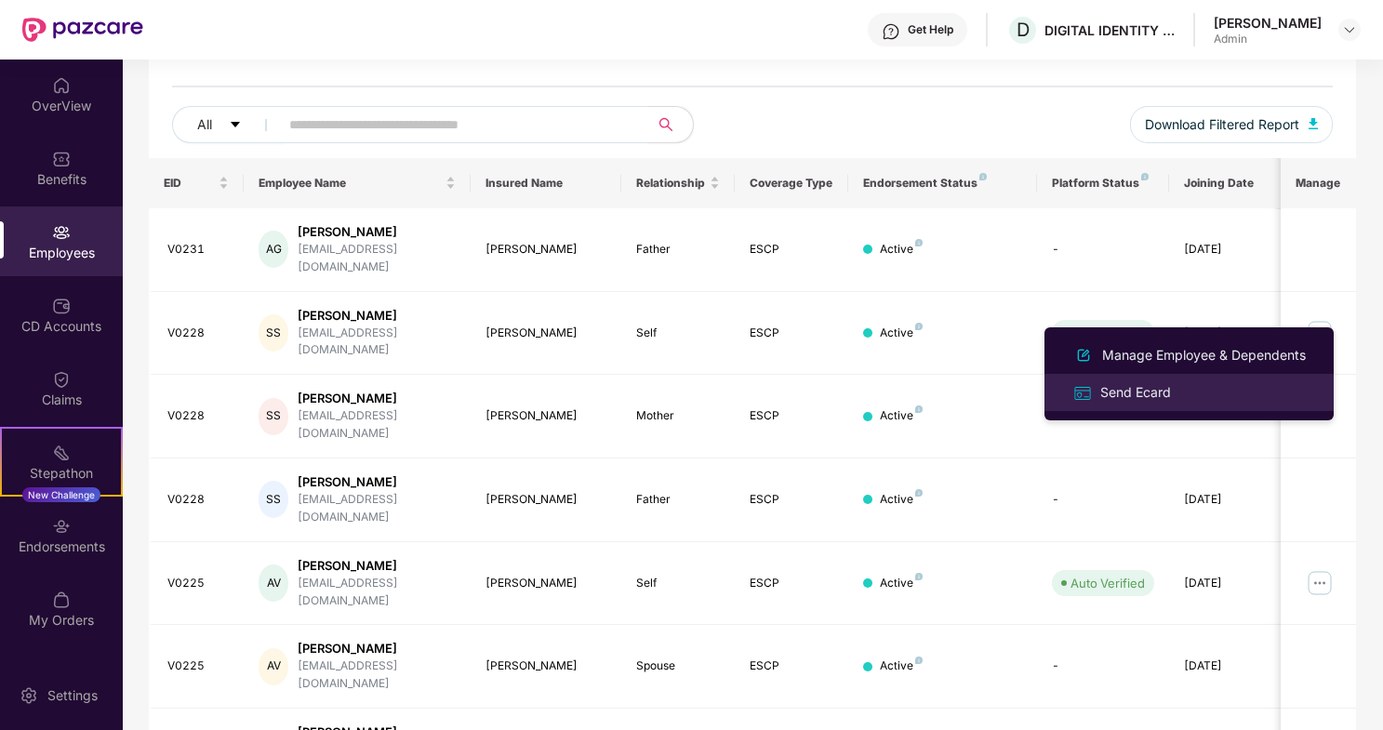
click at [1145, 396] on div "Send Ecard" at bounding box center [1135, 392] width 78 height 20
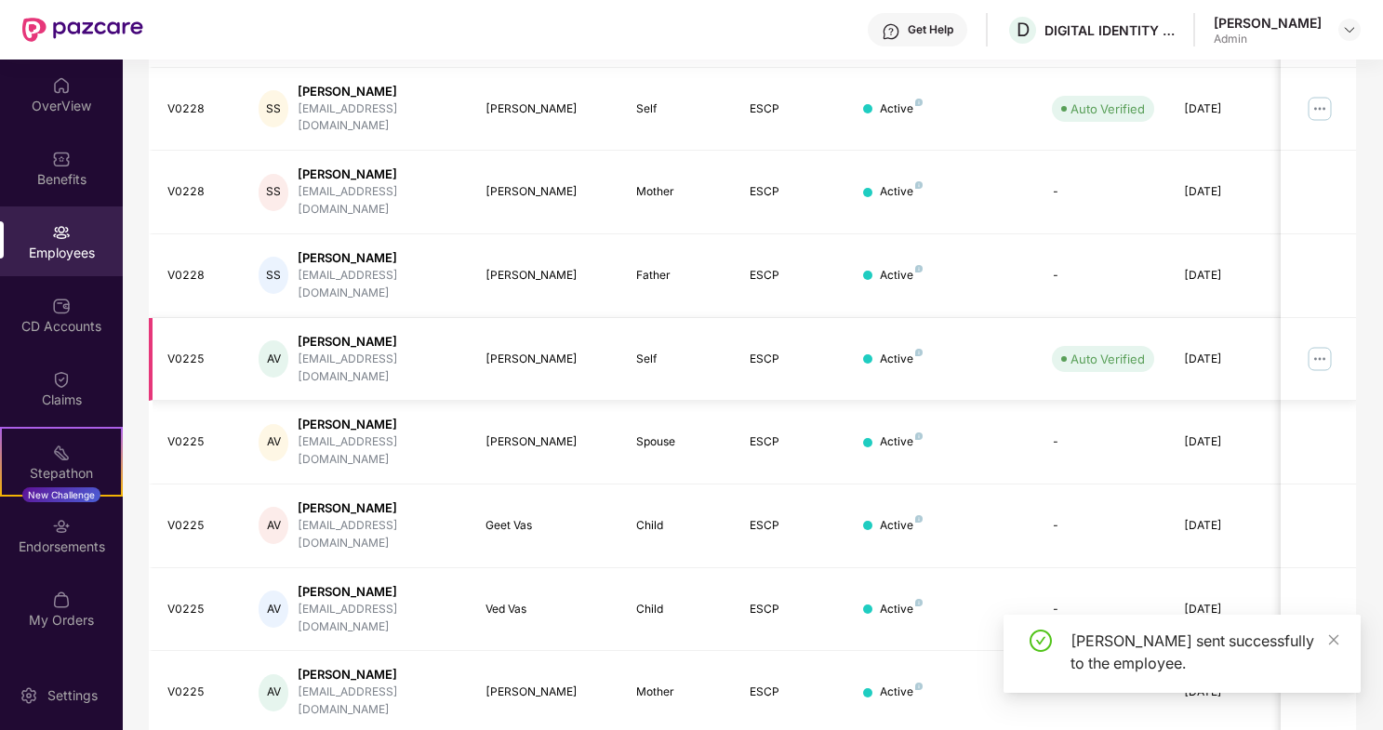
scroll to position [412, 0]
click at [1317, 345] on img at bounding box center [1320, 360] width 30 height 30
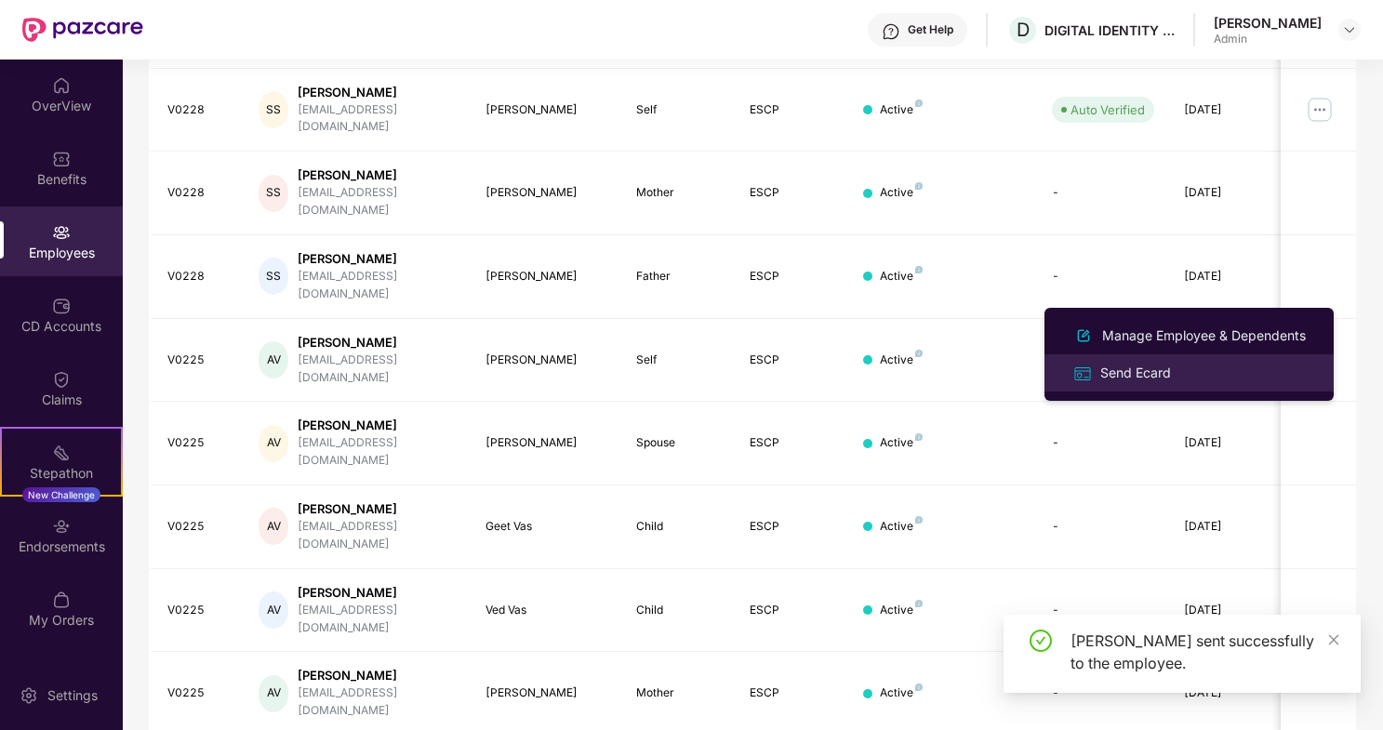
click at [1155, 374] on div "Send Ecard" at bounding box center [1135, 373] width 78 height 20
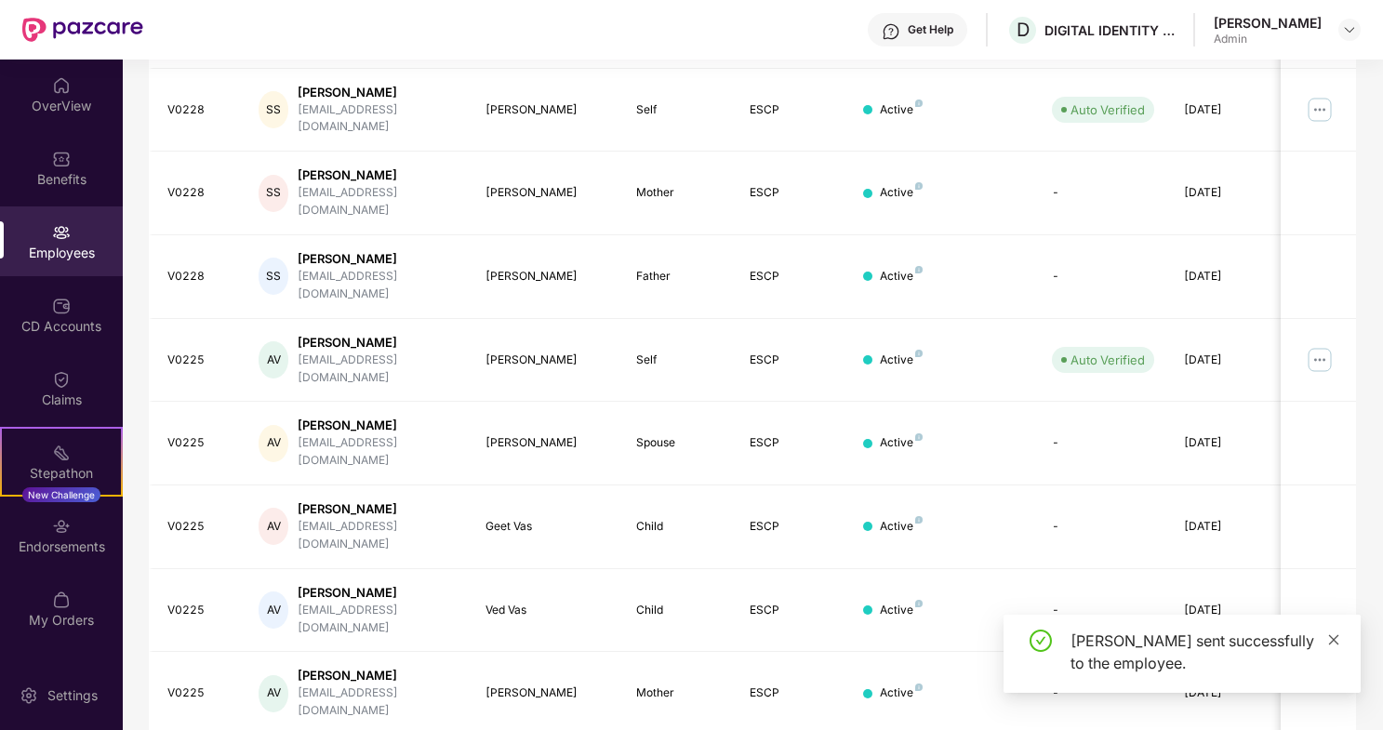
click at [1334, 639] on icon "close" at bounding box center [1334, 639] width 10 height 10
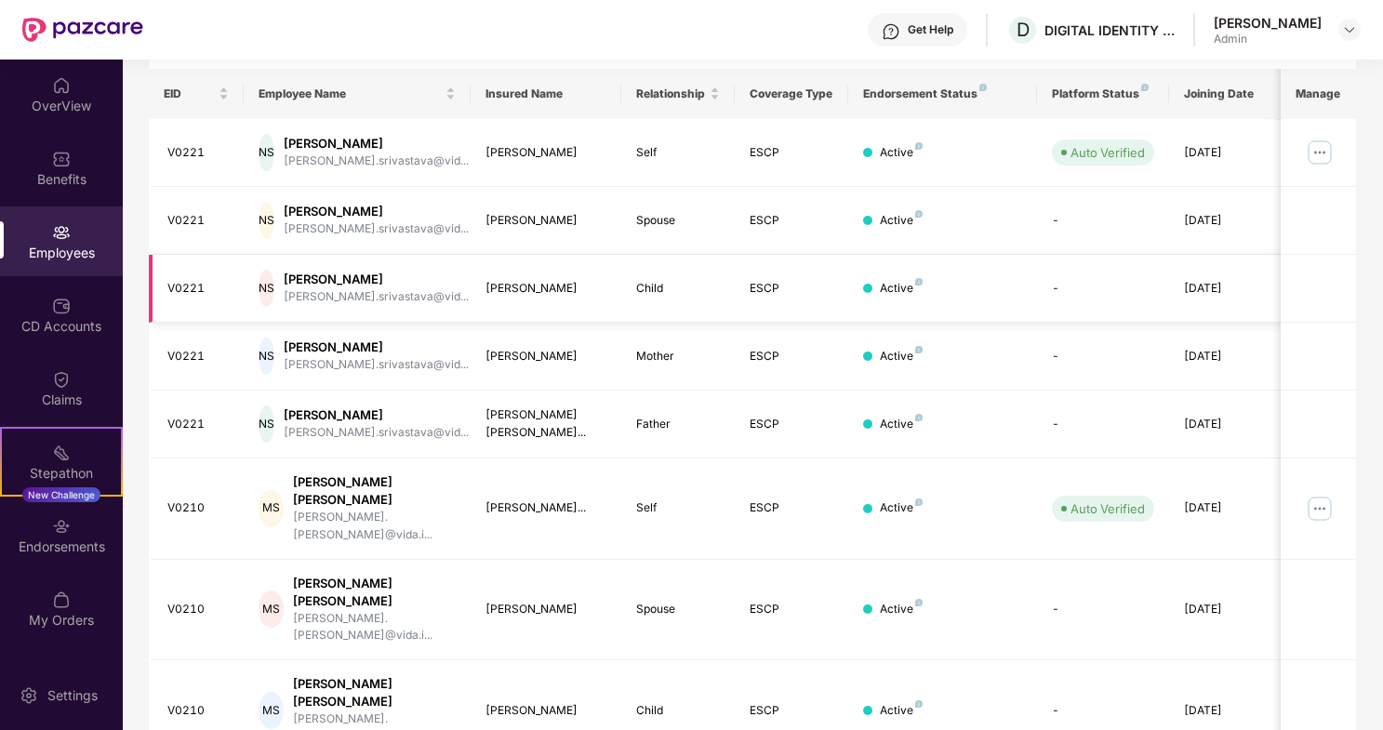
scroll to position [279, 0]
click at [1320, 153] on img at bounding box center [1320, 152] width 30 height 30
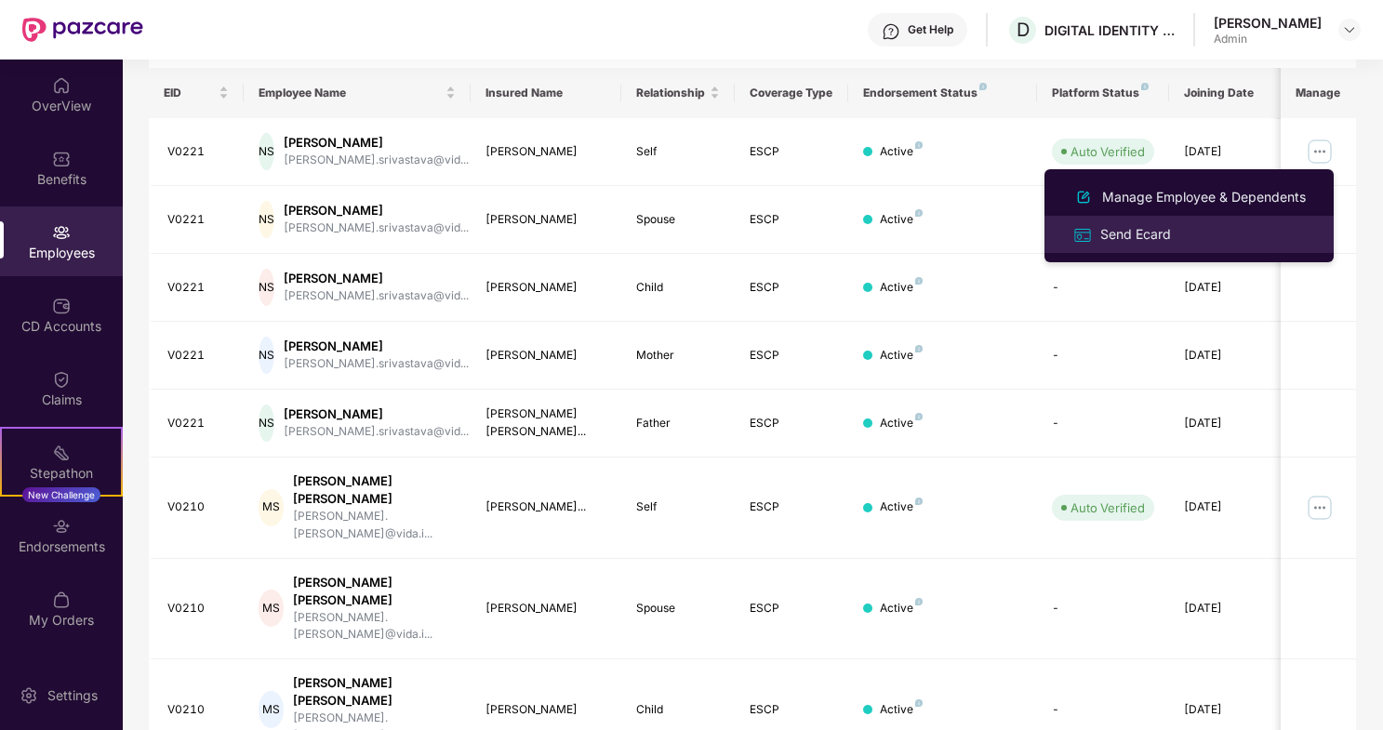
click at [1152, 237] on div "Send Ecard" at bounding box center [1135, 234] width 78 height 20
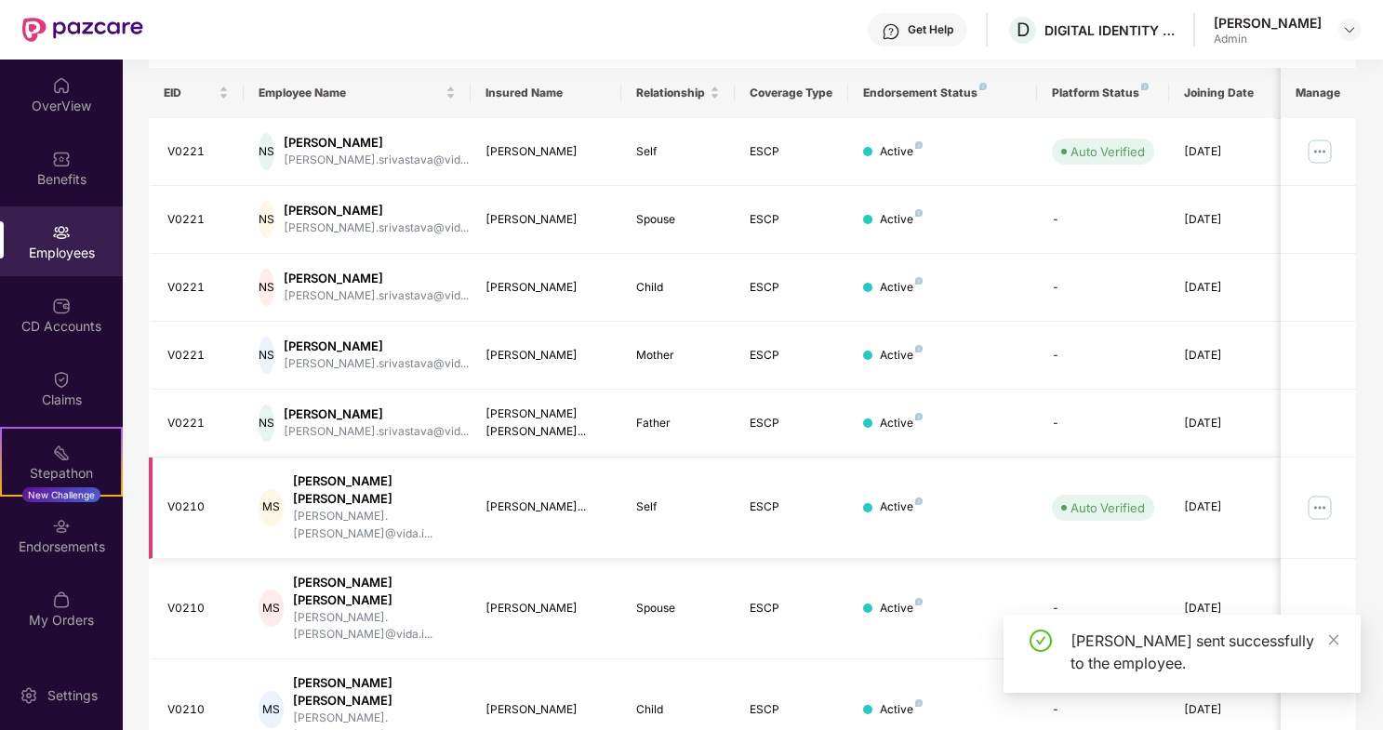
click at [1322, 496] on img at bounding box center [1320, 508] width 30 height 30
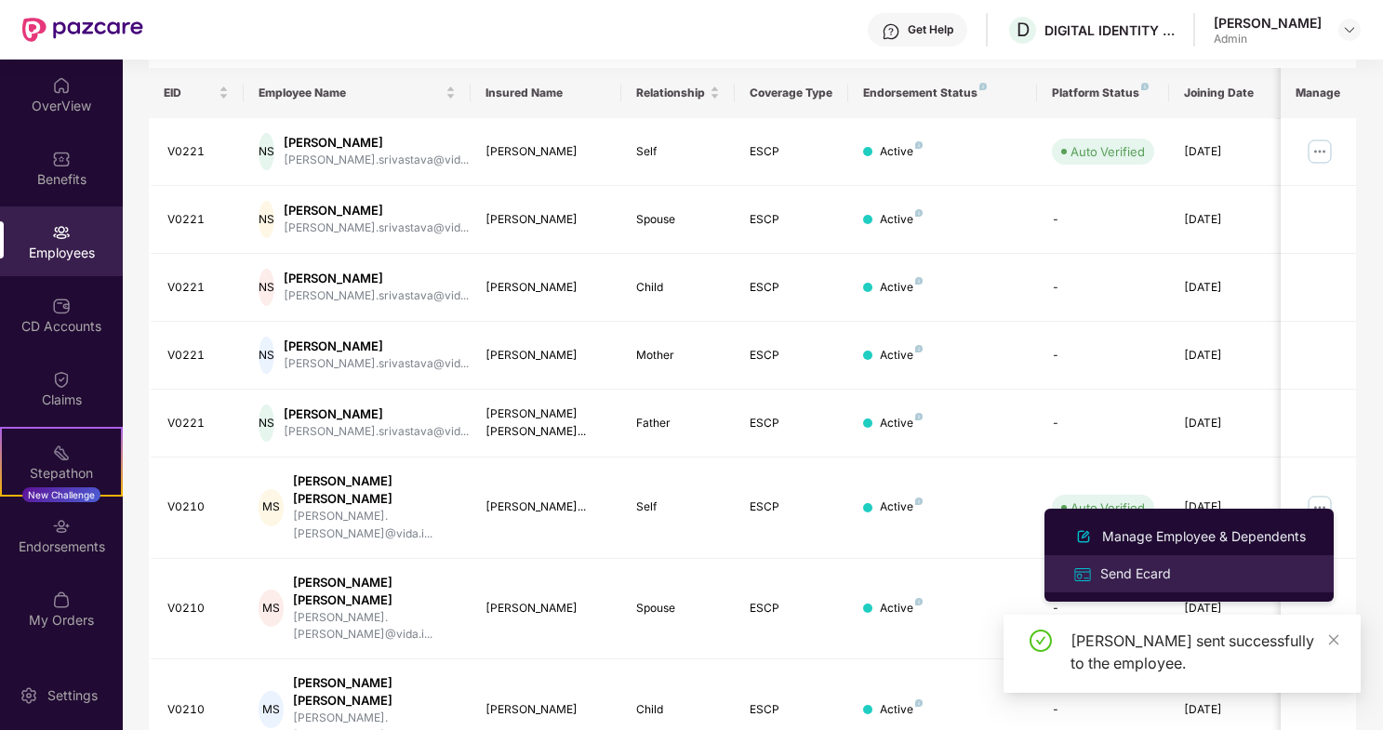
click at [1144, 576] on div "Send Ecard" at bounding box center [1135, 574] width 78 height 20
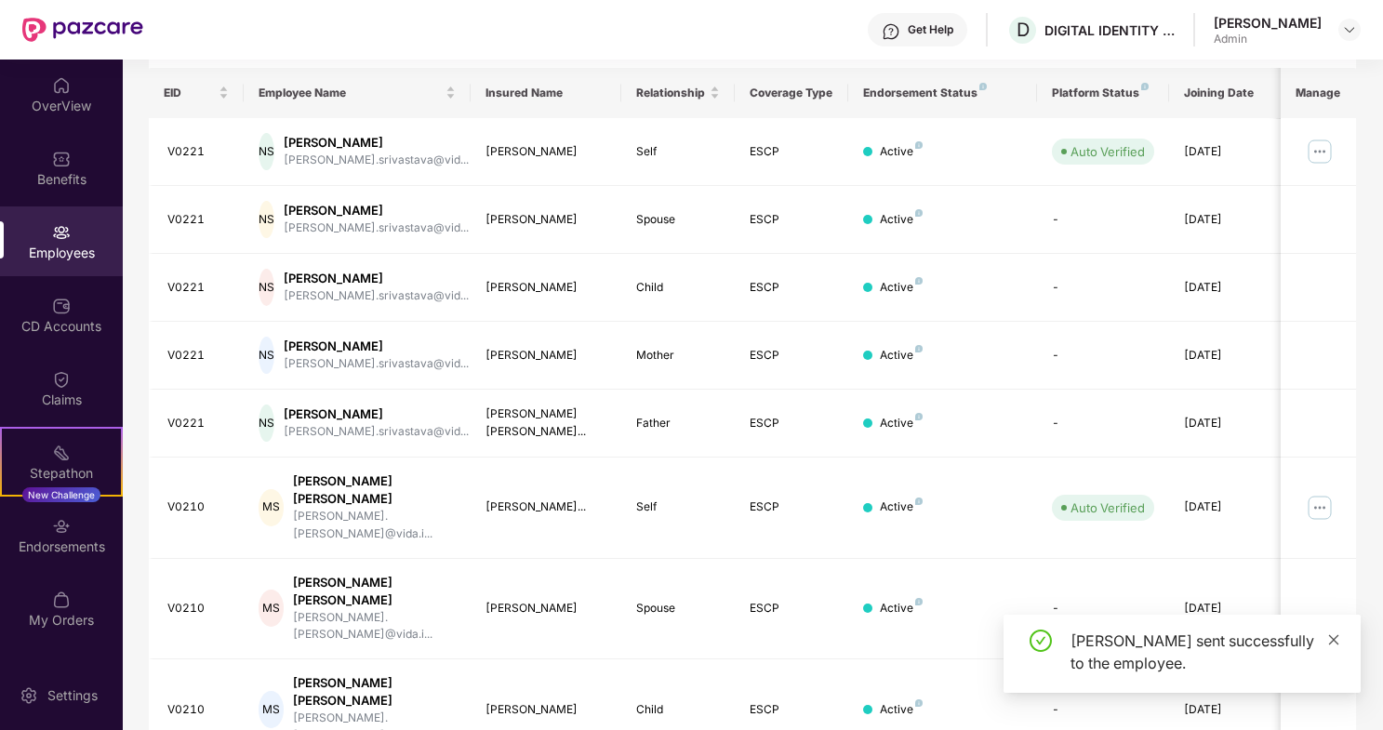
click at [1330, 638] on icon "close" at bounding box center [1333, 639] width 13 height 13
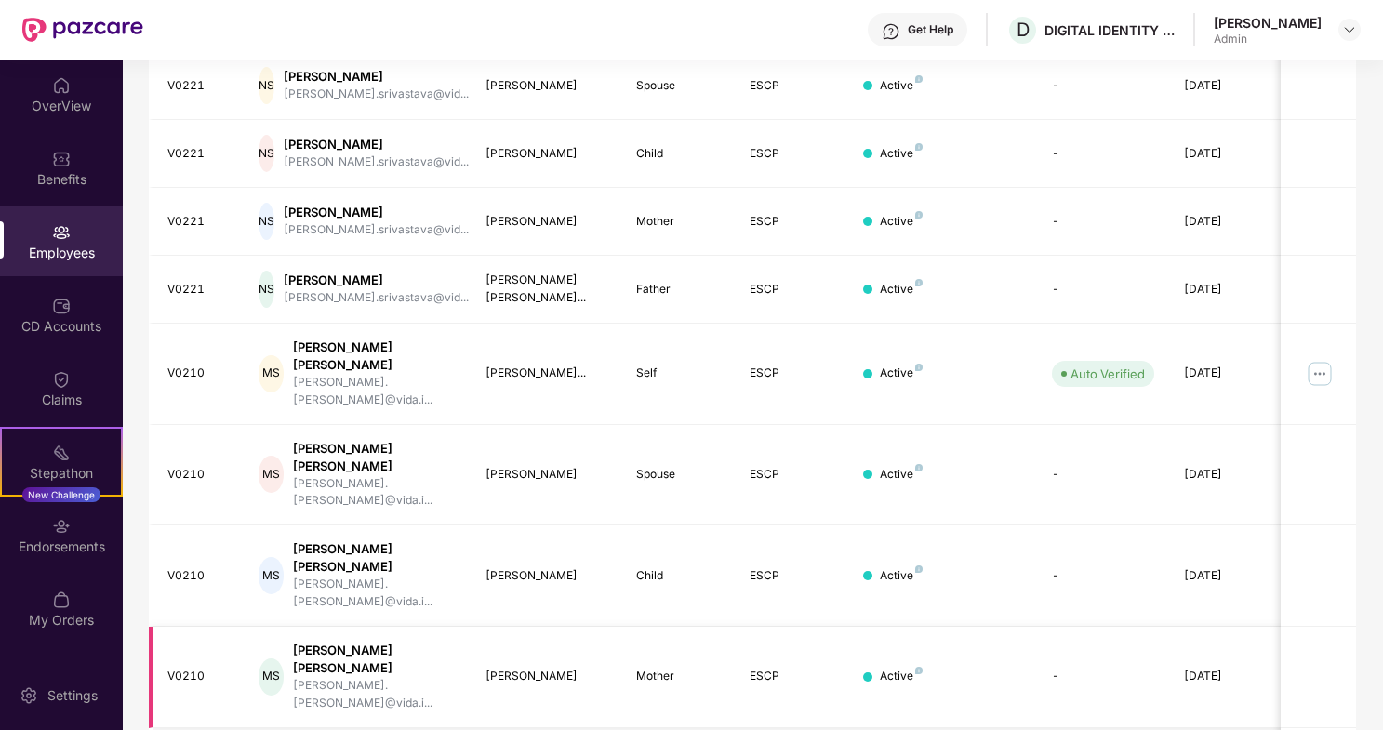
scroll to position [412, 0]
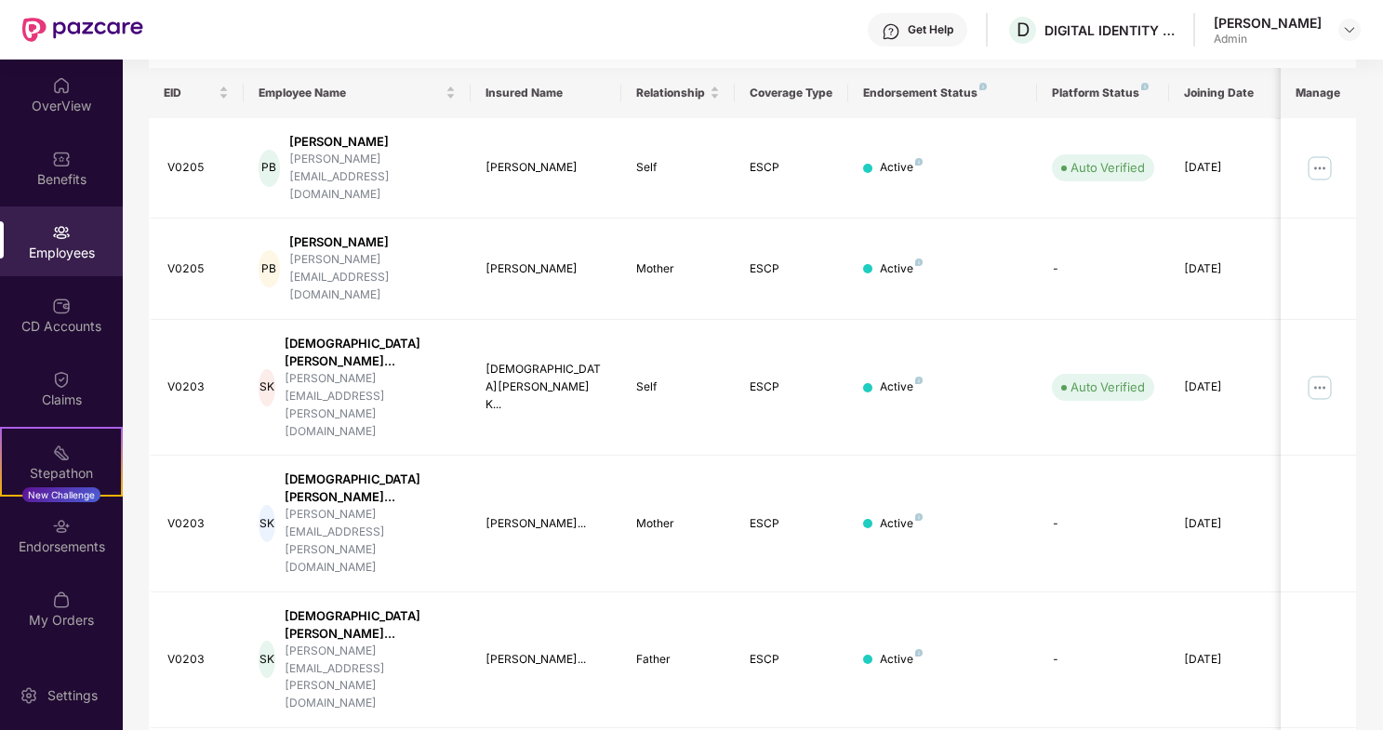
scroll to position [249, 0]
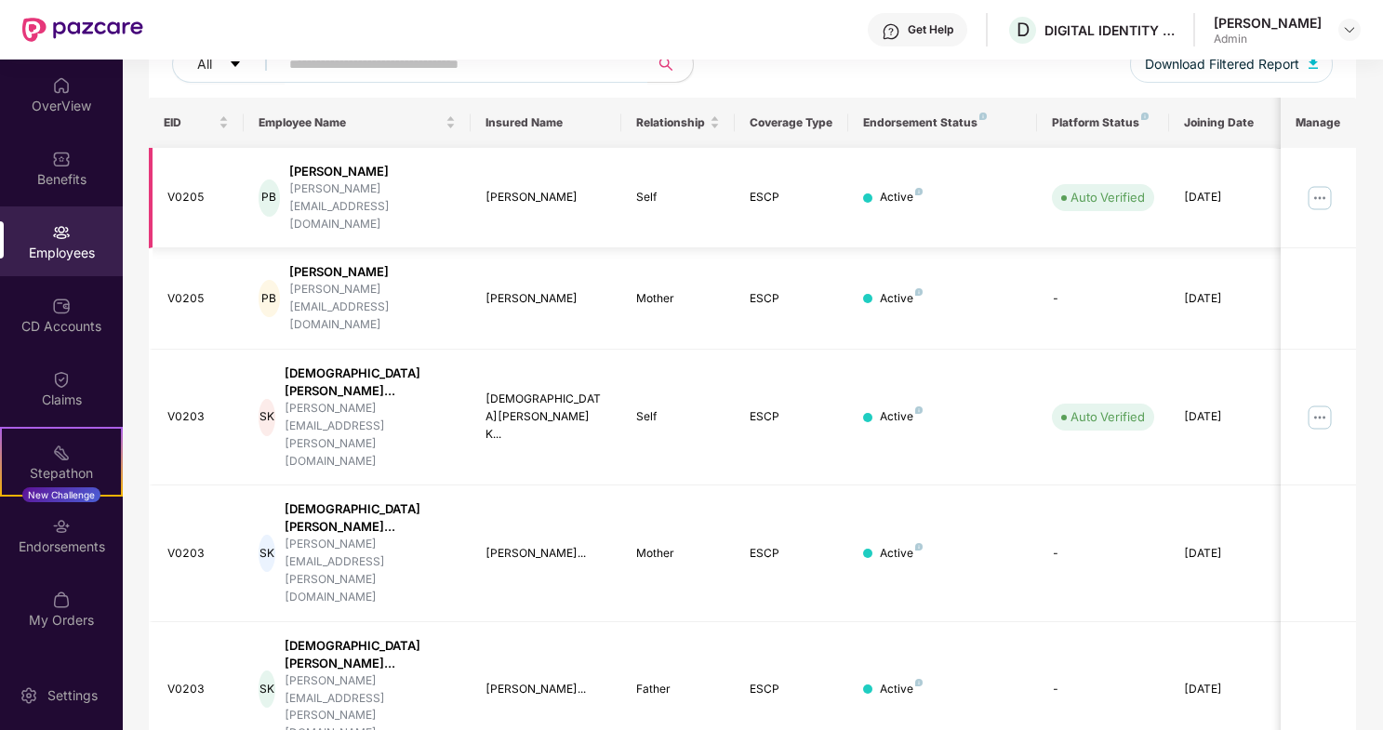
click at [1318, 183] on img at bounding box center [1320, 198] width 30 height 30
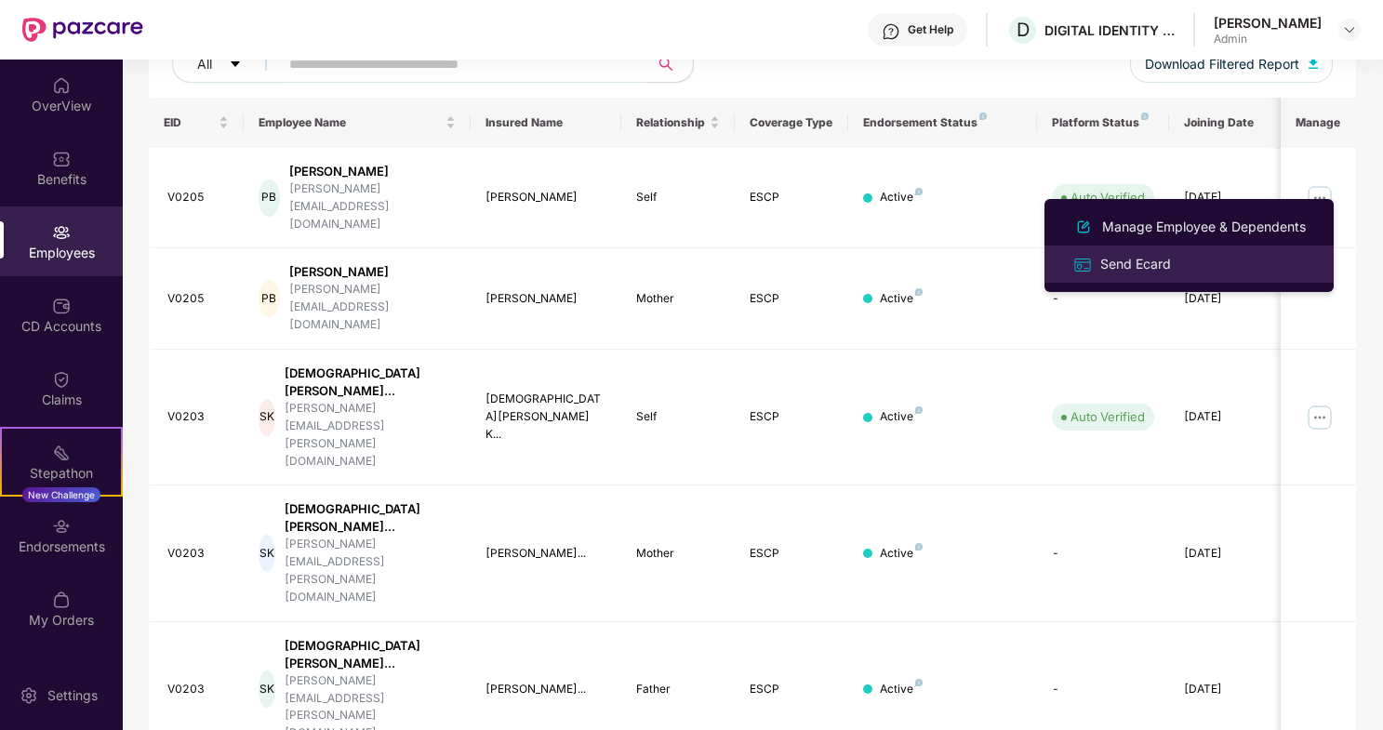
click at [1110, 269] on div "Send Ecard" at bounding box center [1135, 264] width 78 height 20
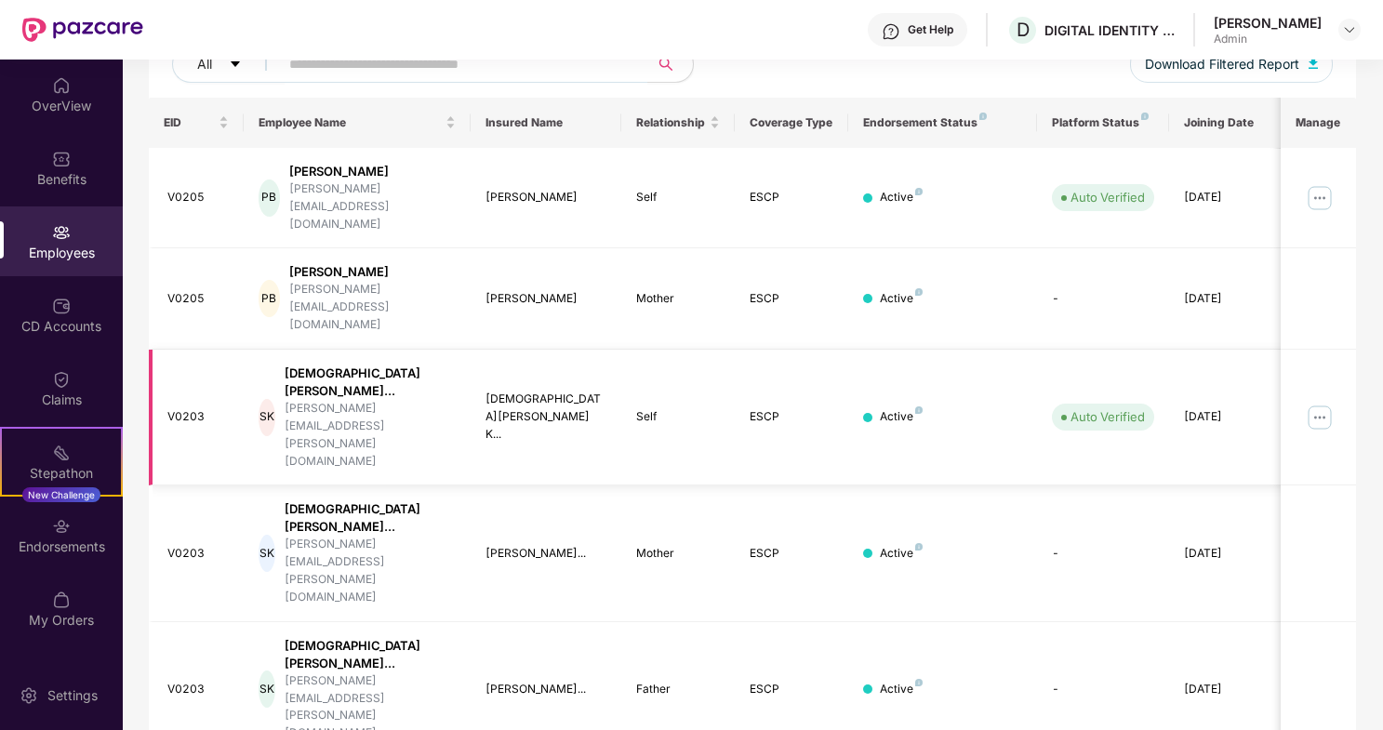
click at [1319, 403] on img at bounding box center [1320, 418] width 30 height 30
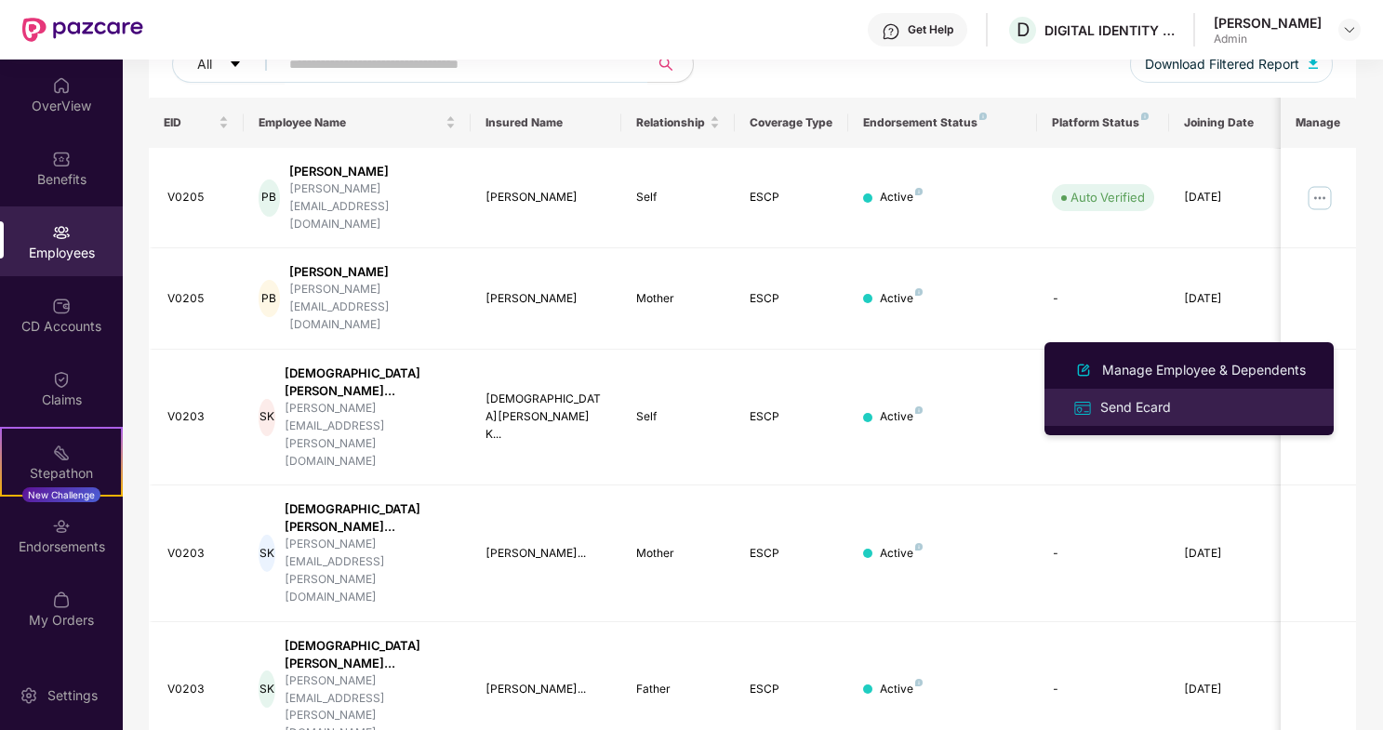
click at [1141, 410] on div "Send Ecard" at bounding box center [1135, 407] width 78 height 20
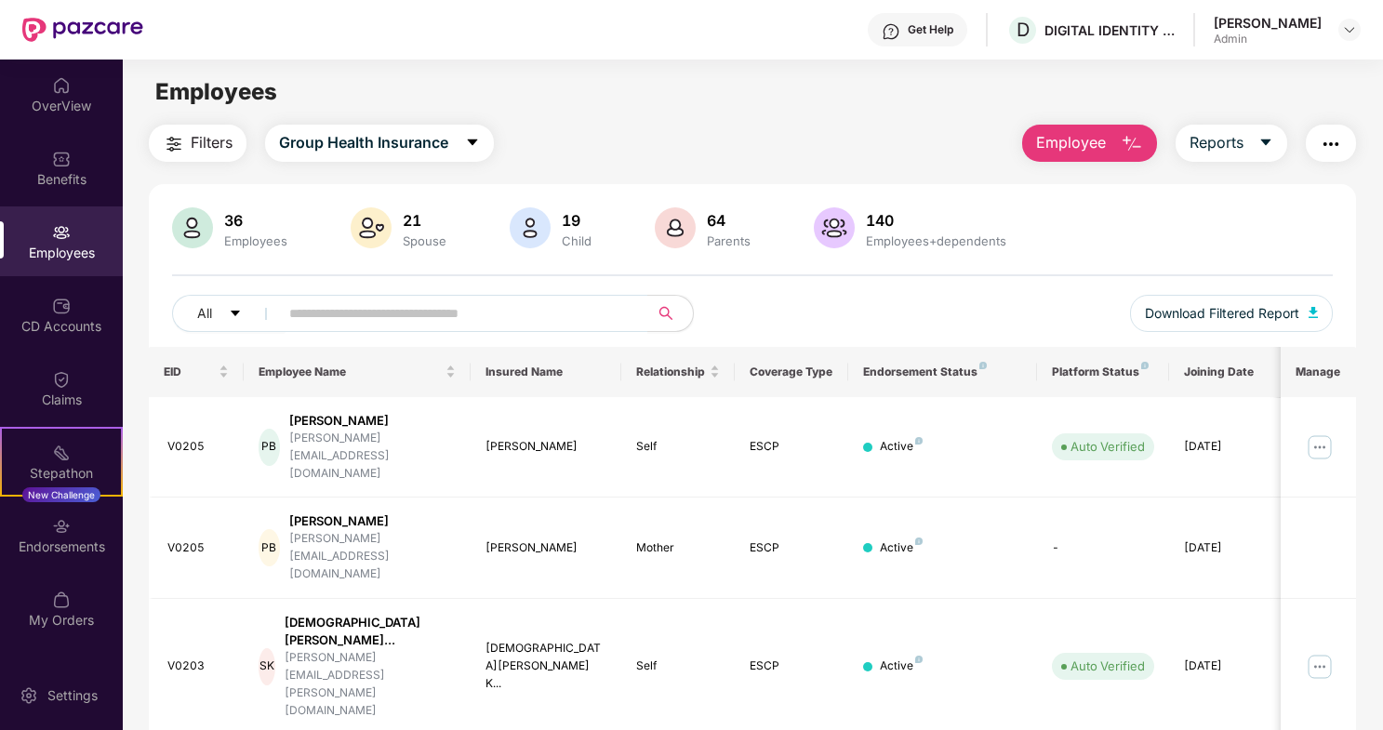
scroll to position [0, 0]
click at [1331, 143] on img "button" at bounding box center [1331, 144] width 22 height 22
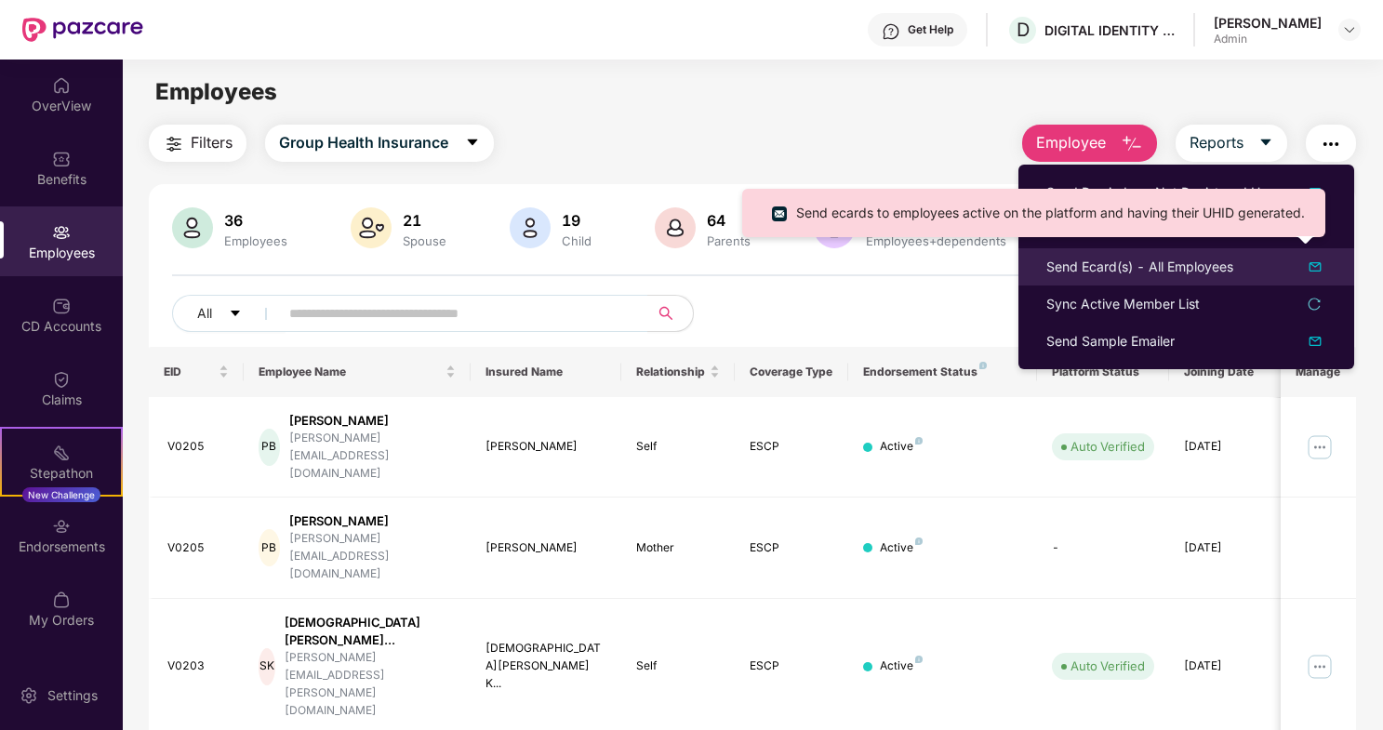
click at [1319, 265] on img at bounding box center [1315, 267] width 22 height 22
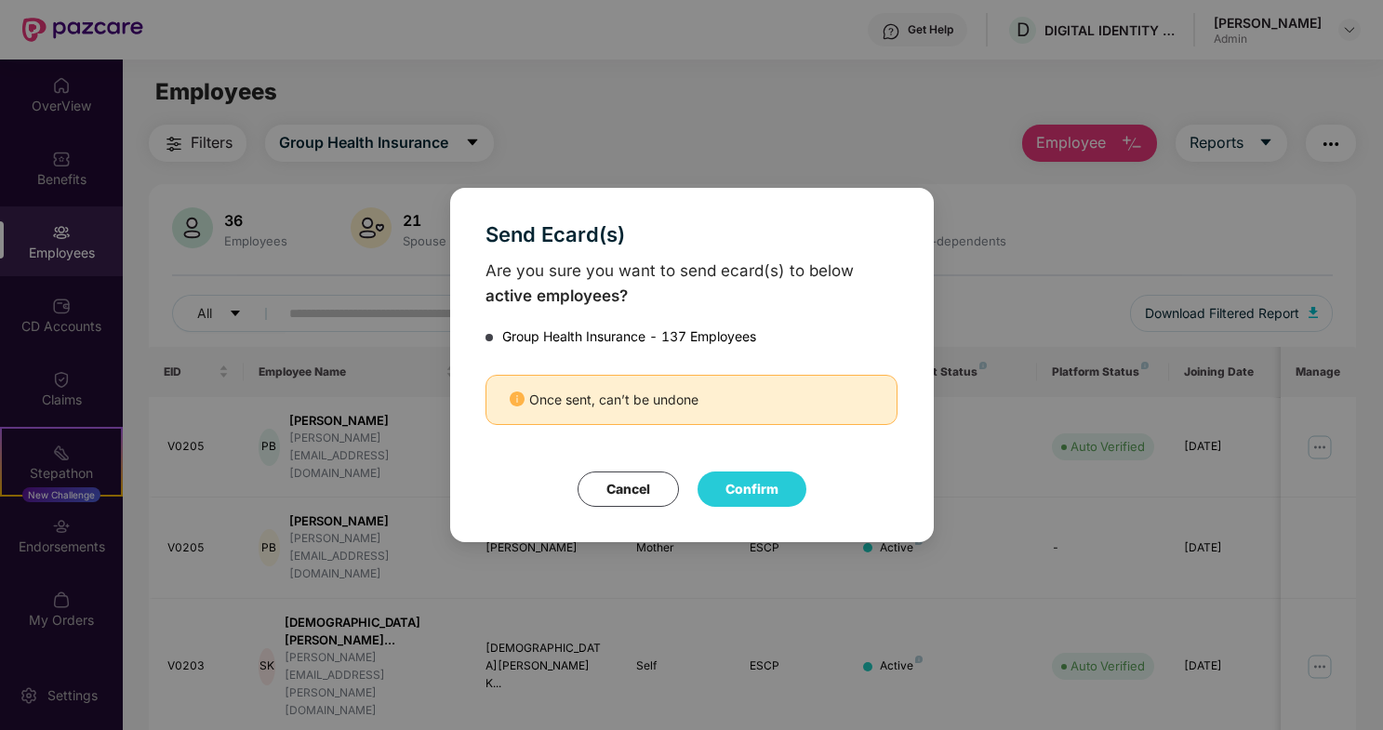
click at [745, 490] on button "Confirm" at bounding box center [751, 488] width 109 height 35
